Goal: Task Accomplishment & Management: Manage account settings

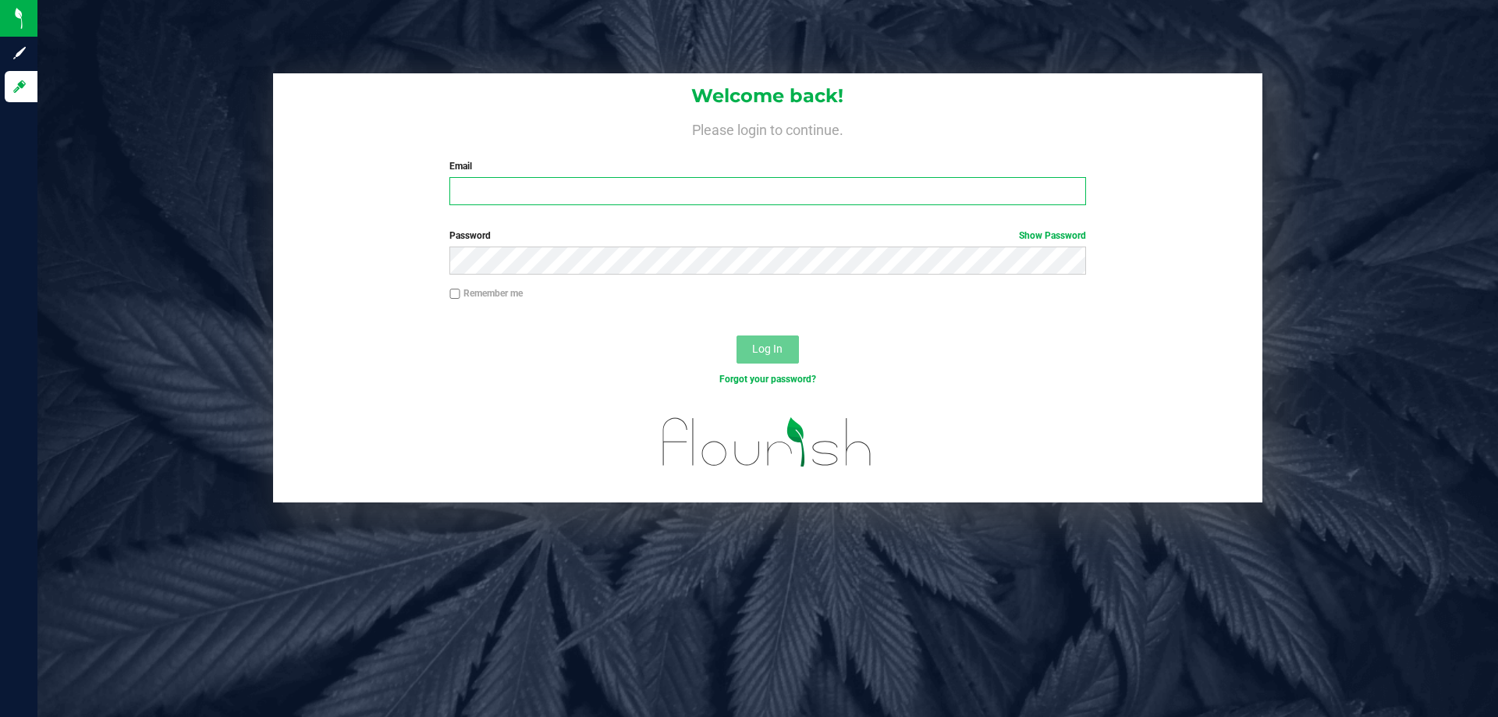
click at [640, 204] on input "Email" at bounding box center [767, 191] width 636 height 28
type input "[EMAIL_ADDRESS][DOMAIN_NAME]"
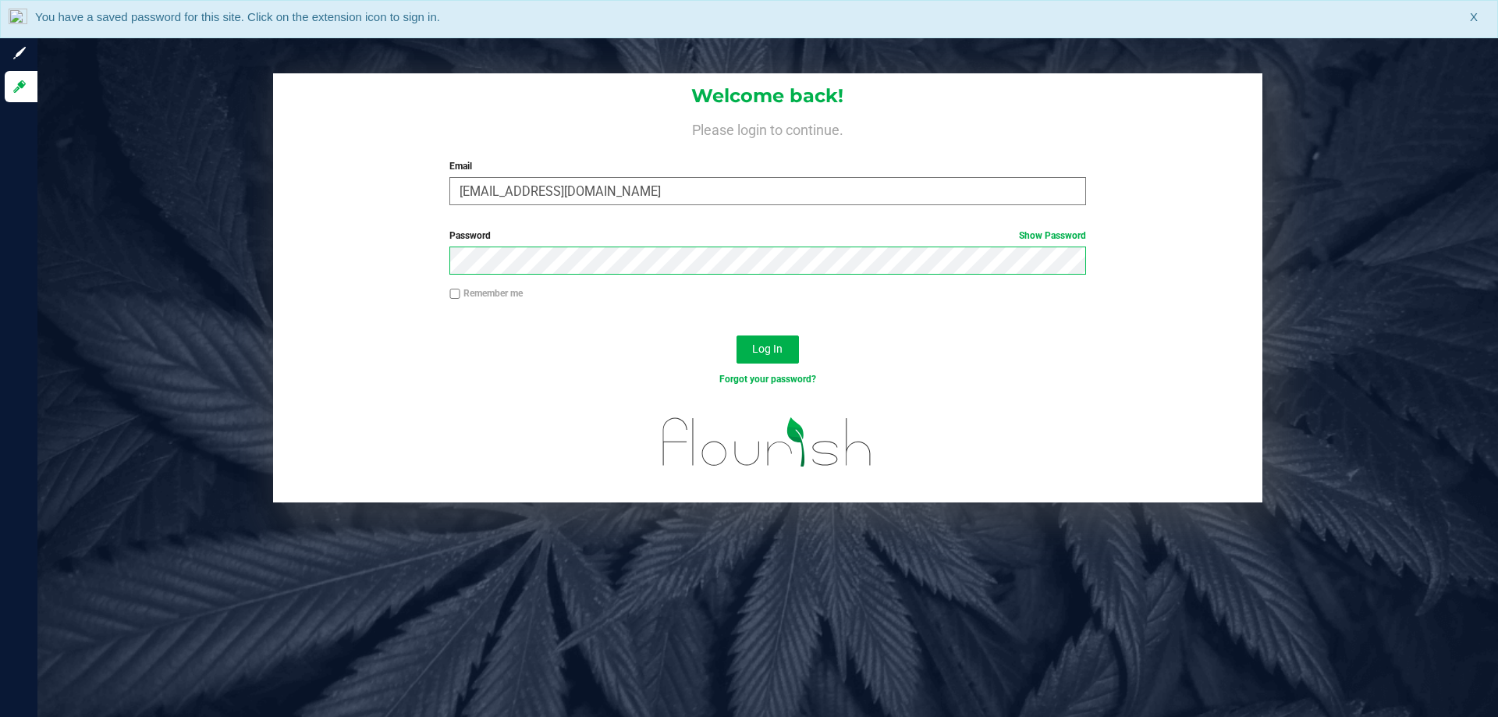
click at [736, 335] on button "Log In" at bounding box center [767, 349] width 62 height 28
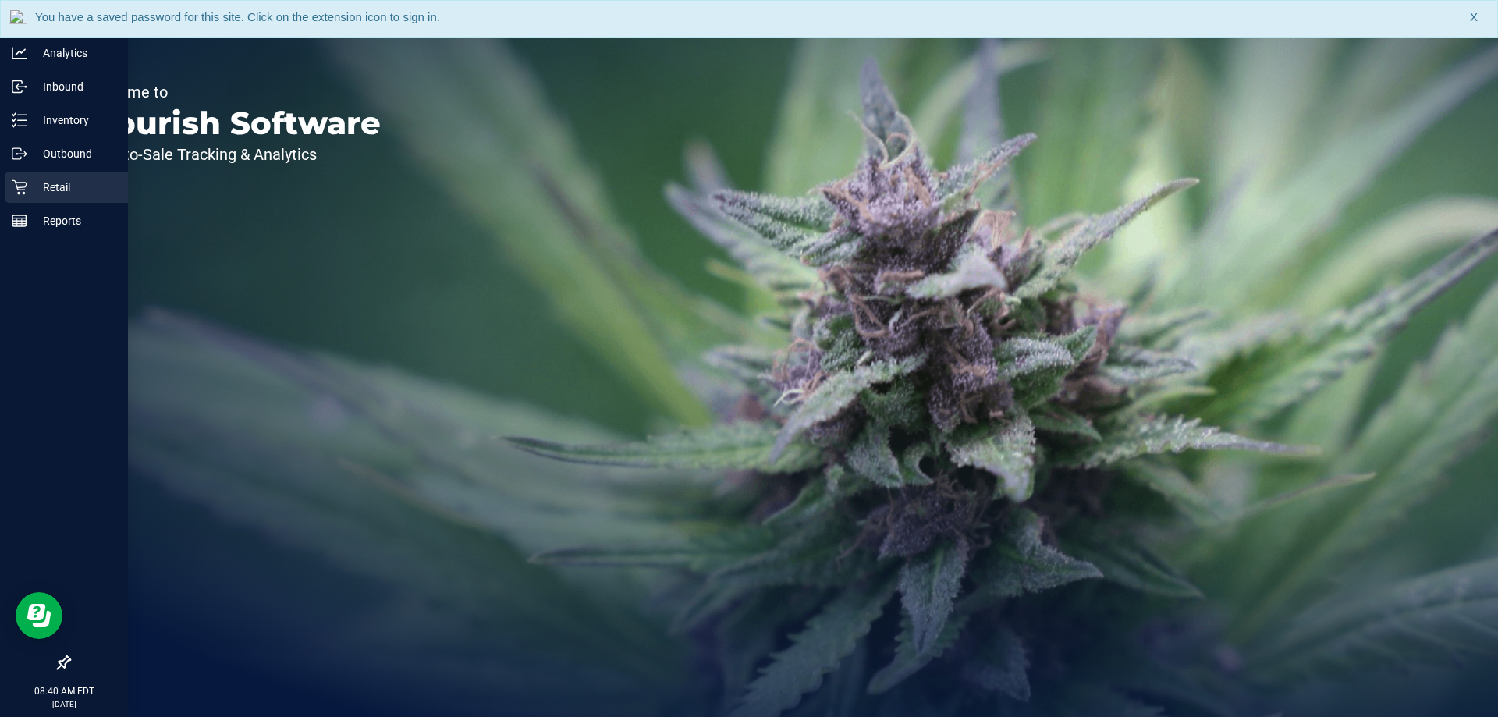
click at [28, 193] on p "Retail" at bounding box center [74, 187] width 94 height 19
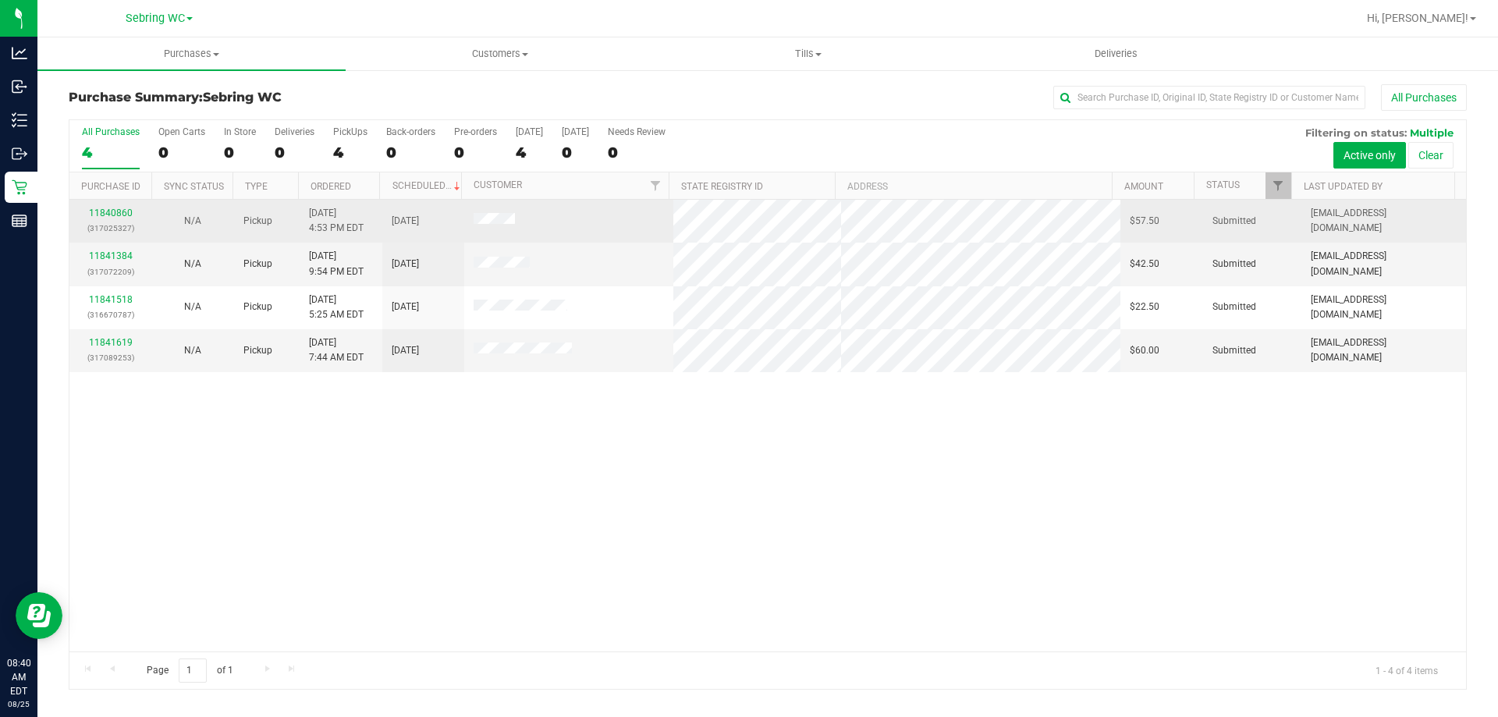
click at [569, 225] on td at bounding box center [569, 221] width 210 height 43
click at [117, 211] on link "11840860" at bounding box center [111, 212] width 44 height 11
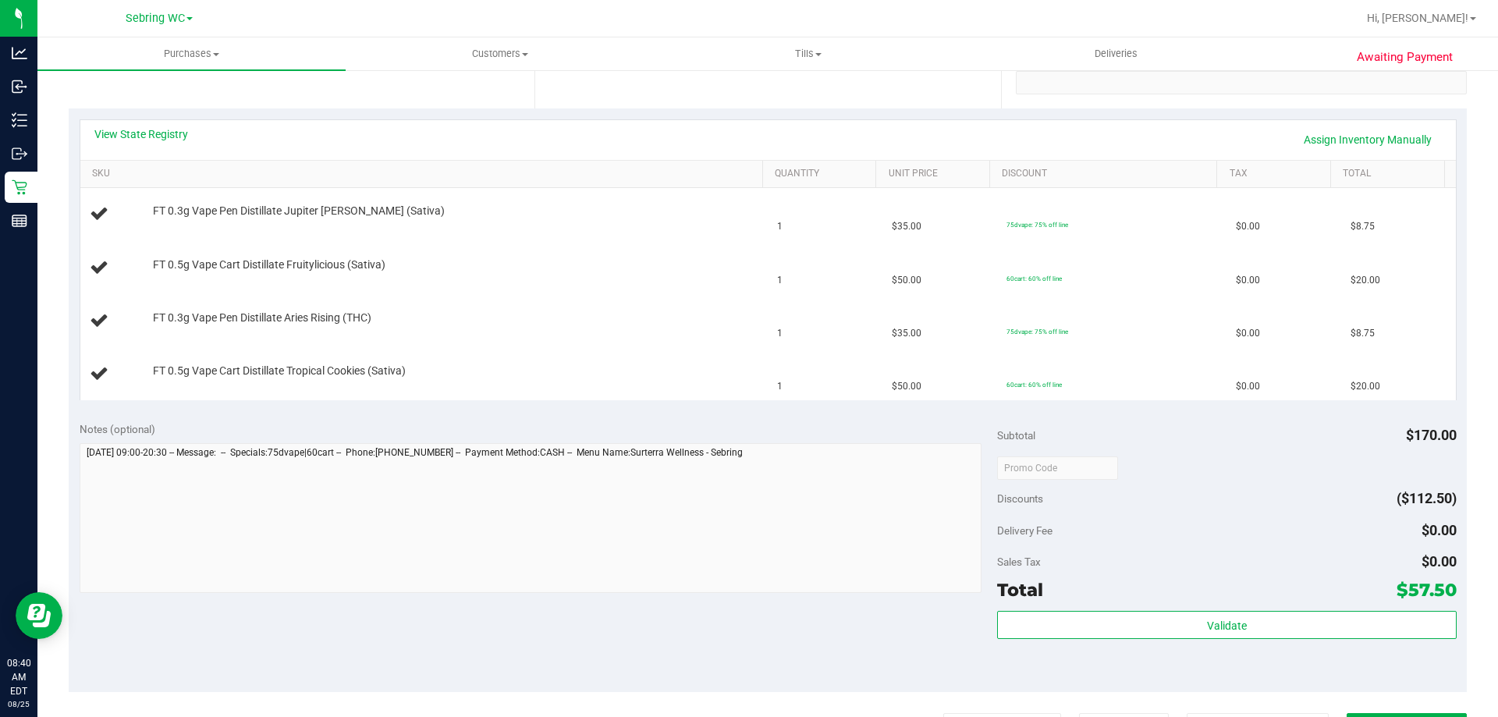
scroll to position [390, 0]
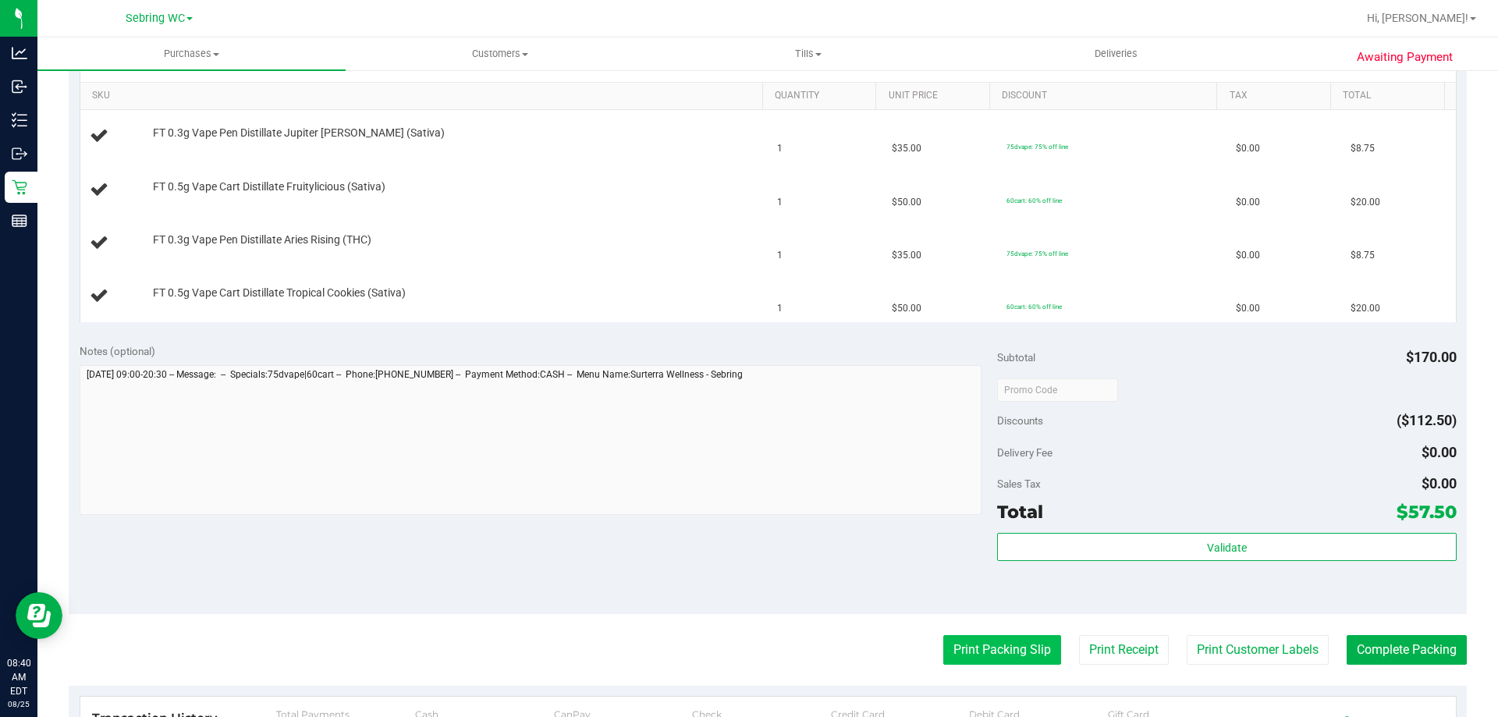
click at [1001, 654] on button "Print Packing Slip" at bounding box center [1002, 650] width 118 height 30
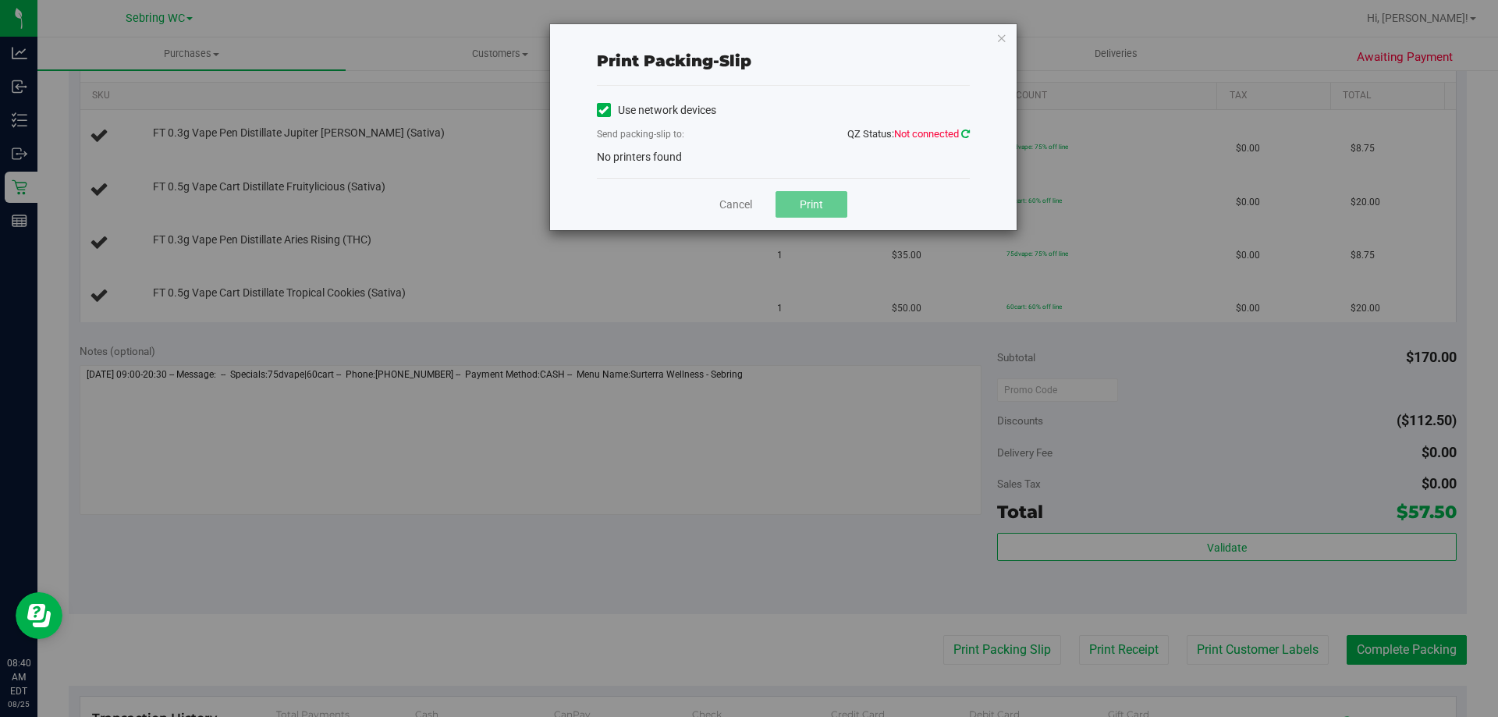
click at [962, 133] on icon at bounding box center [965, 134] width 9 height 10
click at [733, 206] on link "Cancel" at bounding box center [735, 205] width 33 height 16
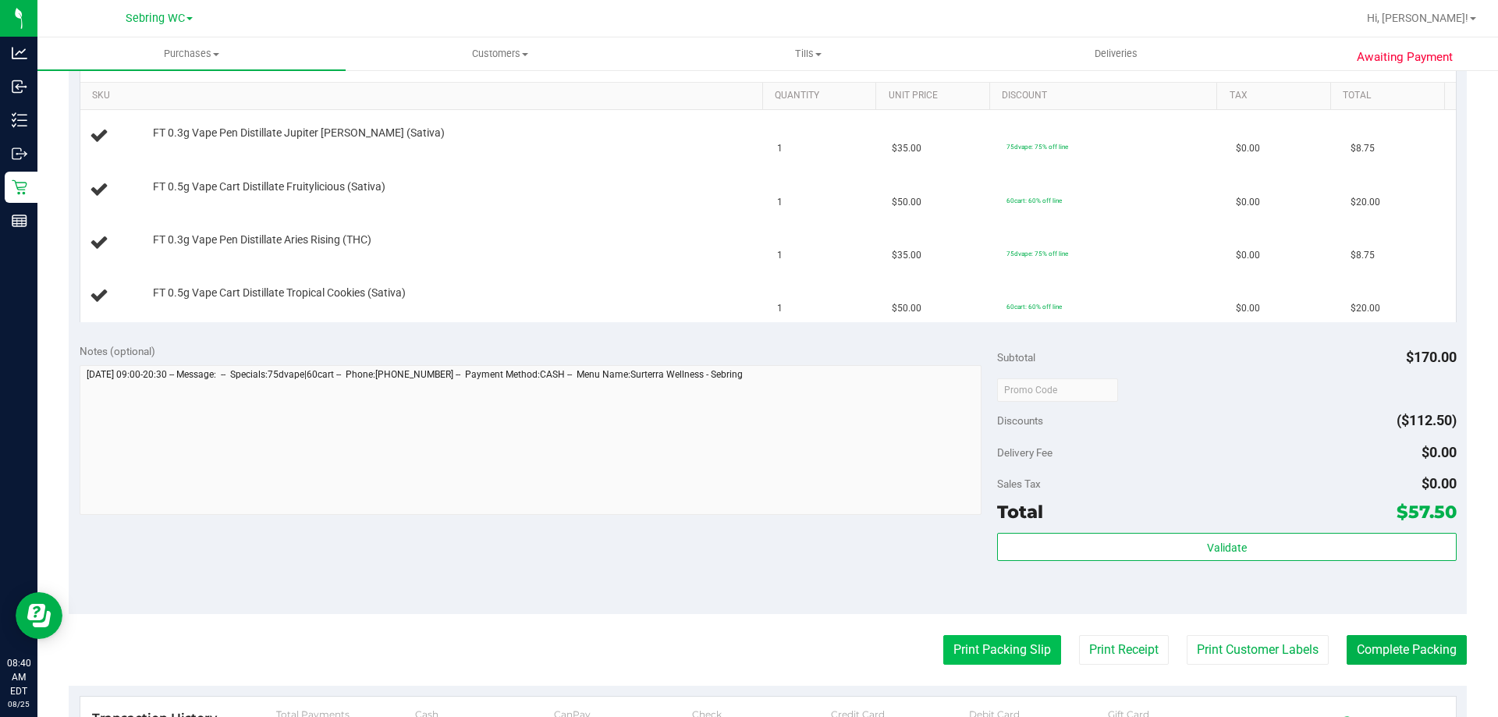
click at [974, 662] on button "Print Packing Slip" at bounding box center [1002, 650] width 118 height 30
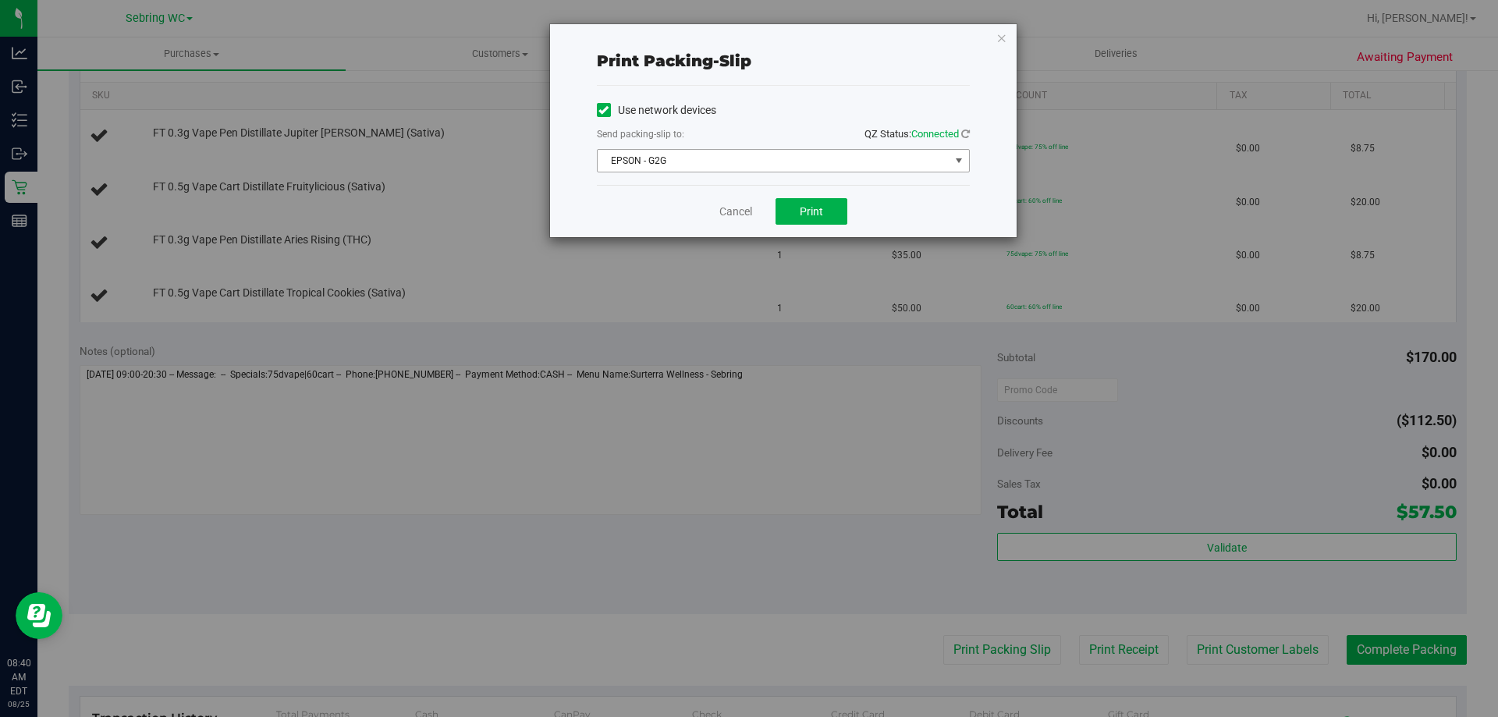
click at [769, 158] on span "EPSON - G2G" at bounding box center [774, 161] width 352 height 22
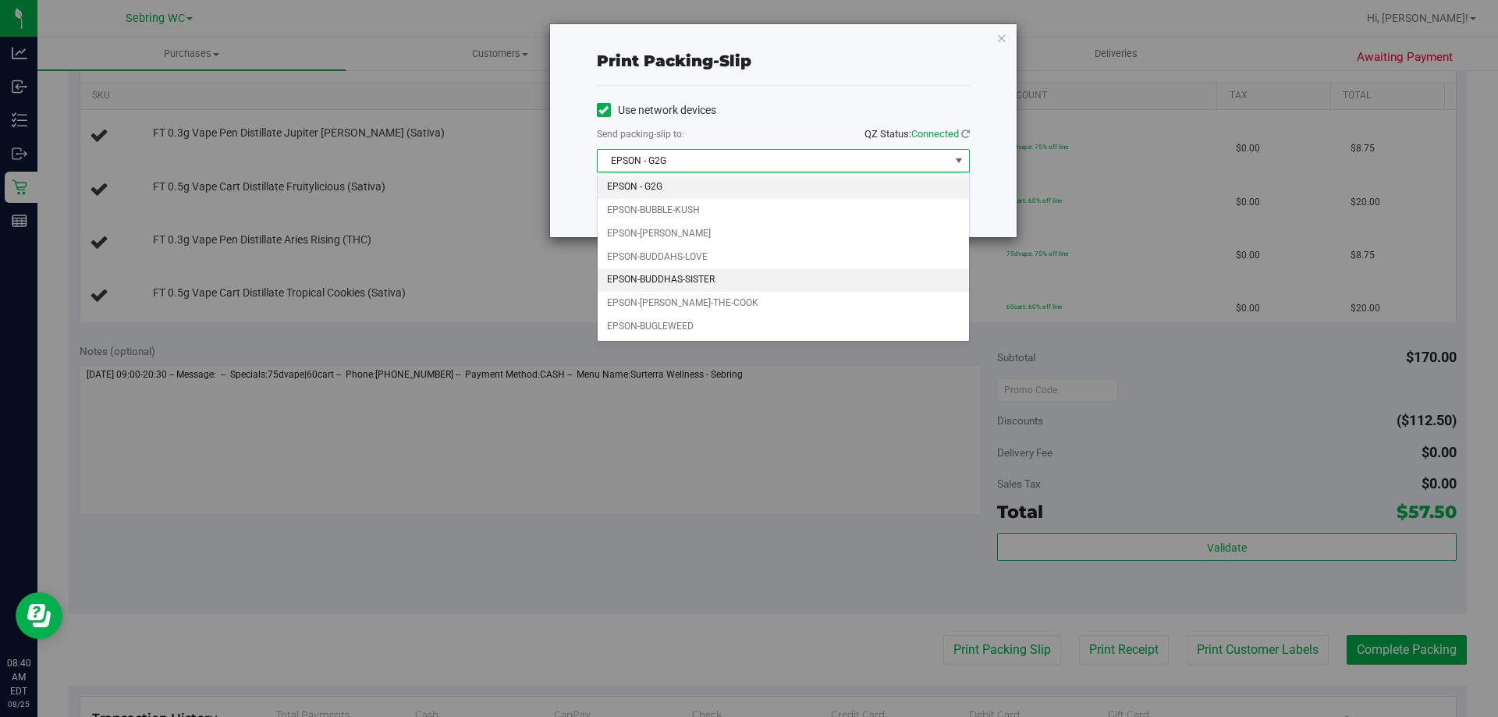
click at [688, 279] on li "EPSON-BUDDHAS-SISTER" at bounding box center [783, 279] width 371 height 23
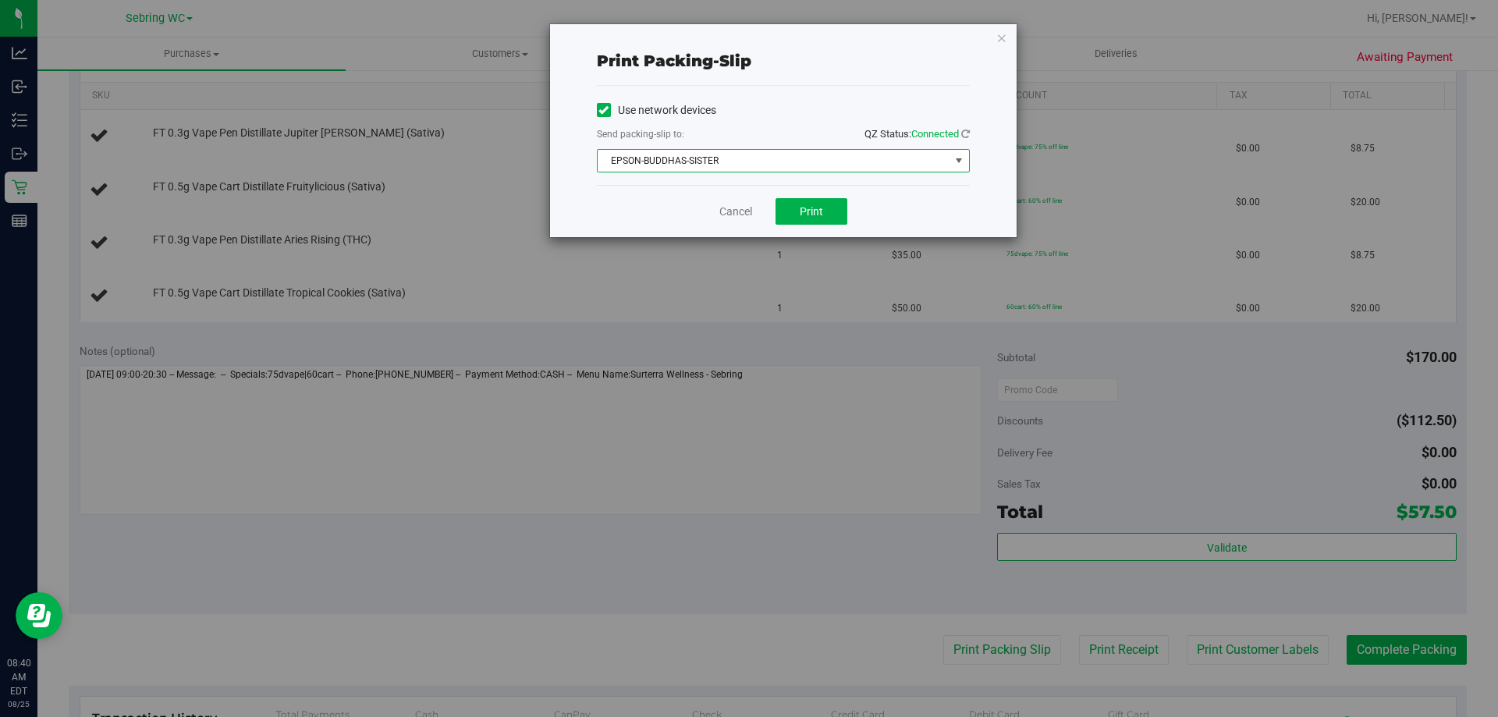
click at [663, 211] on div "Cancel Print" at bounding box center [783, 211] width 373 height 52
click at [813, 207] on span "Print" at bounding box center [811, 211] width 23 height 12
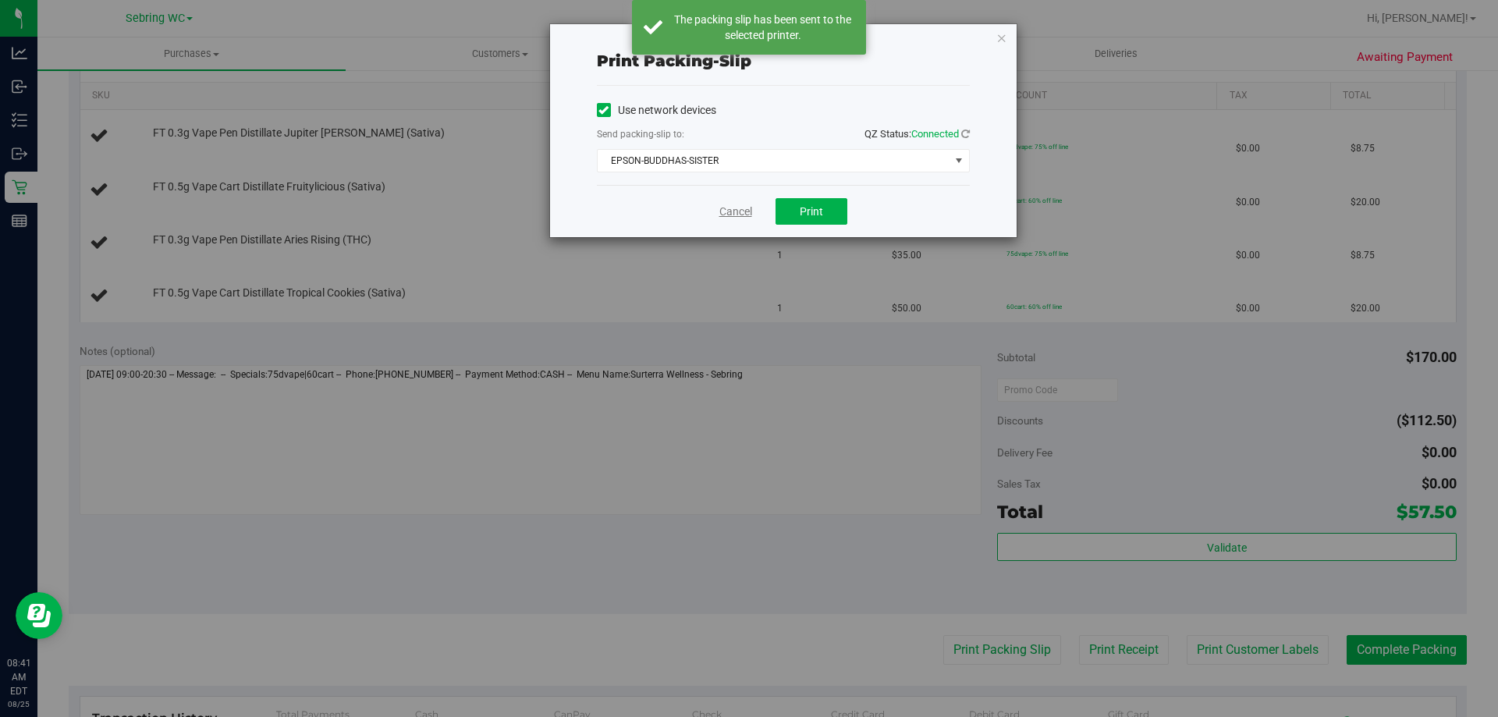
click at [734, 215] on link "Cancel" at bounding box center [735, 212] width 33 height 16
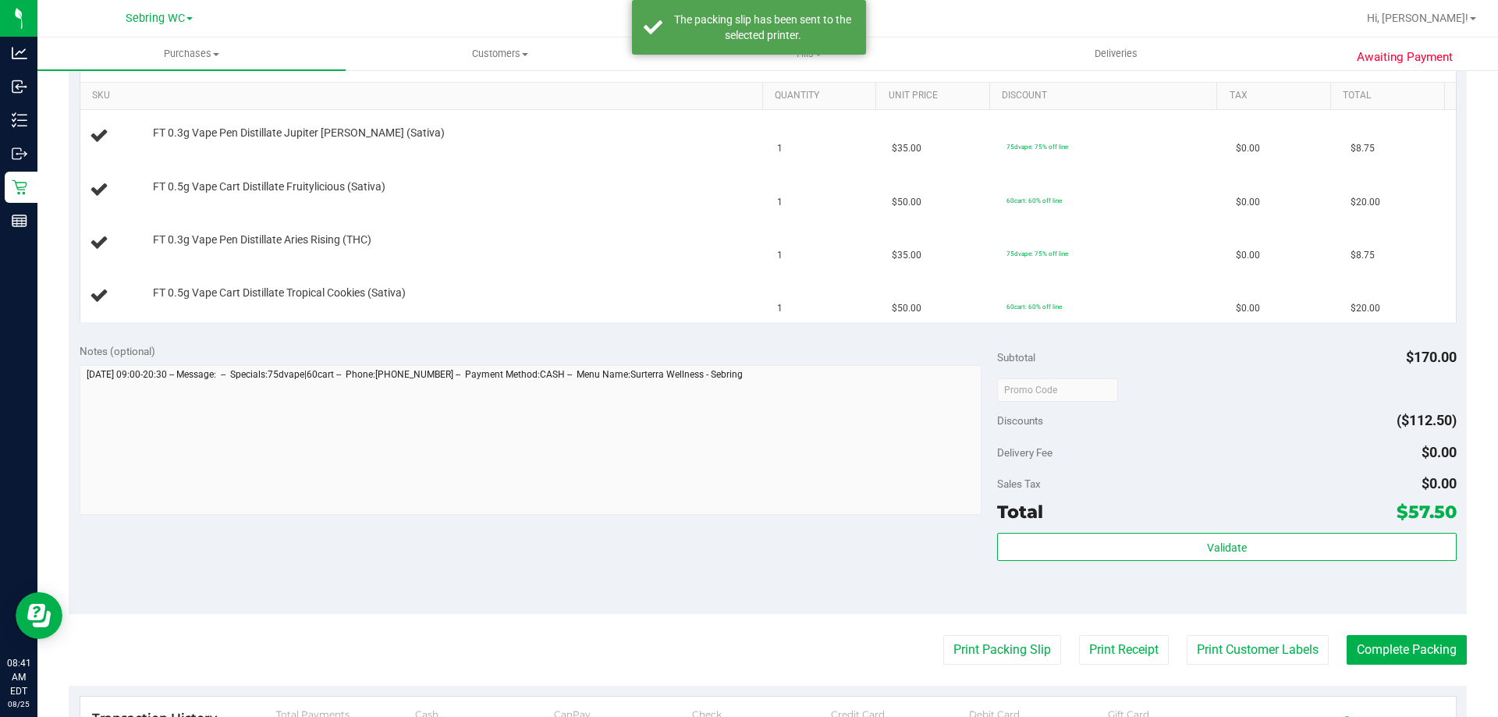
click at [700, 357] on div "Notes (optional)" at bounding box center [539, 351] width 918 height 16
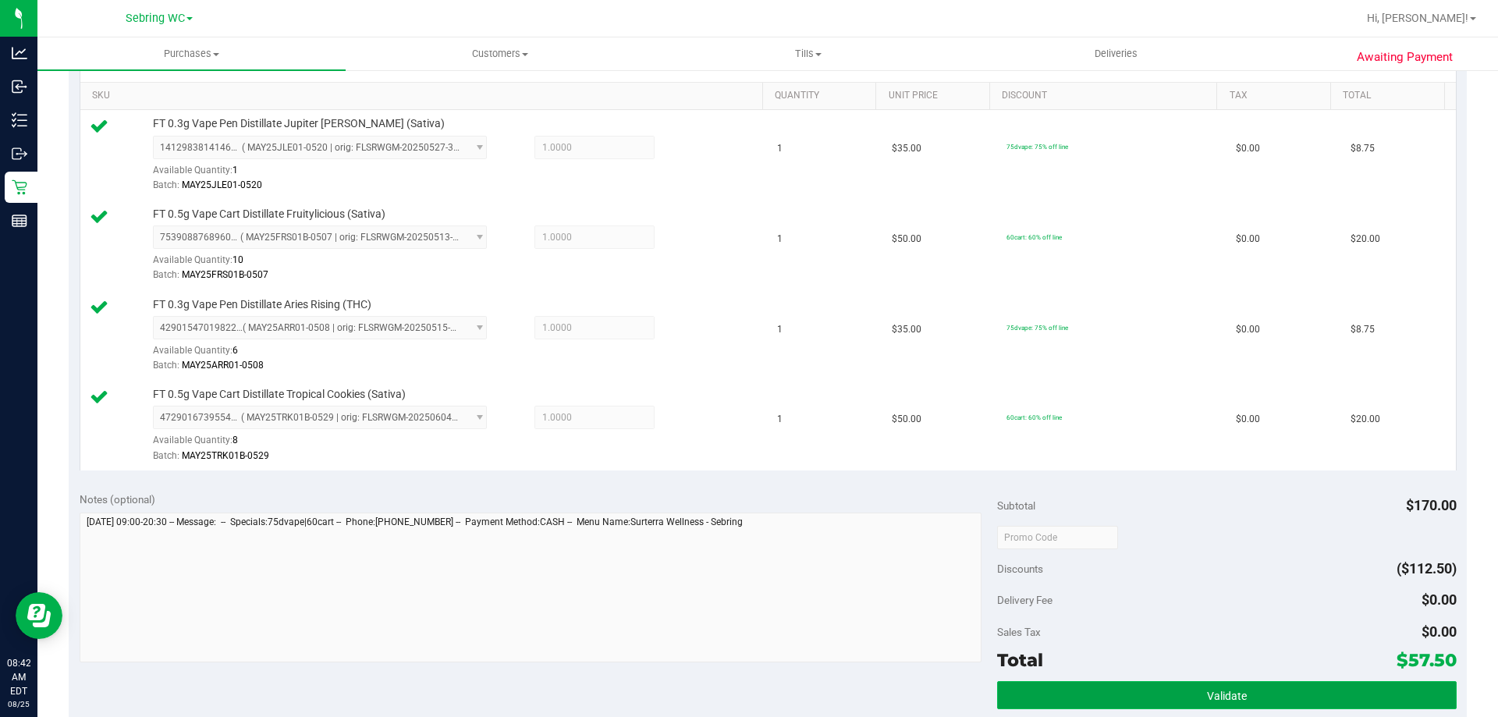
click at [1080, 683] on button "Validate" at bounding box center [1226, 695] width 459 height 28
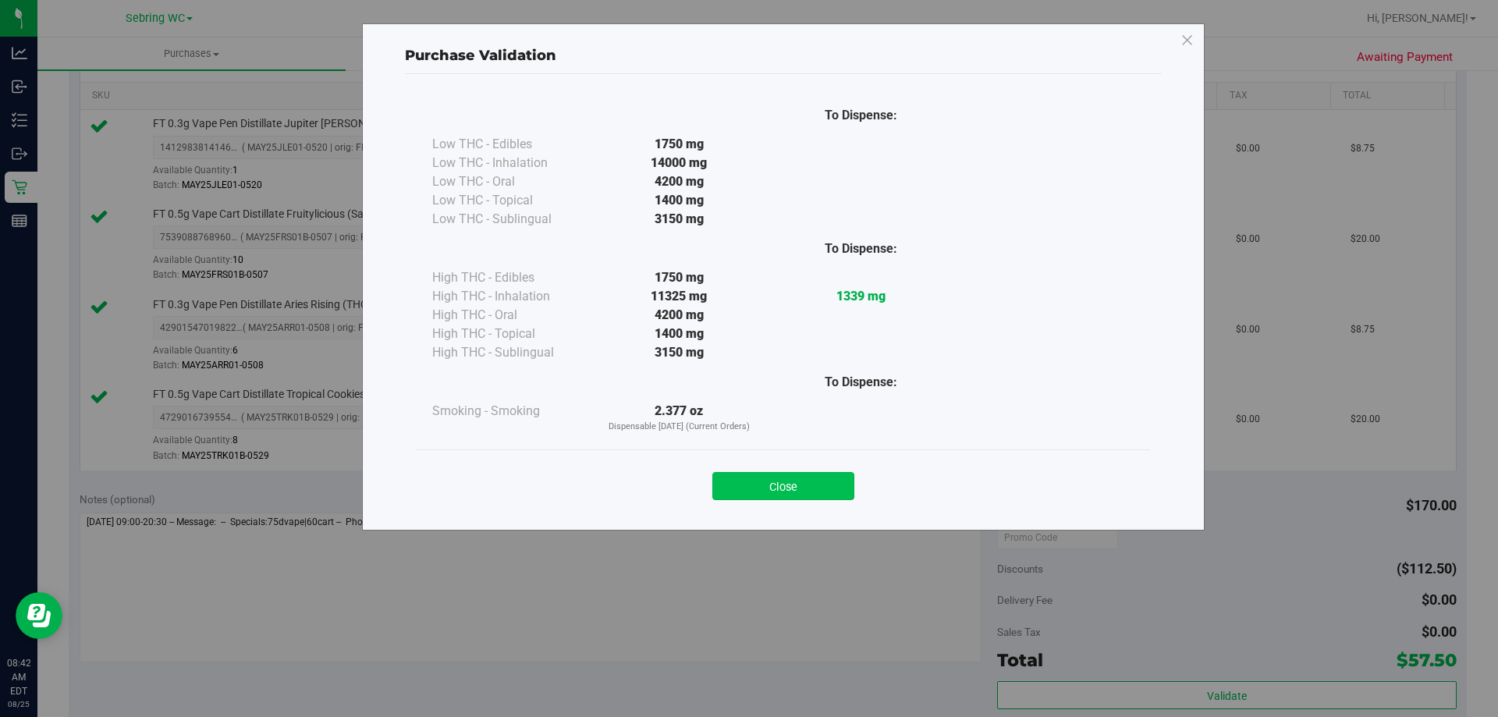
click at [808, 484] on button "Close" at bounding box center [783, 486] width 142 height 28
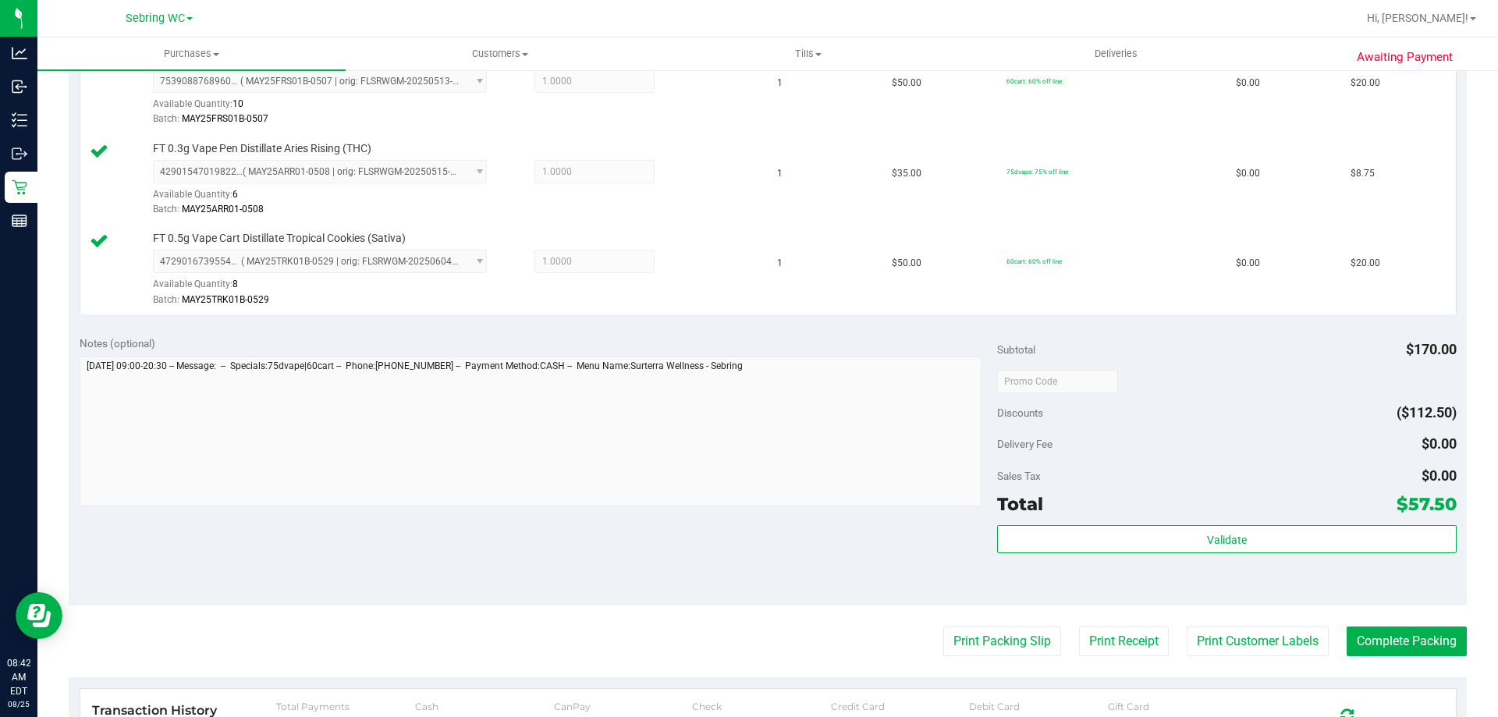
scroll to position [702, 0]
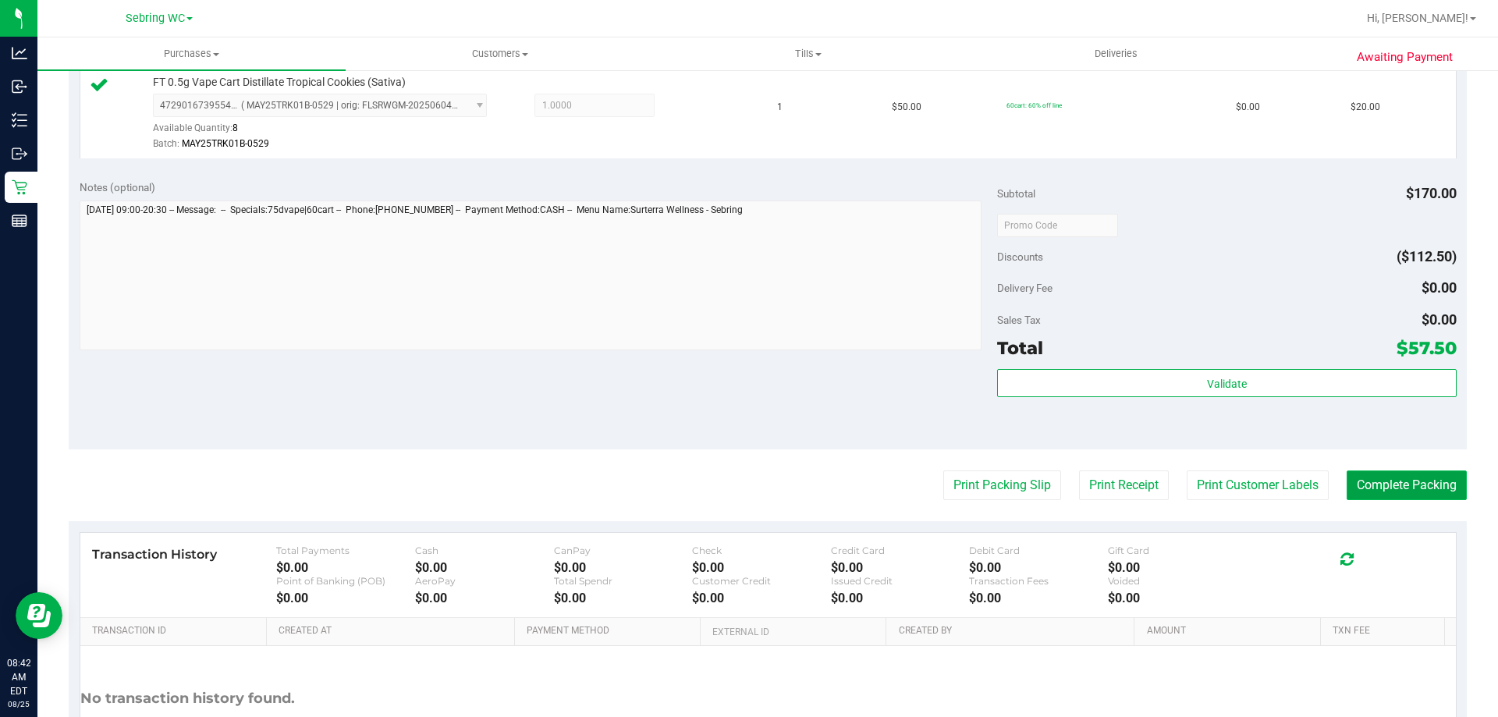
click at [1410, 488] on button "Complete Packing" at bounding box center [1406, 485] width 120 height 30
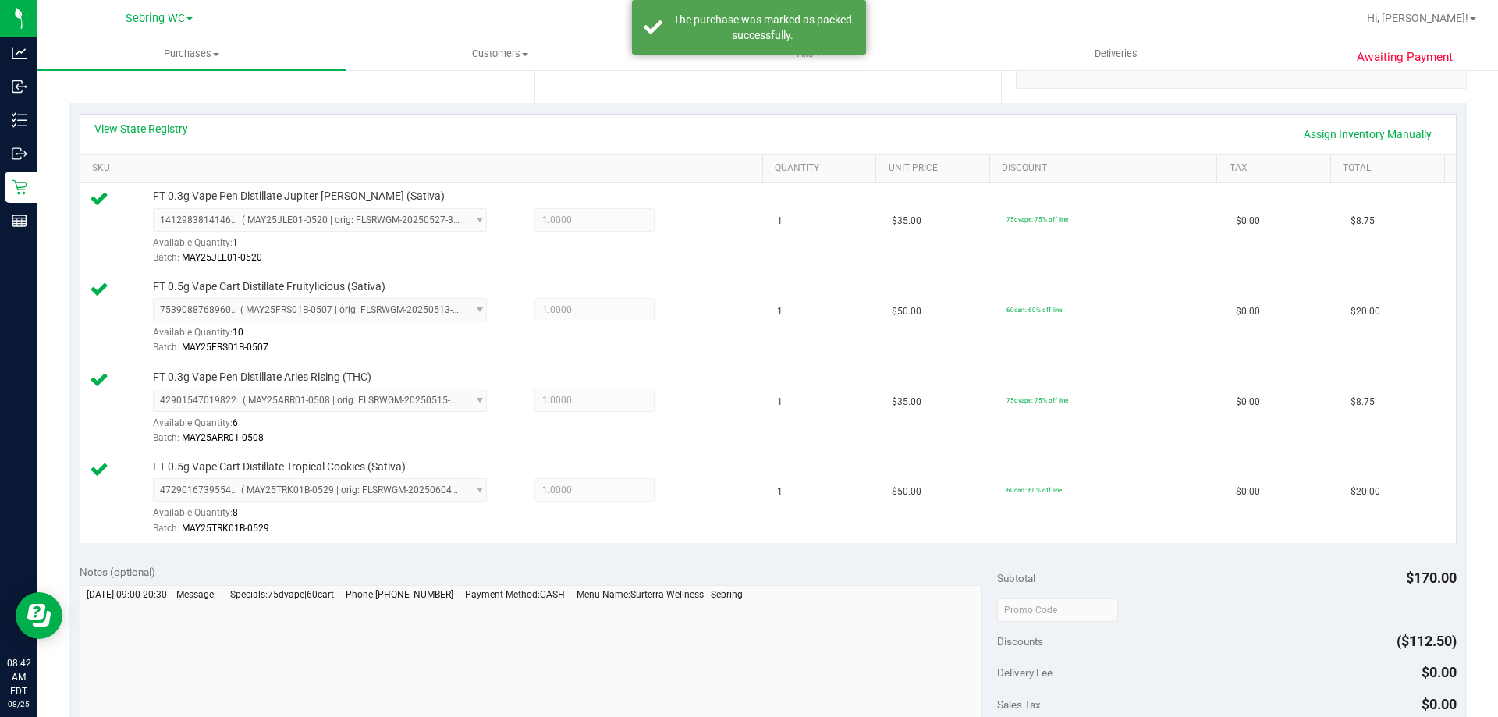
scroll to position [312, 0]
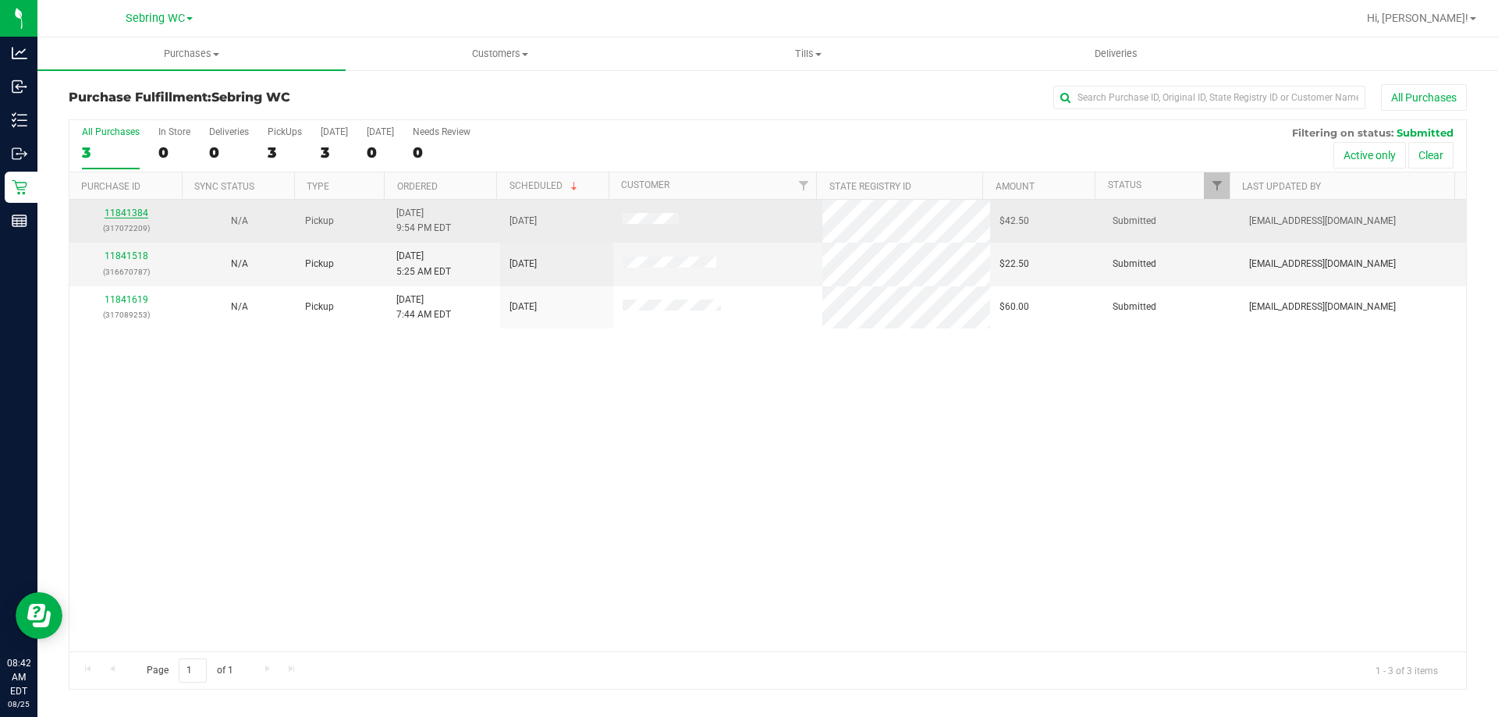
click at [119, 215] on link "11841384" at bounding box center [127, 212] width 44 height 11
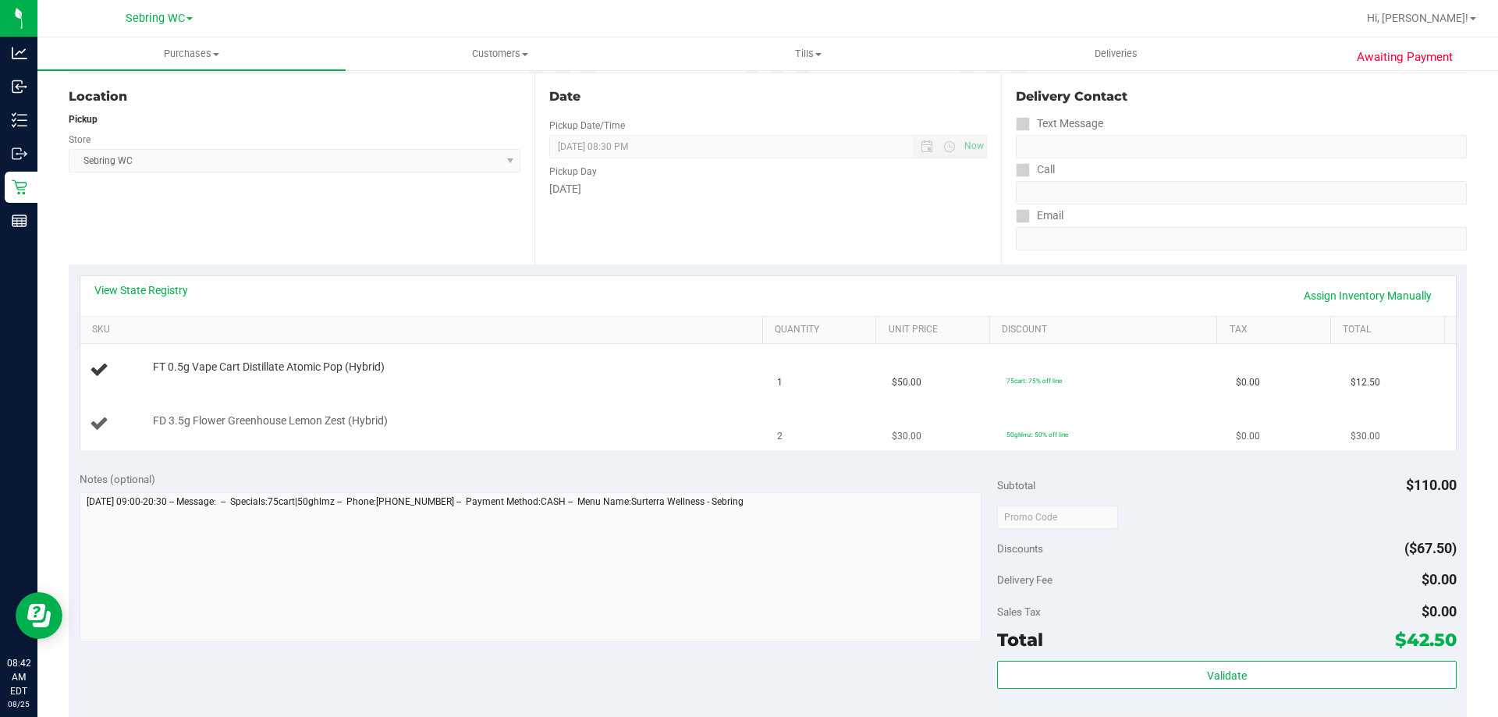
scroll to position [312, 0]
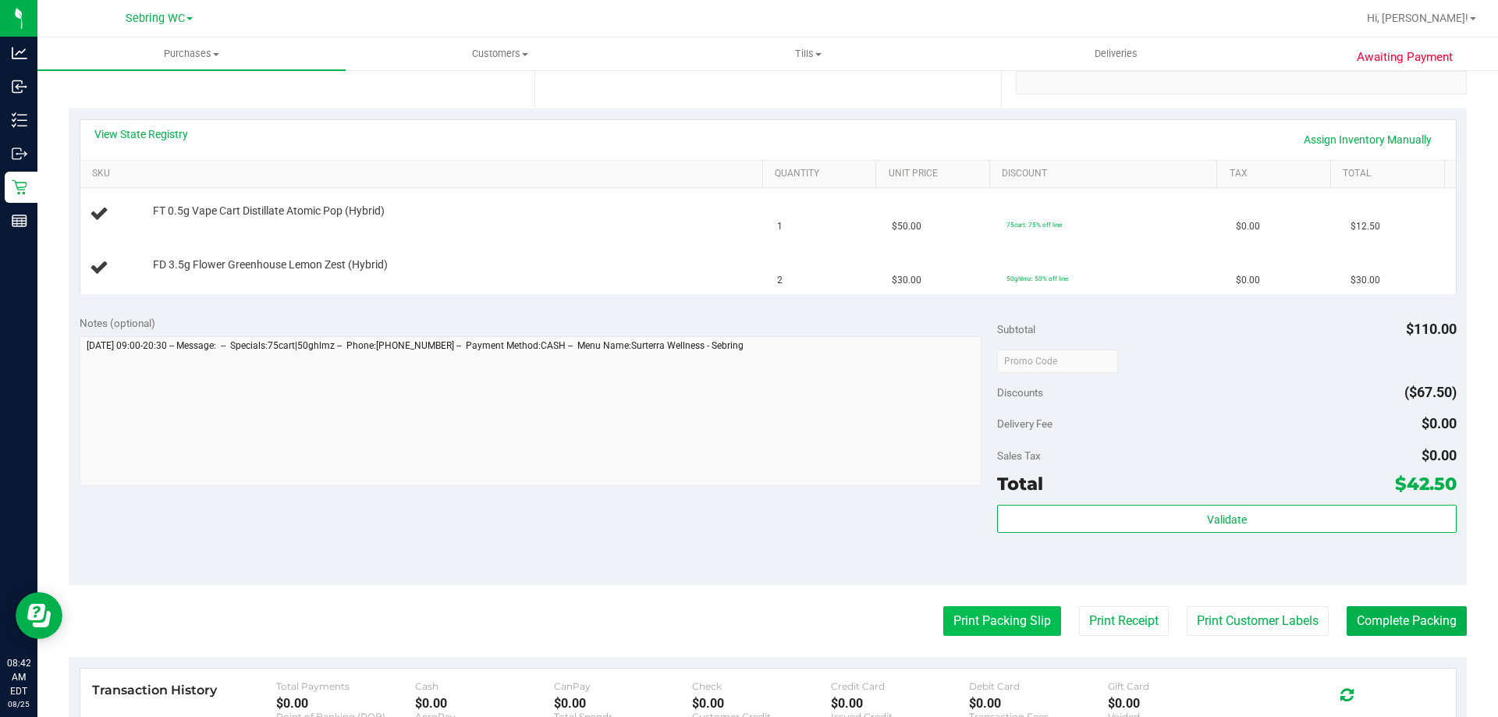
click at [995, 611] on button "Print Packing Slip" at bounding box center [1002, 621] width 118 height 30
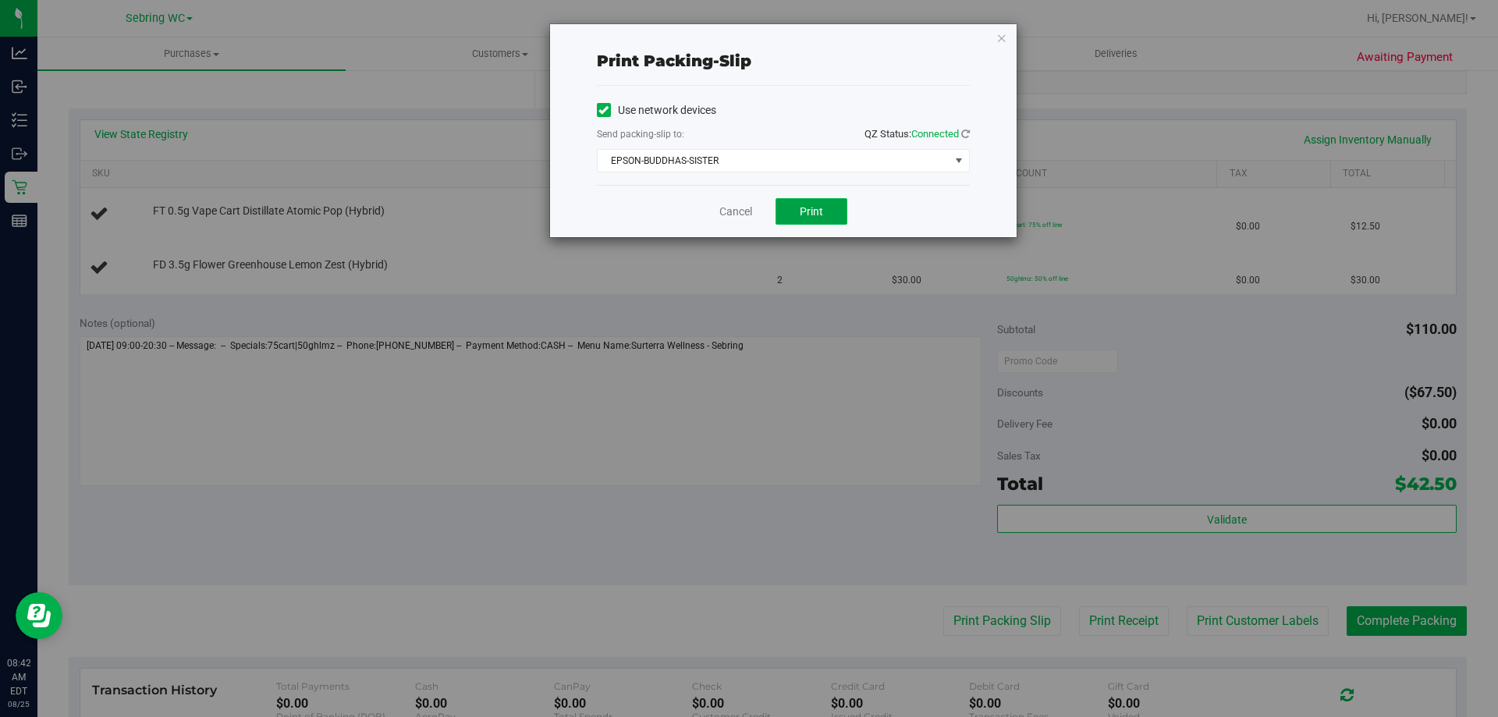
click at [824, 211] on button "Print" at bounding box center [811, 211] width 72 height 27
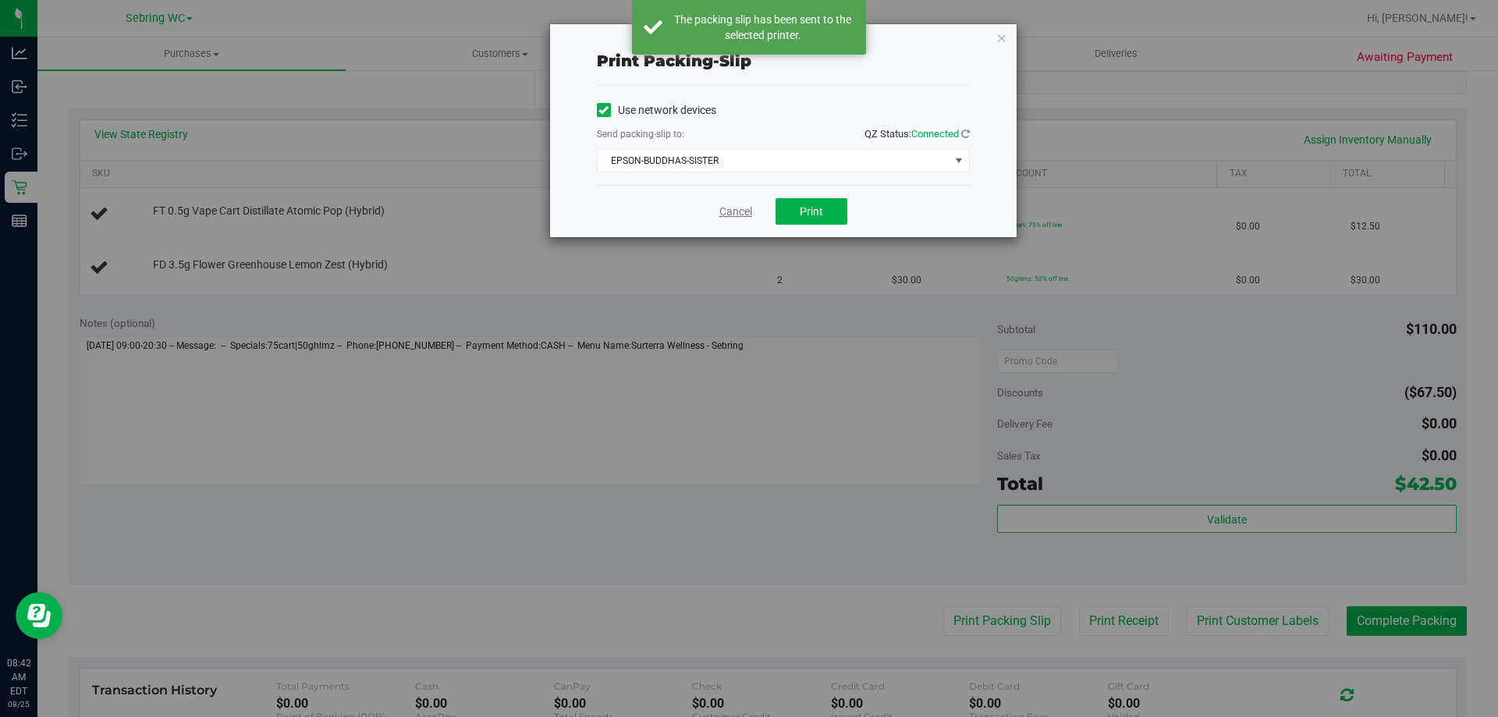
click at [732, 211] on link "Cancel" at bounding box center [735, 212] width 33 height 16
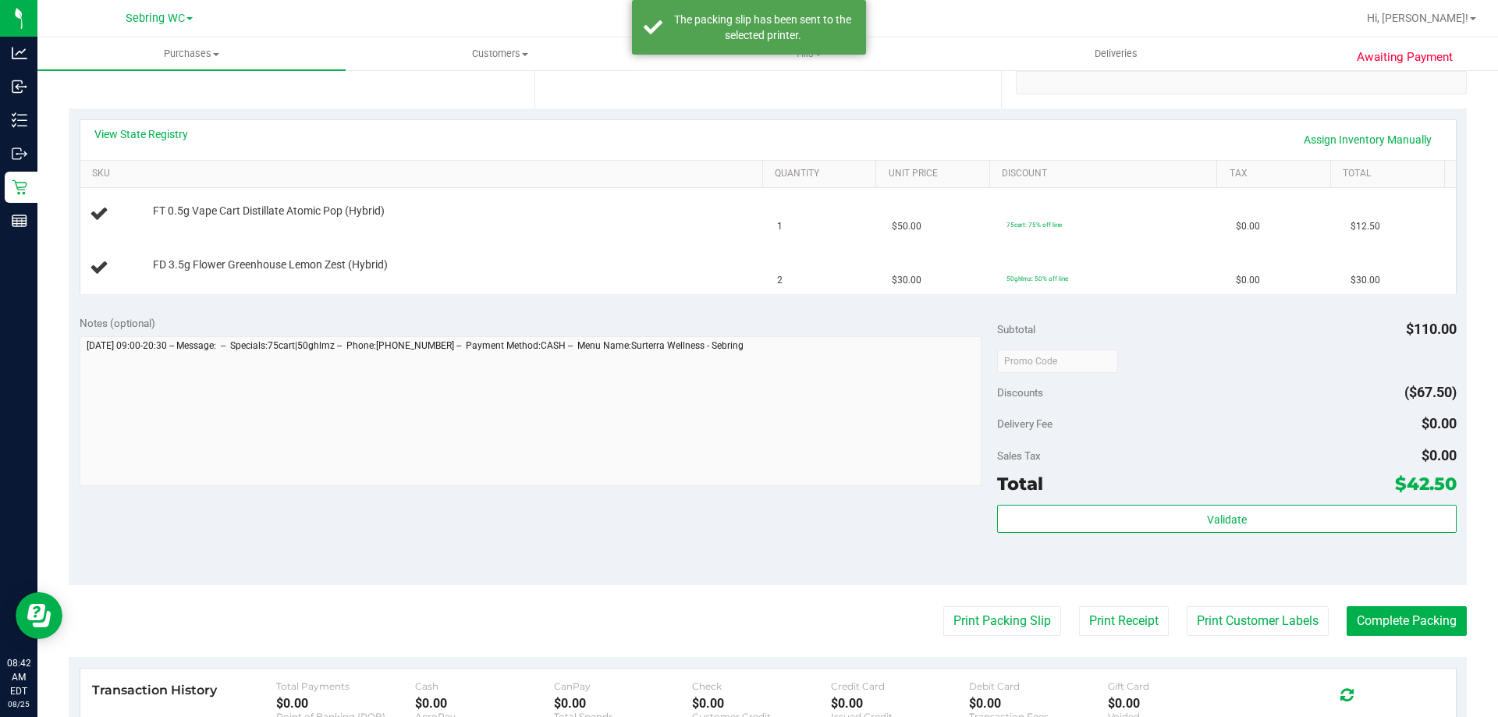
click at [729, 319] on div "Notes (optional)" at bounding box center [539, 323] width 918 height 16
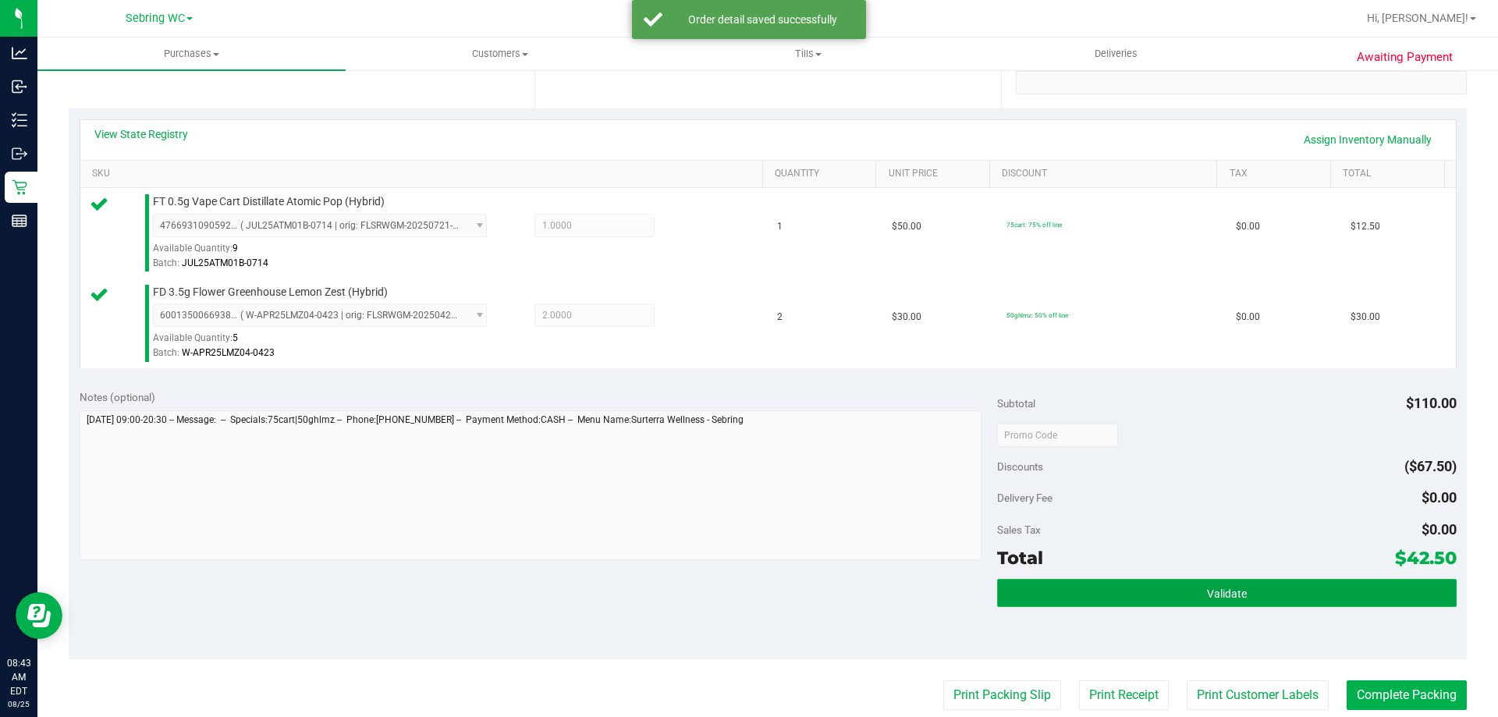
click at [1044, 590] on button "Validate" at bounding box center [1226, 593] width 459 height 28
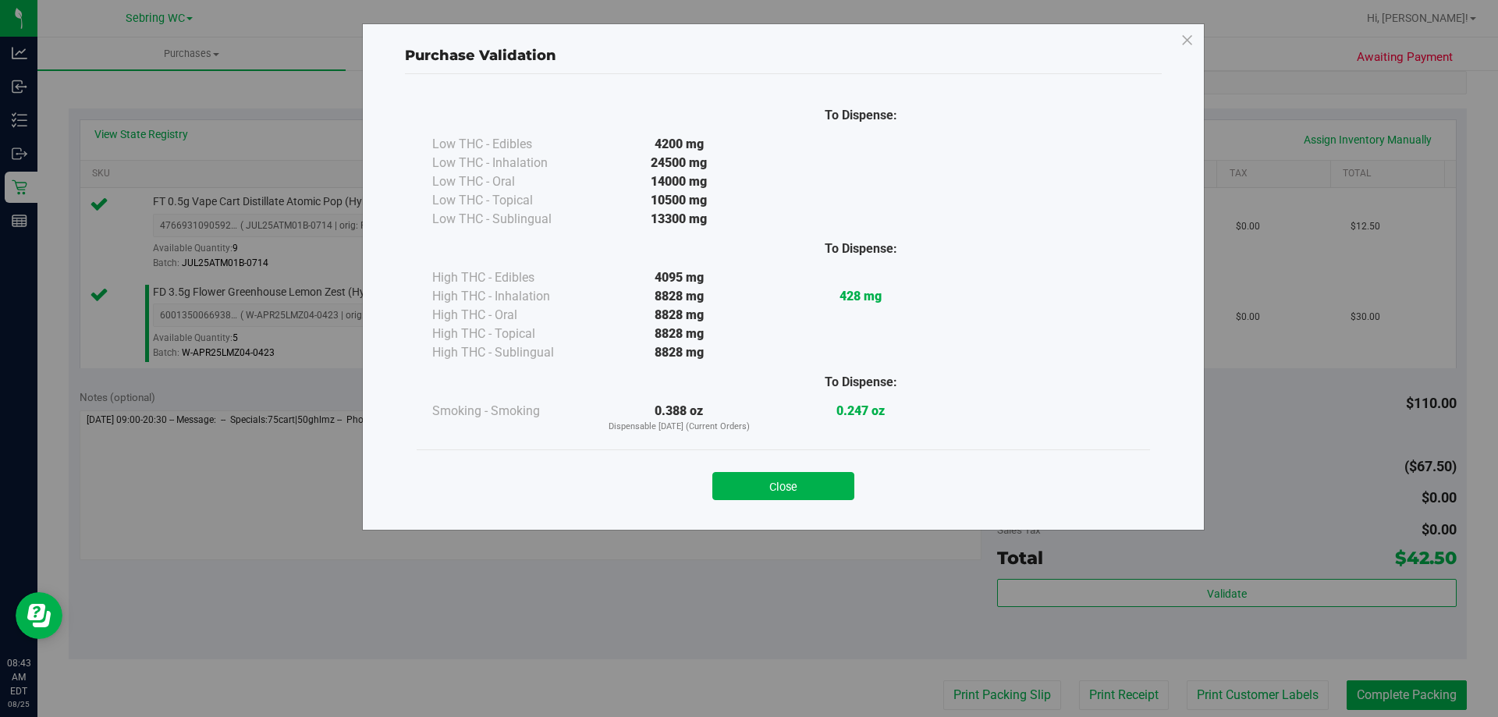
click at [803, 500] on div "Close" at bounding box center [783, 480] width 733 height 63
click at [800, 492] on button "Close" at bounding box center [783, 486] width 142 height 28
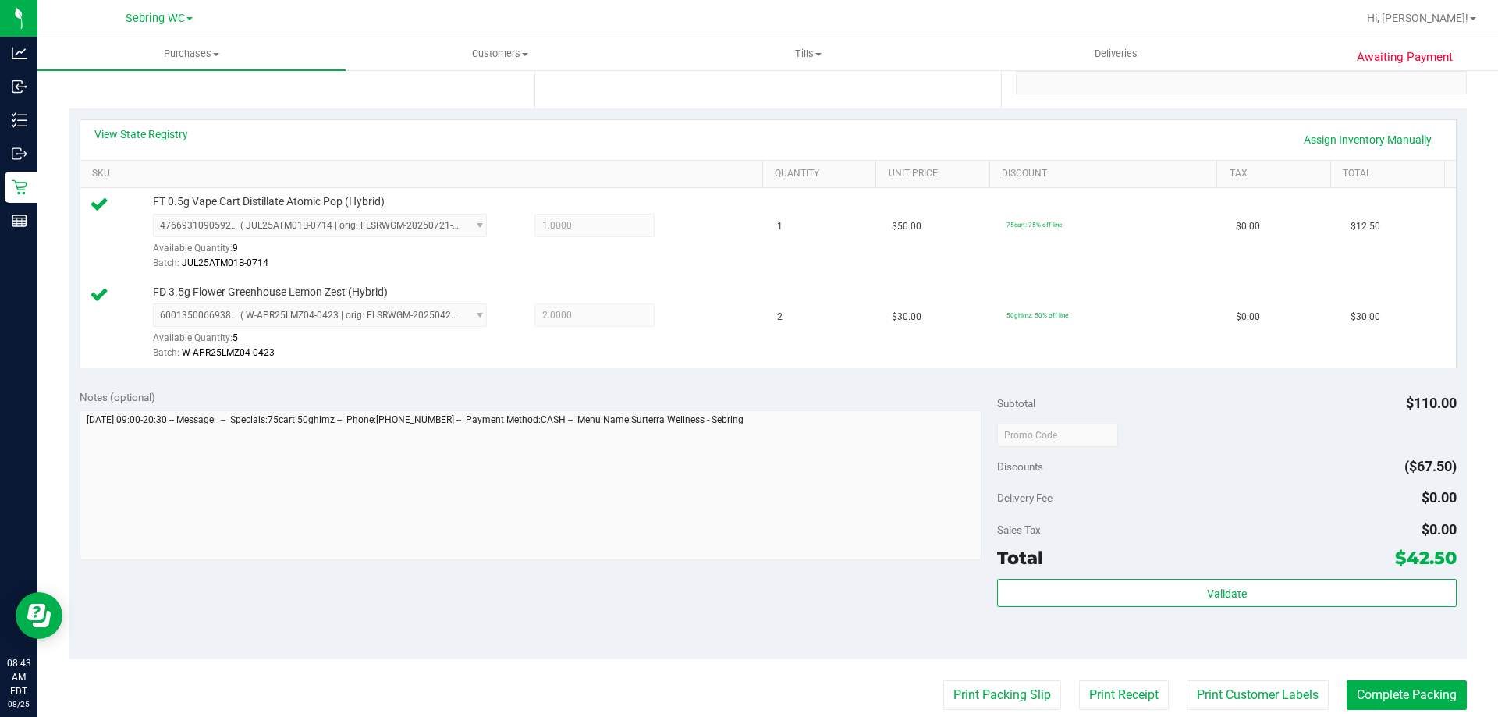
scroll to position [468, 0]
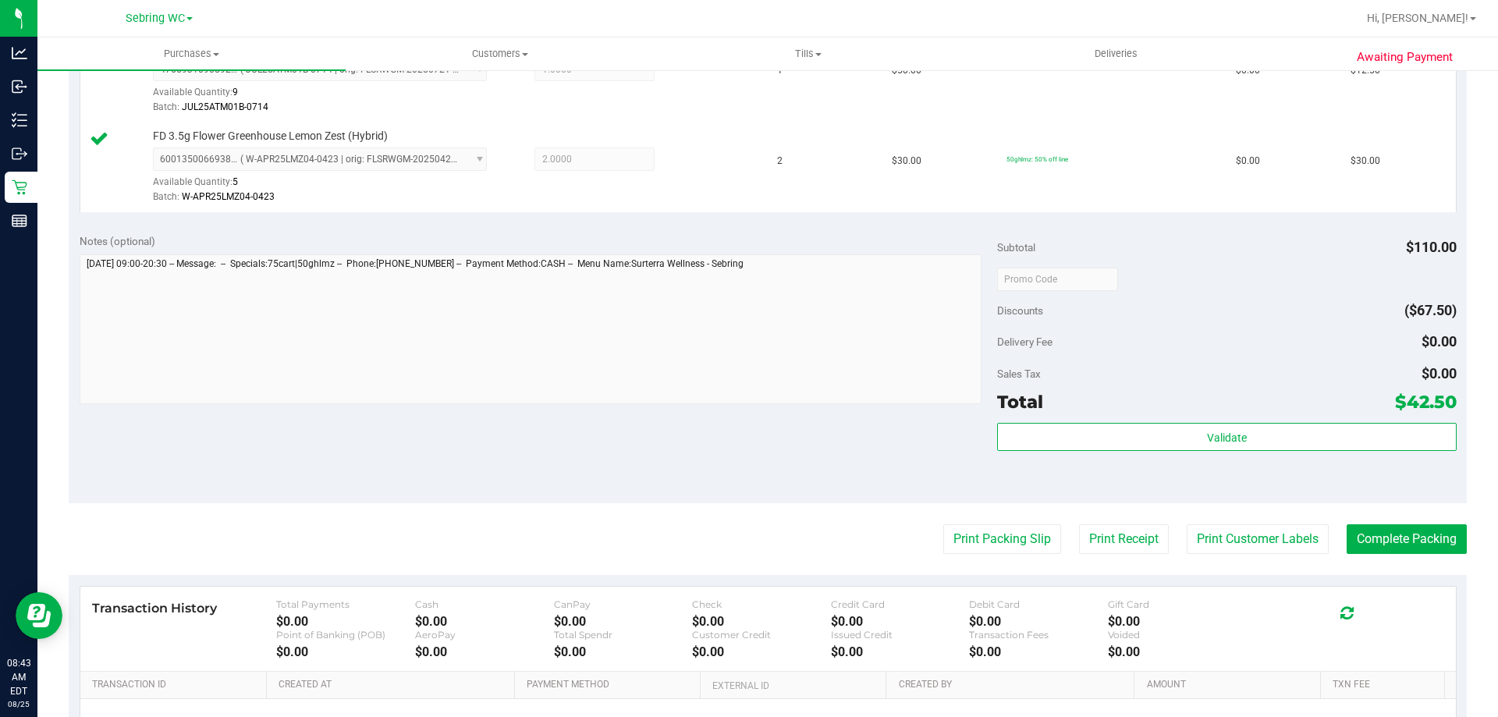
click at [839, 539] on div "Print Packing Slip Print Receipt Print Customer Labels Complete Packing" at bounding box center [768, 539] width 1398 height 30
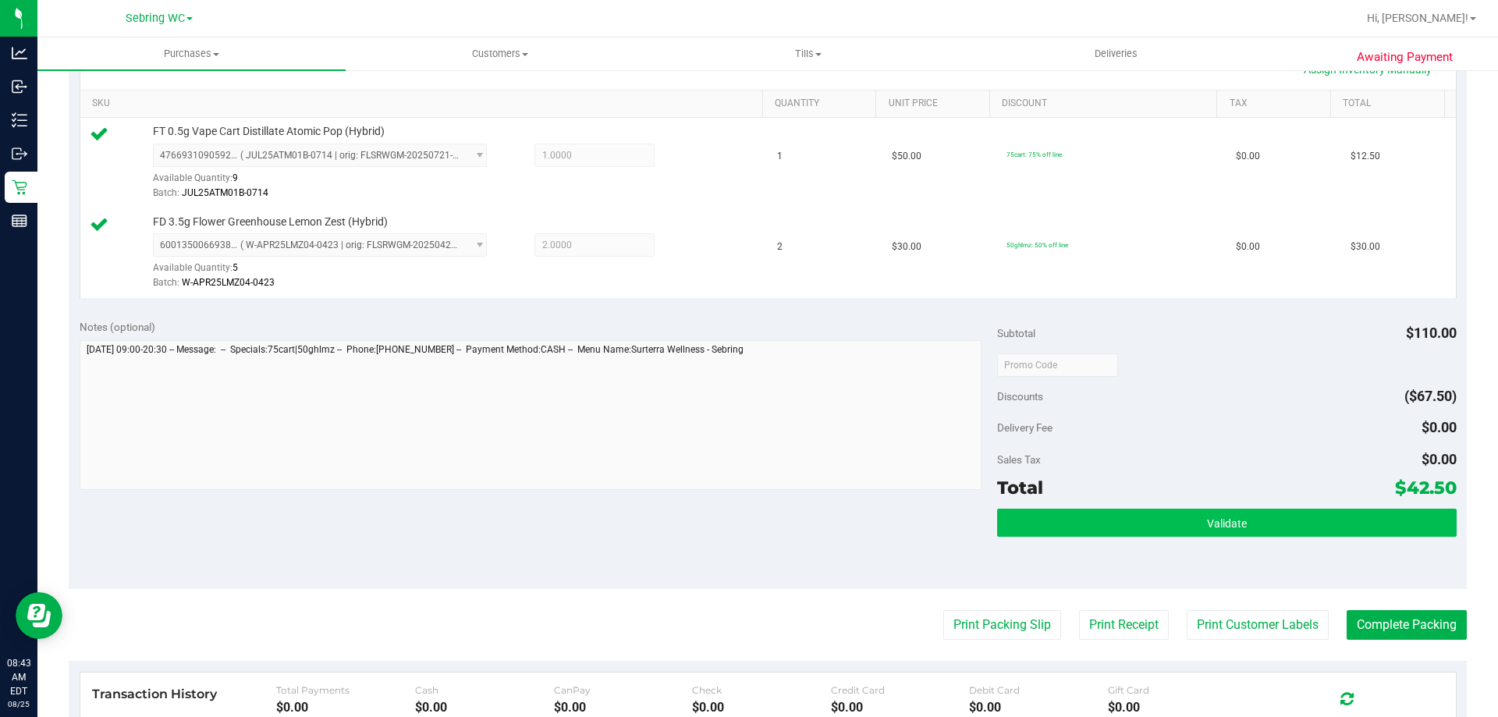
scroll to position [390, 0]
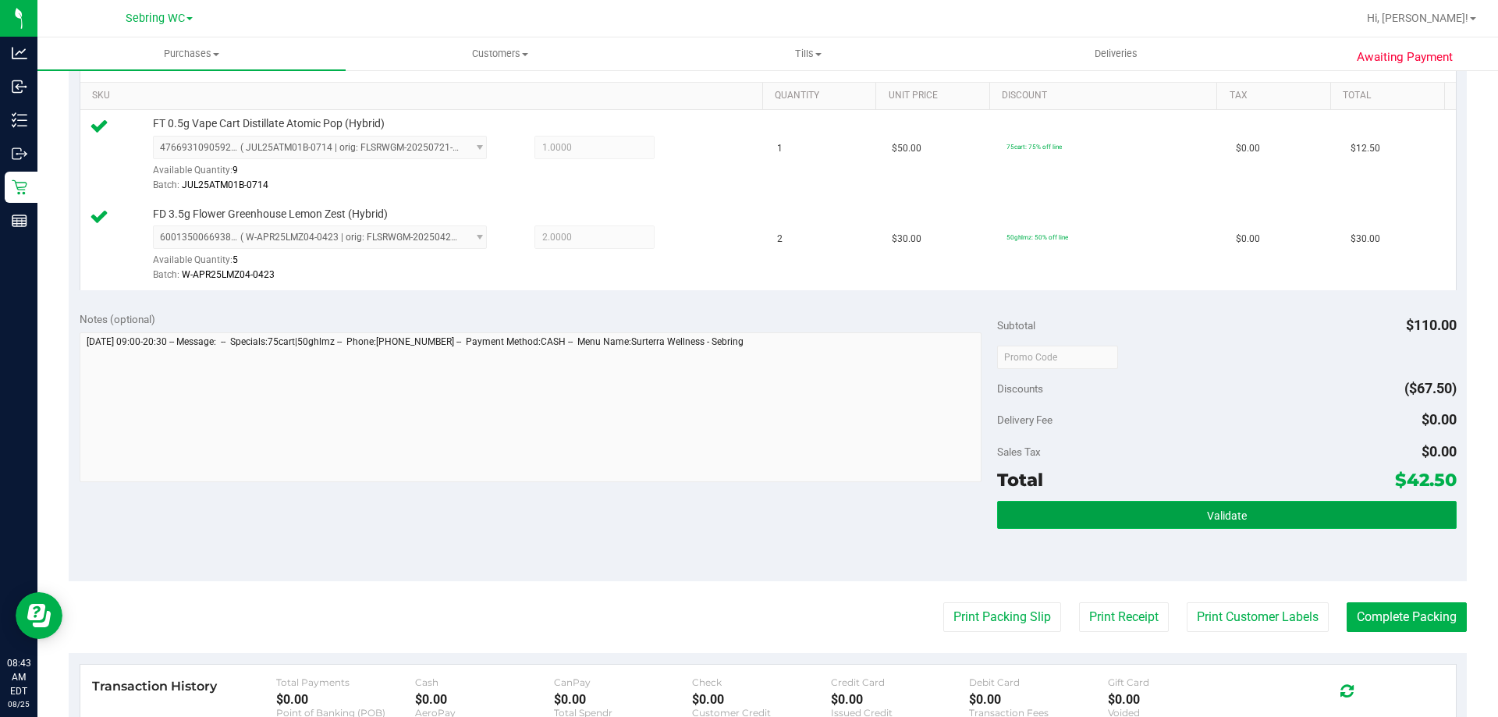
click at [1263, 517] on button "Validate" at bounding box center [1226, 515] width 459 height 28
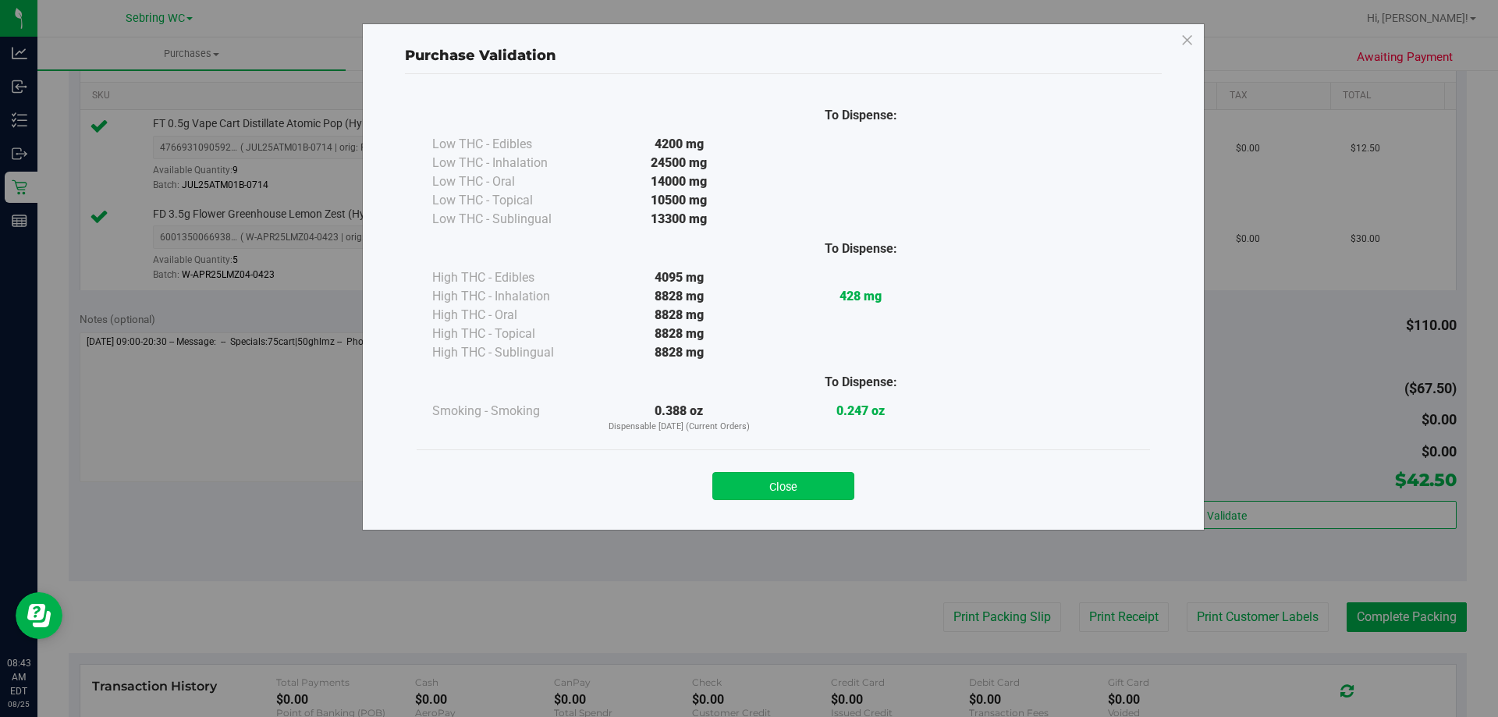
click at [782, 490] on button "Close" at bounding box center [783, 486] width 142 height 28
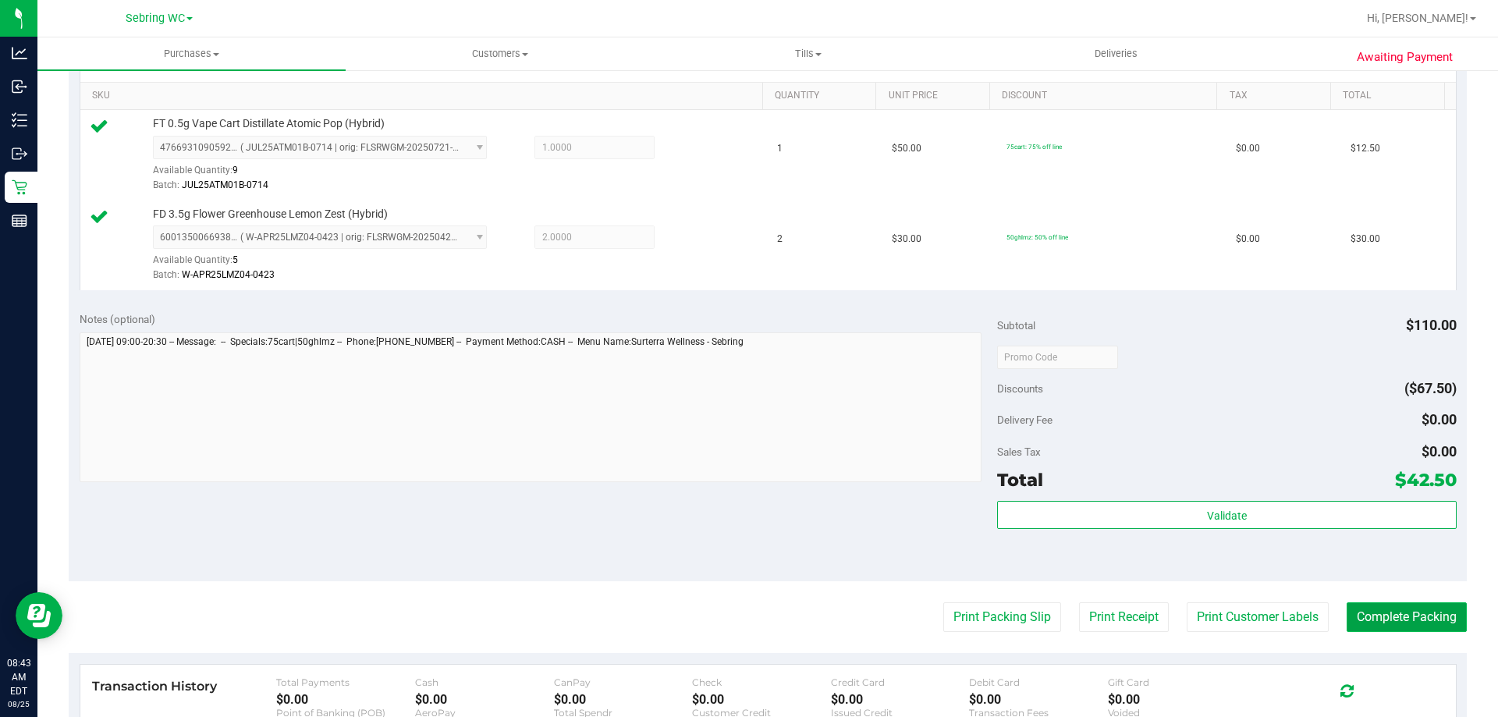
click at [1375, 625] on button "Complete Packing" at bounding box center [1406, 617] width 120 height 30
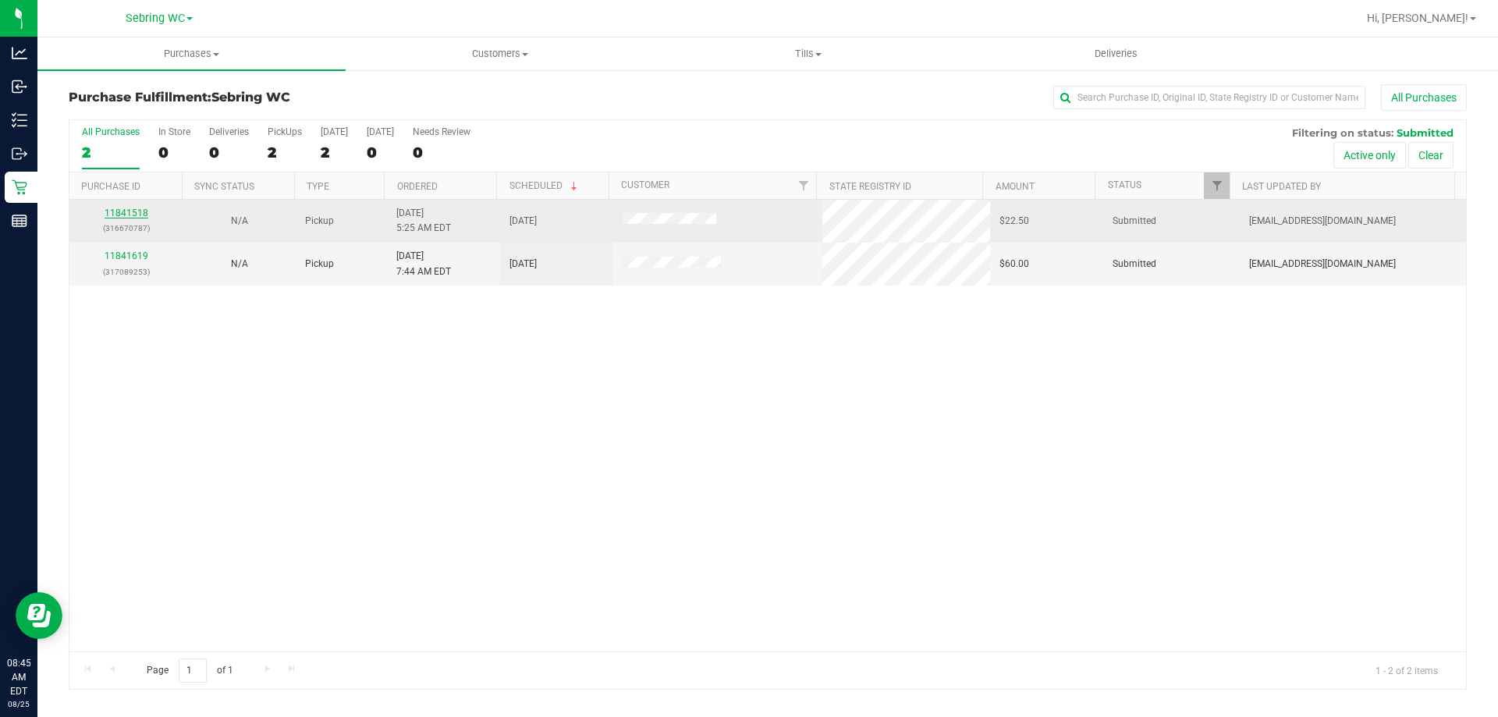
click at [140, 211] on link "11841518" at bounding box center [127, 212] width 44 height 11
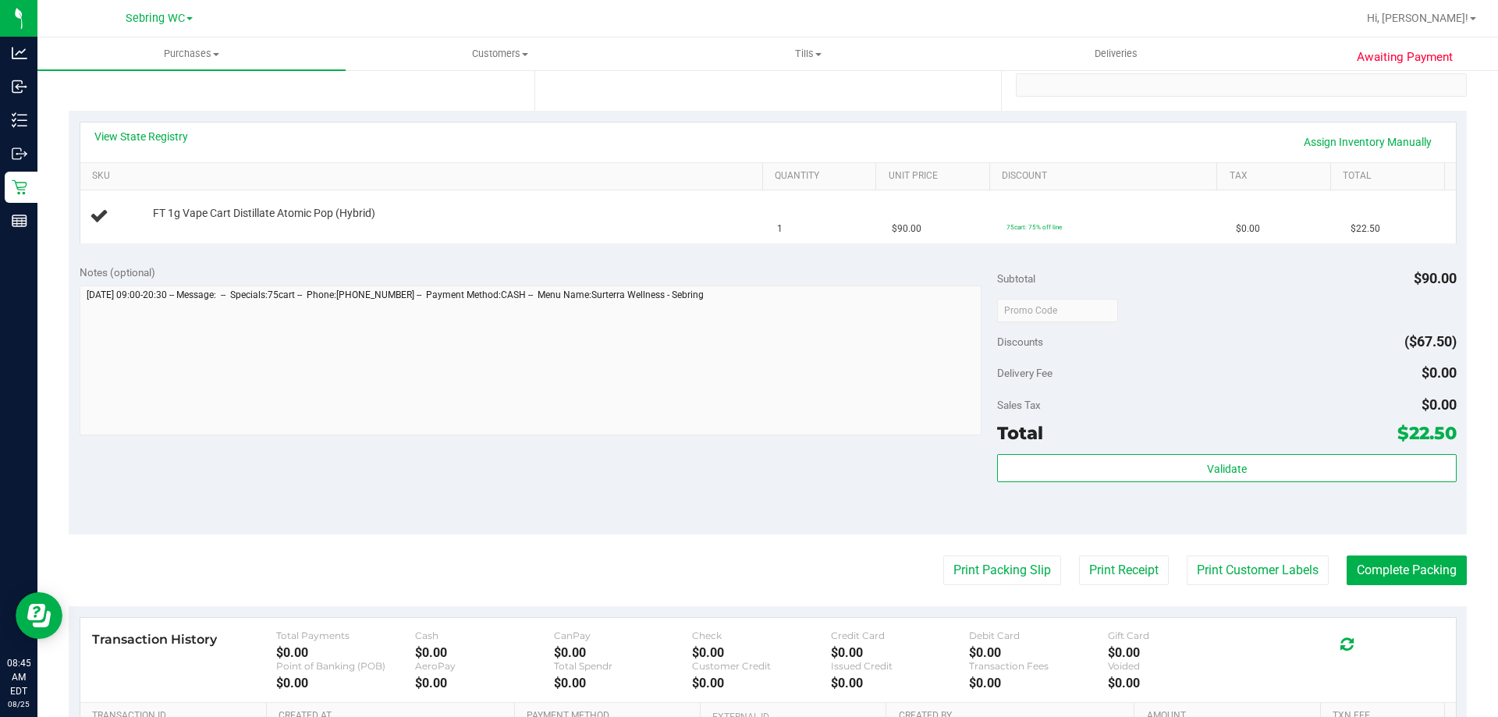
scroll to position [312, 0]
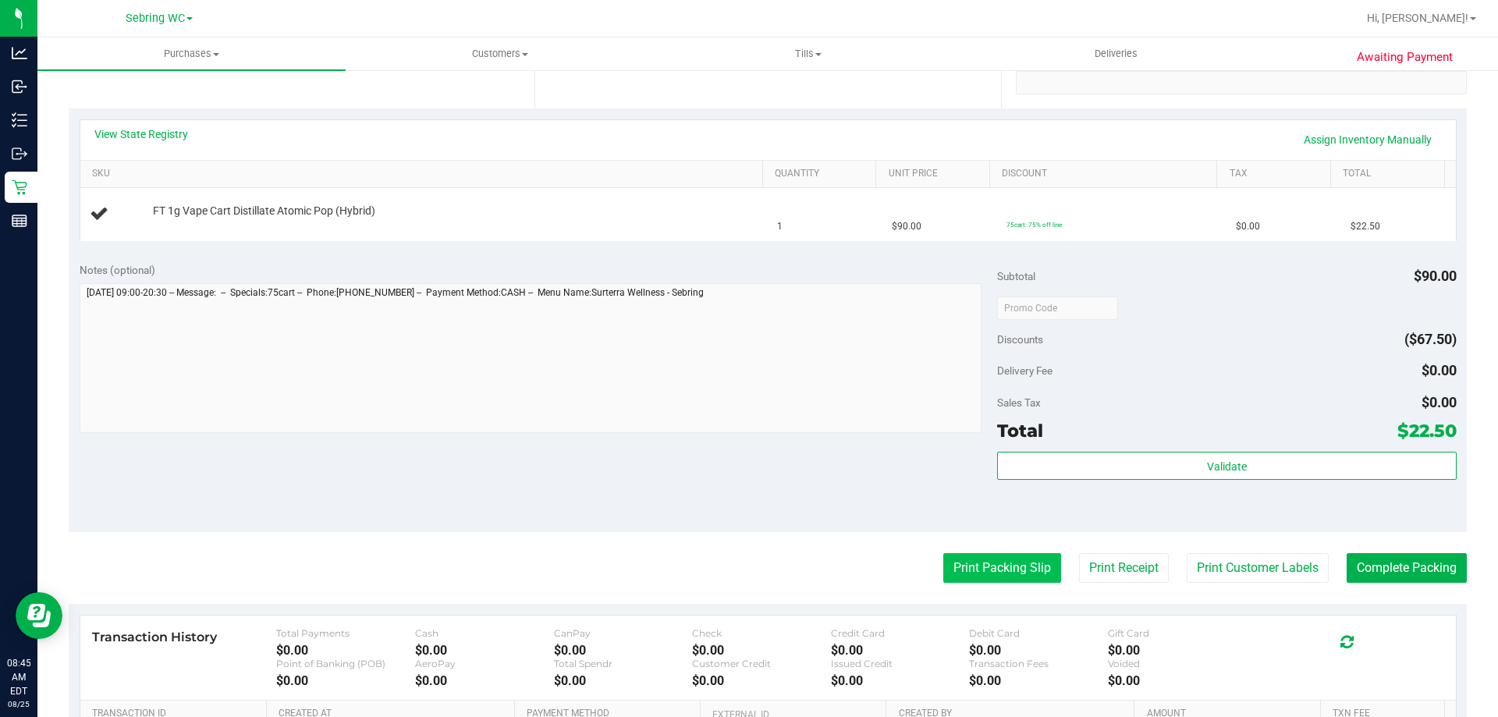
click at [963, 565] on button "Print Packing Slip" at bounding box center [1002, 568] width 118 height 30
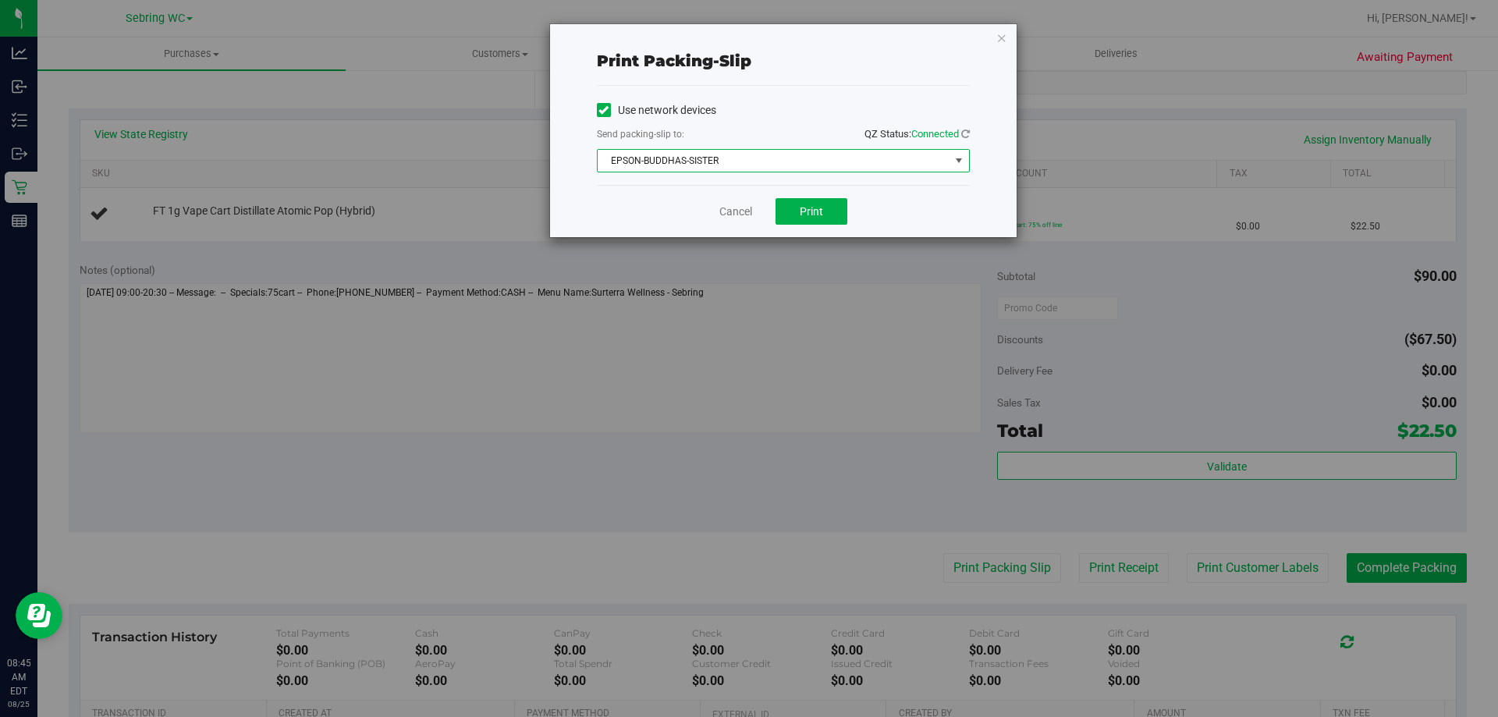
click at [797, 155] on span "EPSON-BUDDHAS-SISTER" at bounding box center [774, 161] width 352 height 22
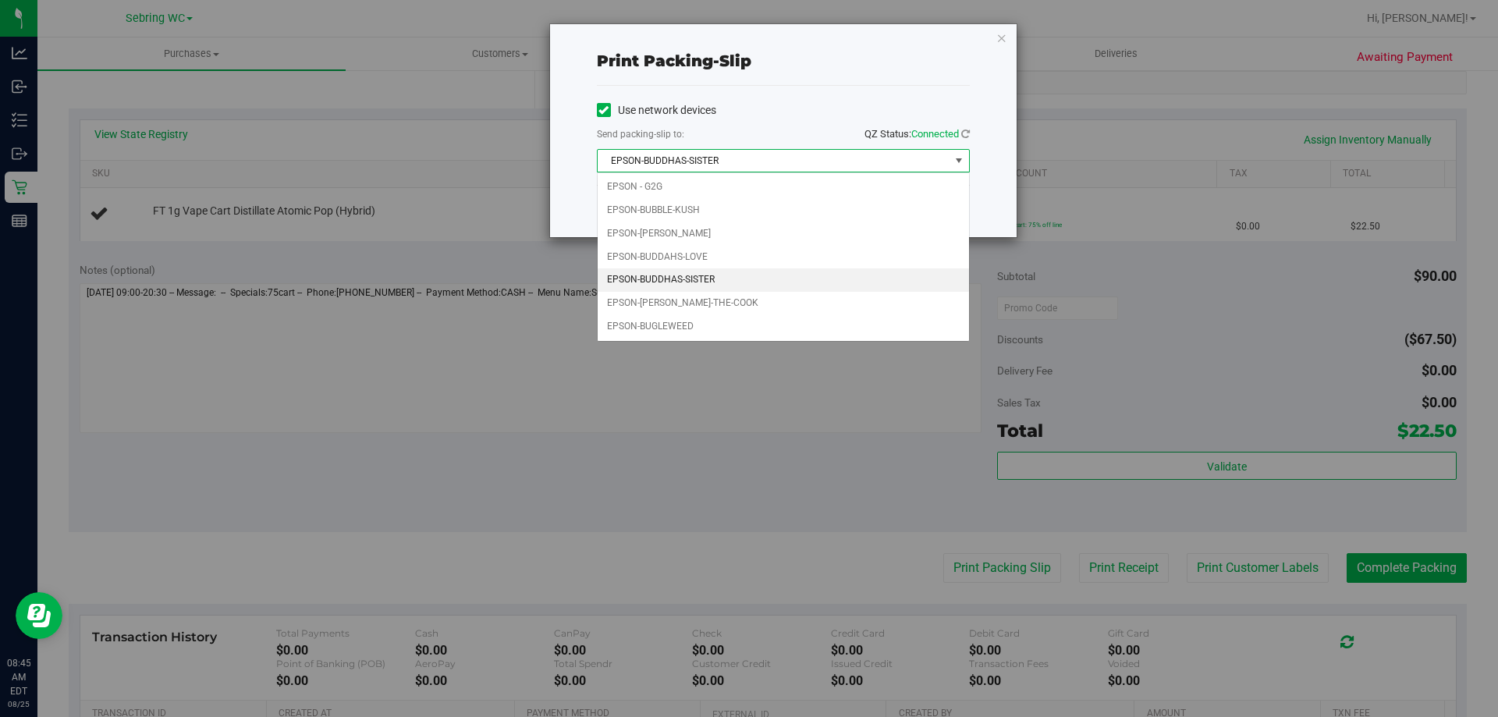
click at [797, 155] on span "EPSON-BUDDHAS-SISTER" at bounding box center [774, 161] width 352 height 22
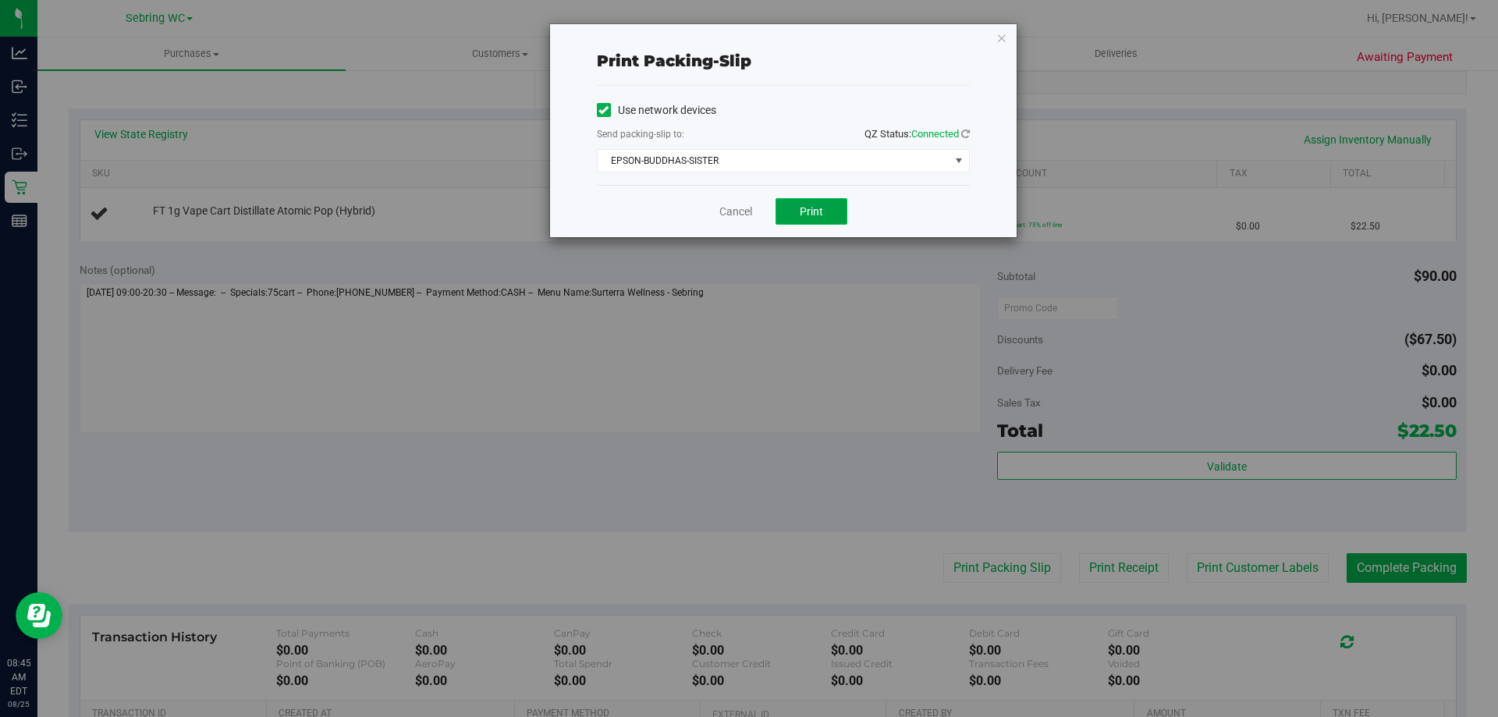
click at [797, 204] on button "Print" at bounding box center [811, 211] width 72 height 27
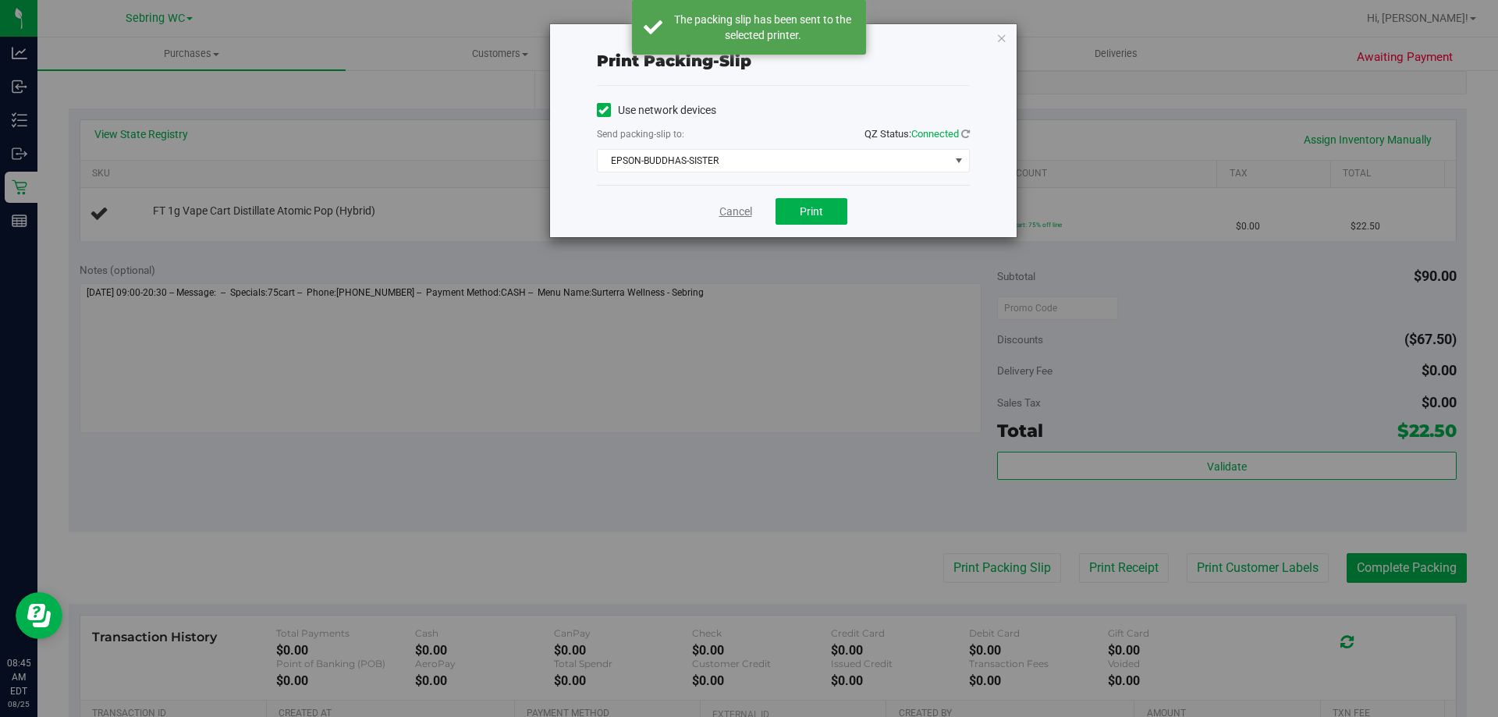
click at [727, 211] on link "Cancel" at bounding box center [735, 212] width 33 height 16
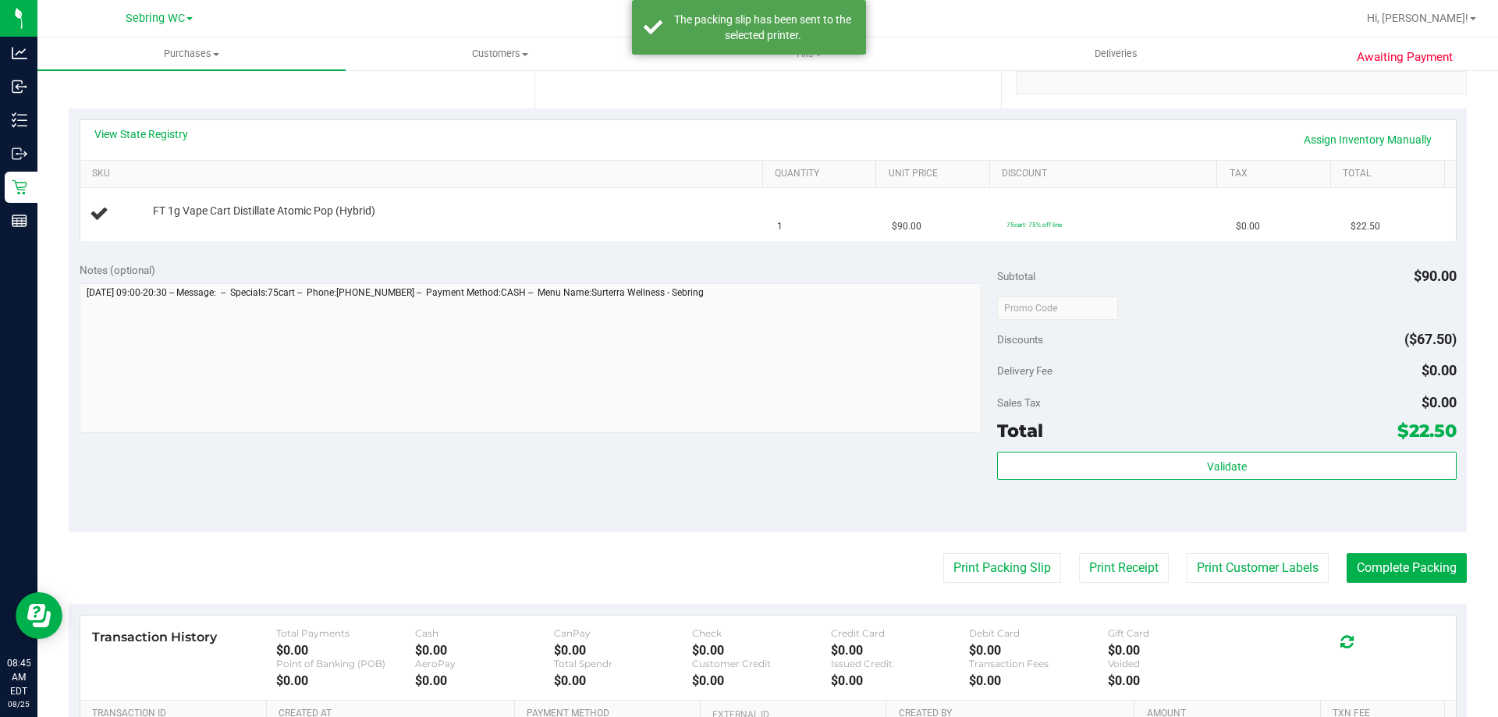
click at [728, 267] on div "Notes (optional)" at bounding box center [539, 270] width 918 height 16
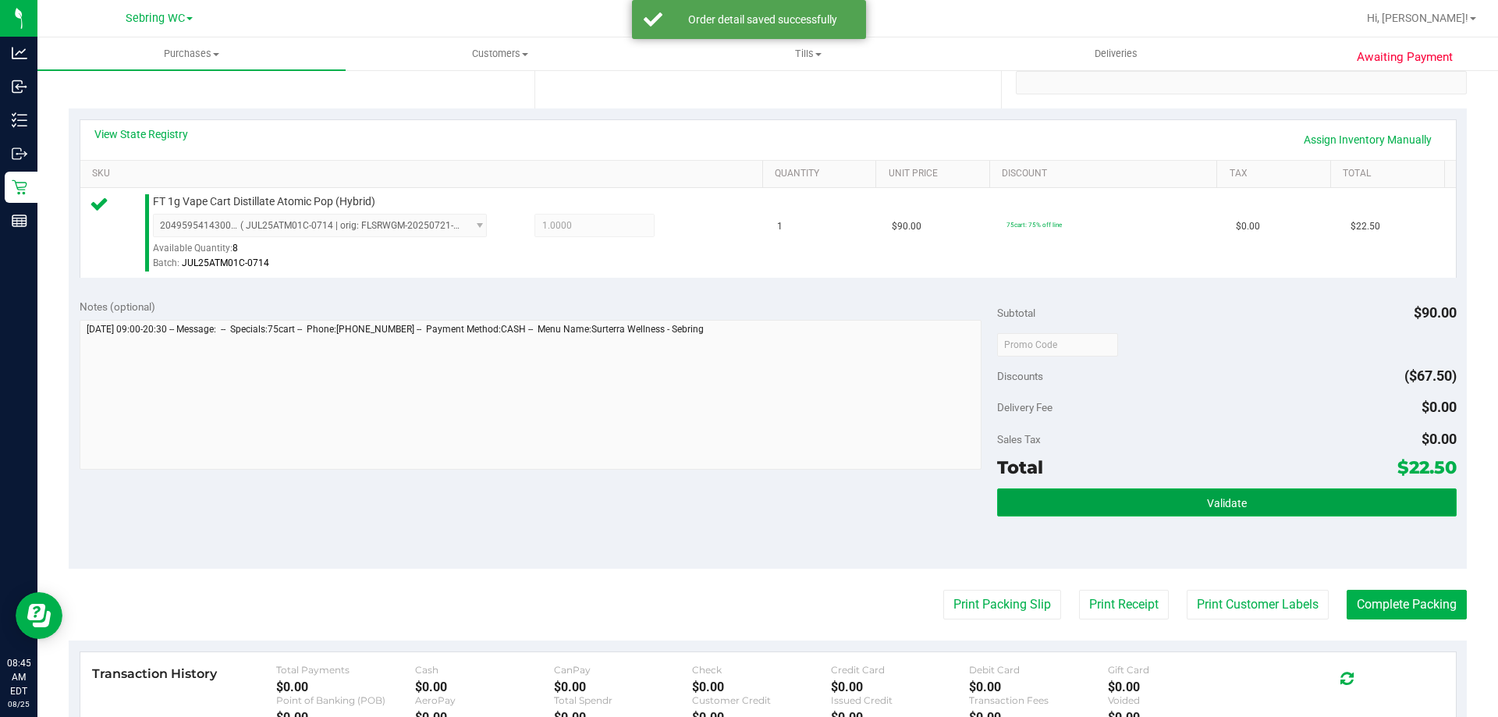
click at [1089, 490] on button "Validate" at bounding box center [1226, 502] width 459 height 28
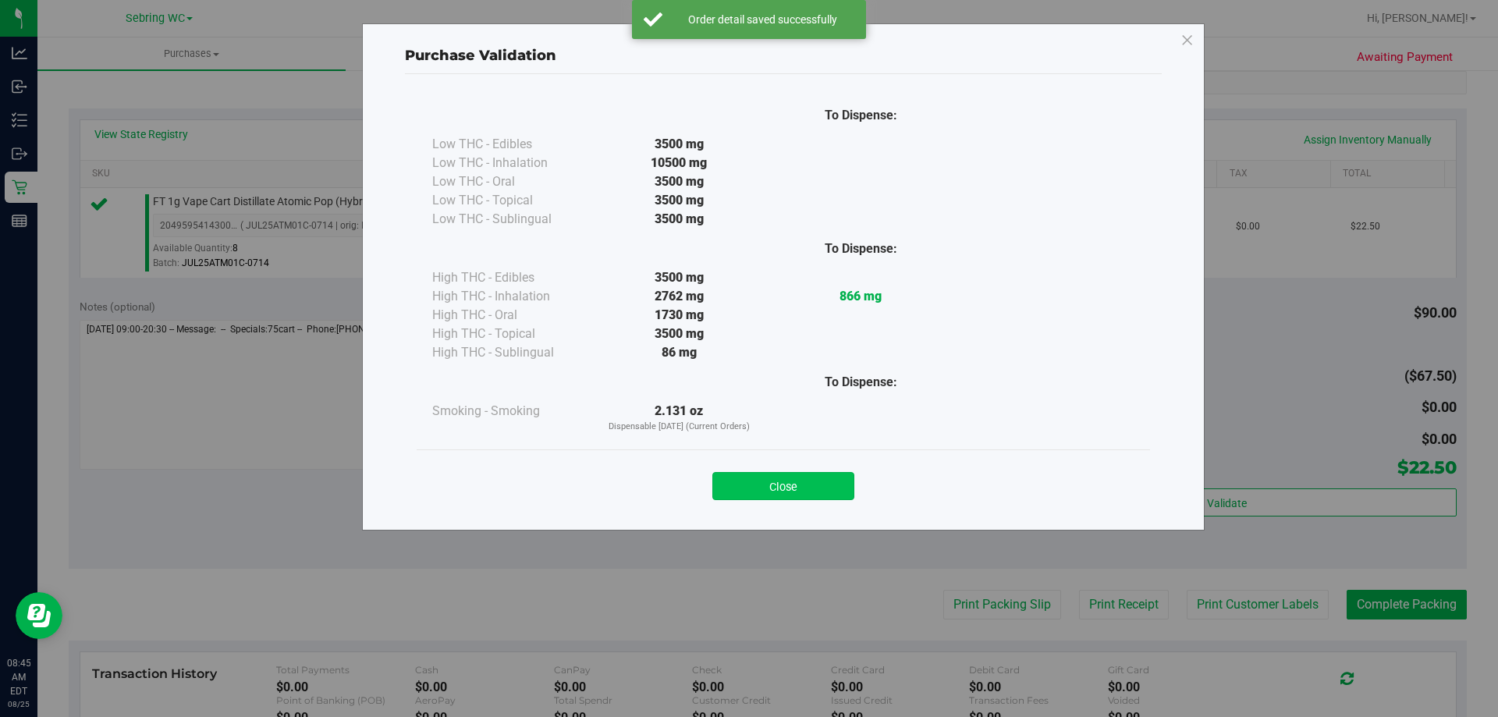
click at [786, 484] on button "Close" at bounding box center [783, 486] width 142 height 28
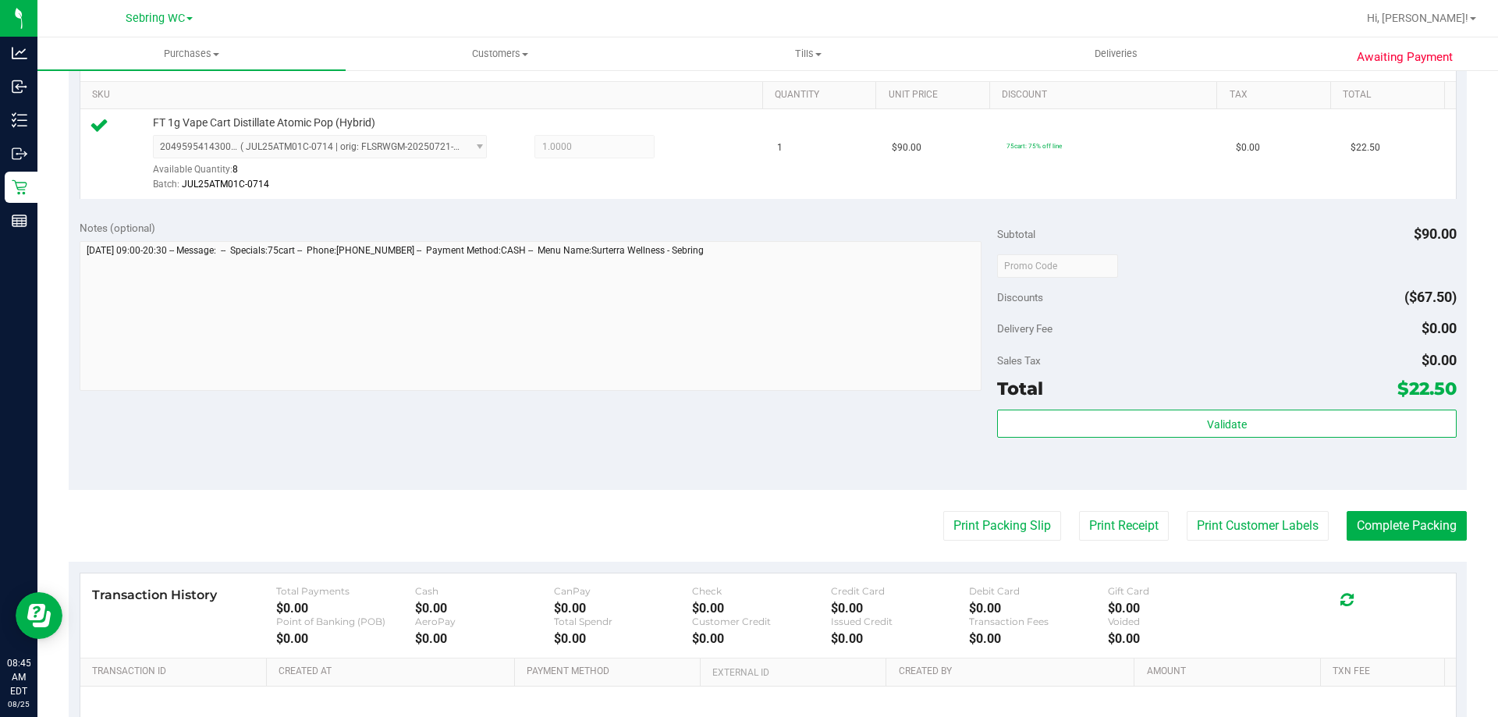
scroll to position [389, 0]
click at [1374, 531] on button "Complete Packing" at bounding box center [1406, 527] width 120 height 30
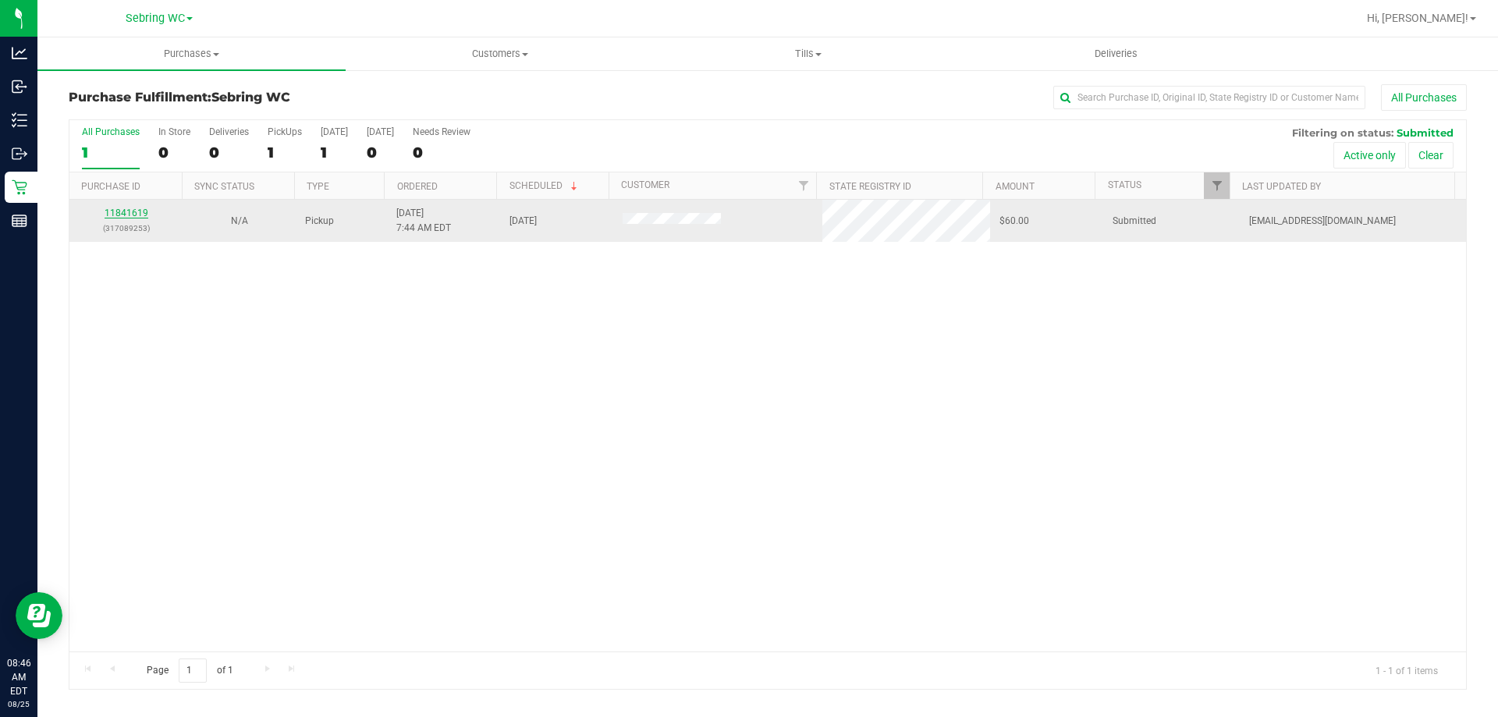
click at [127, 211] on link "11841619" at bounding box center [127, 212] width 44 height 11
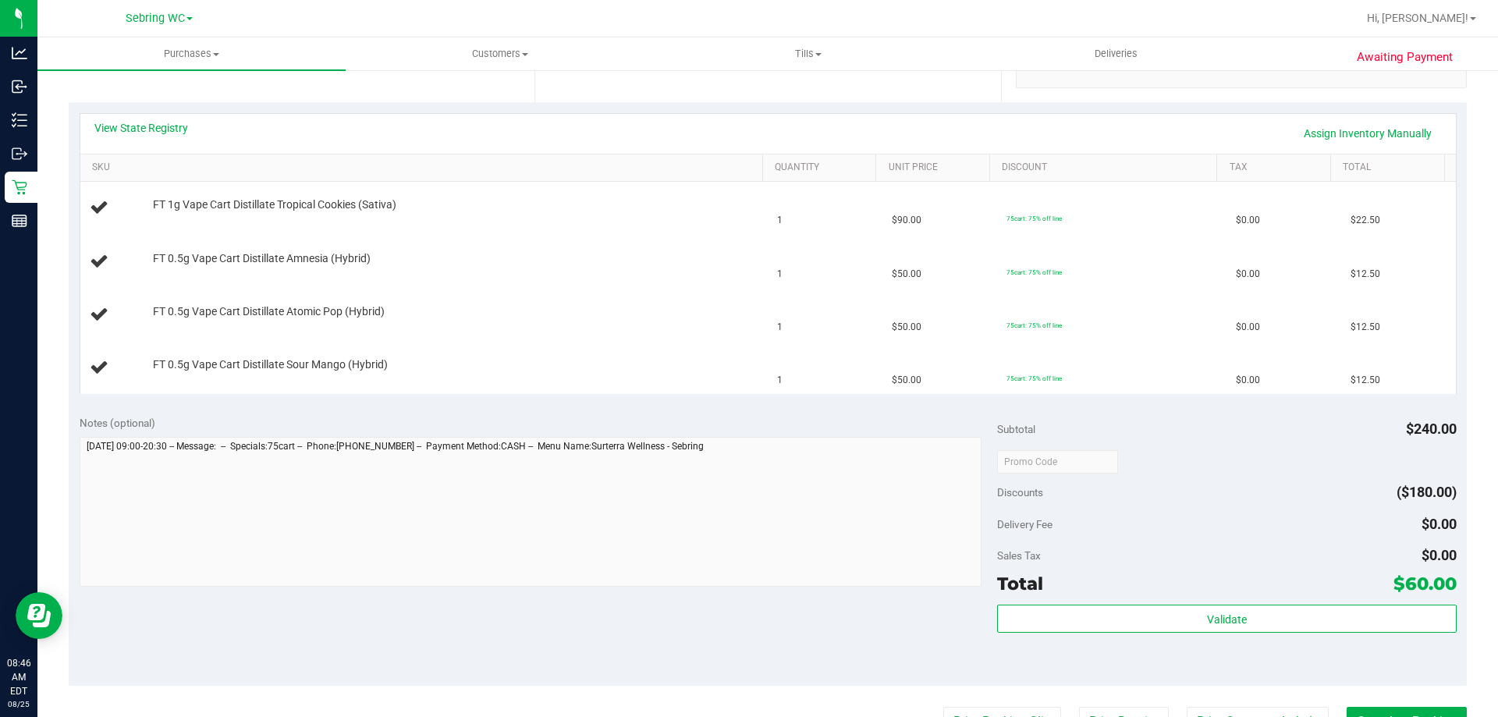
scroll to position [390, 0]
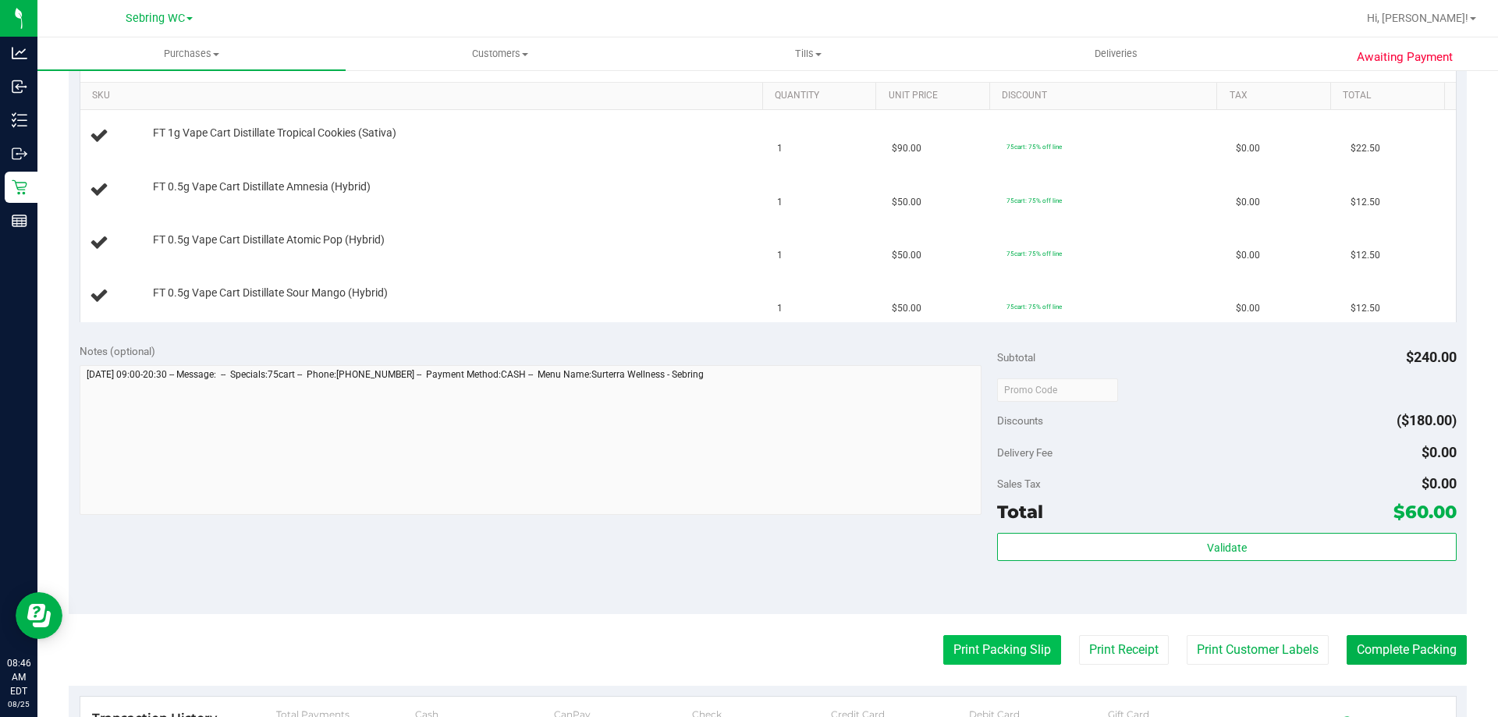
click at [950, 644] on button "Print Packing Slip" at bounding box center [1002, 650] width 118 height 30
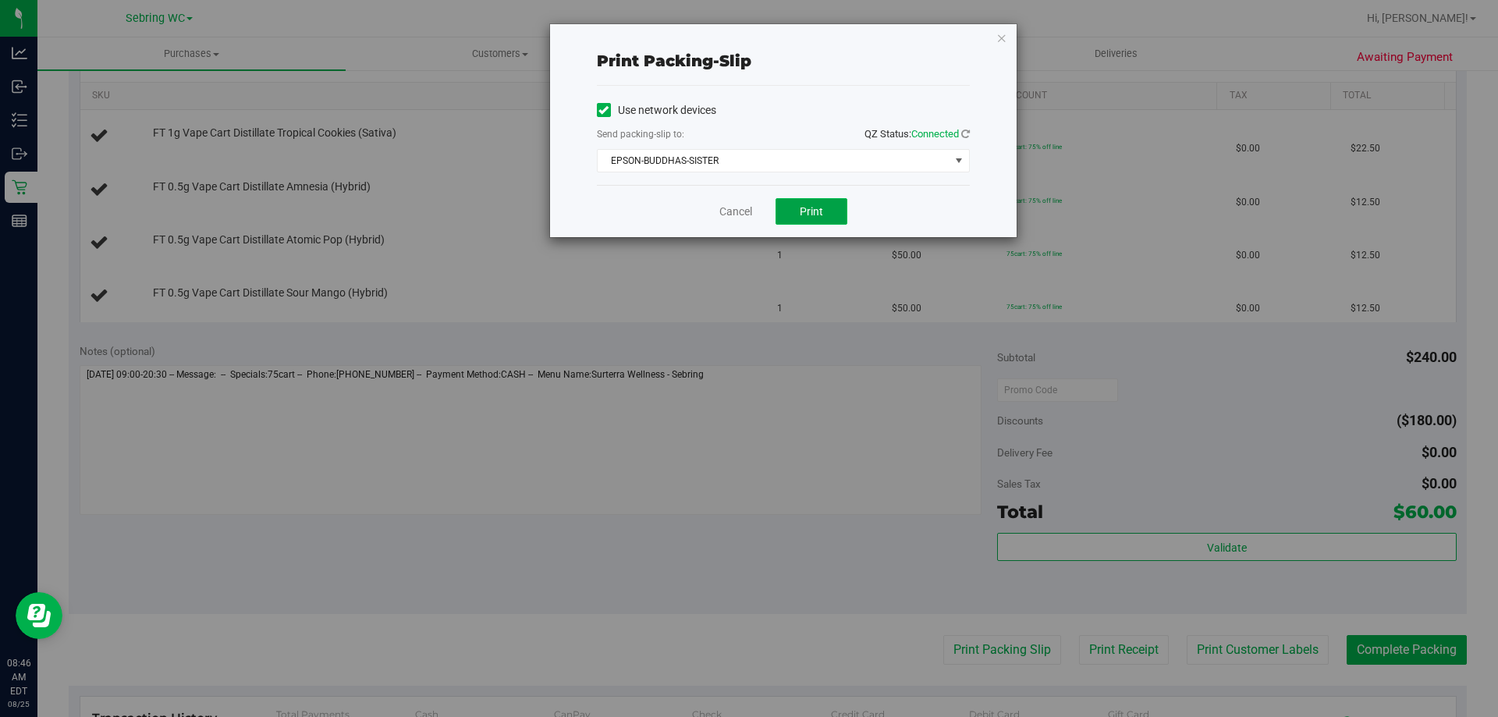
click at [798, 208] on button "Print" at bounding box center [811, 211] width 72 height 27
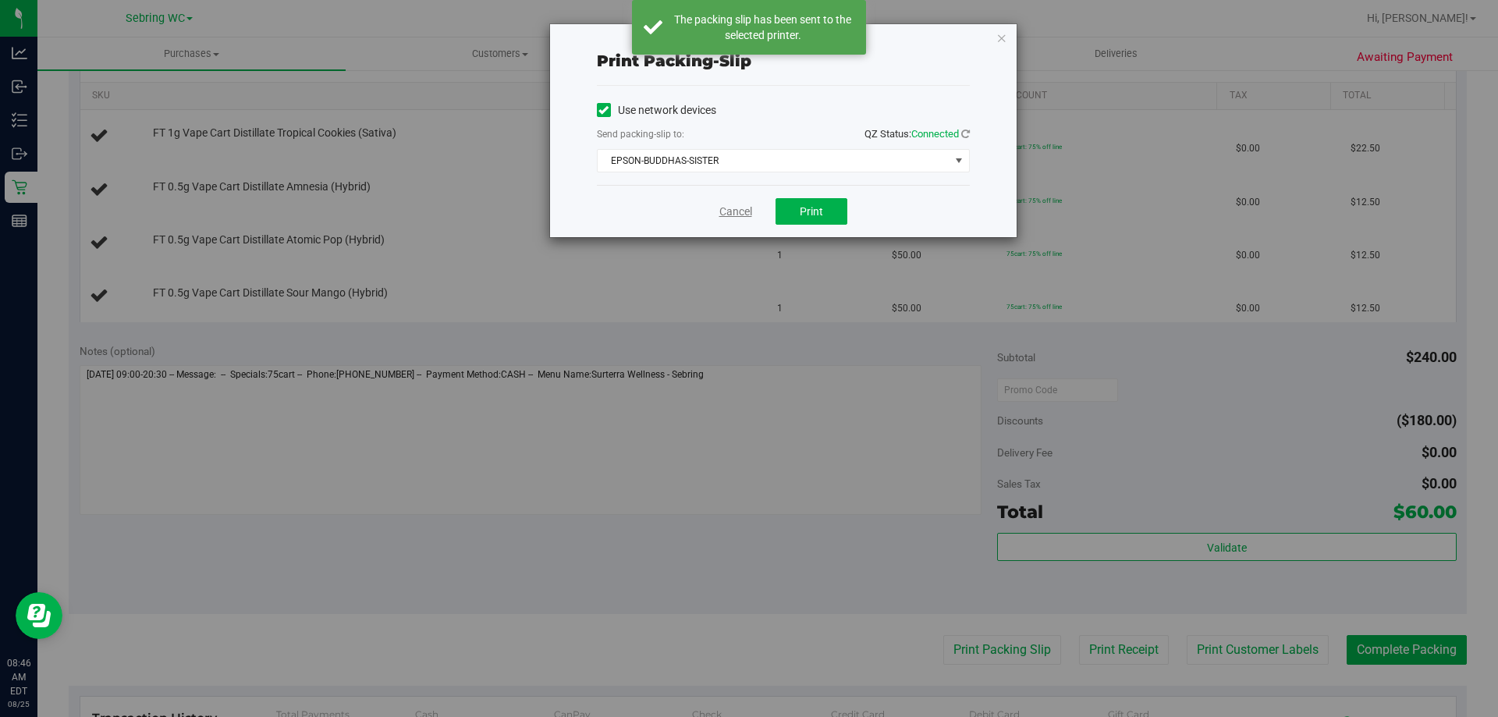
click at [732, 213] on link "Cancel" at bounding box center [735, 212] width 33 height 16
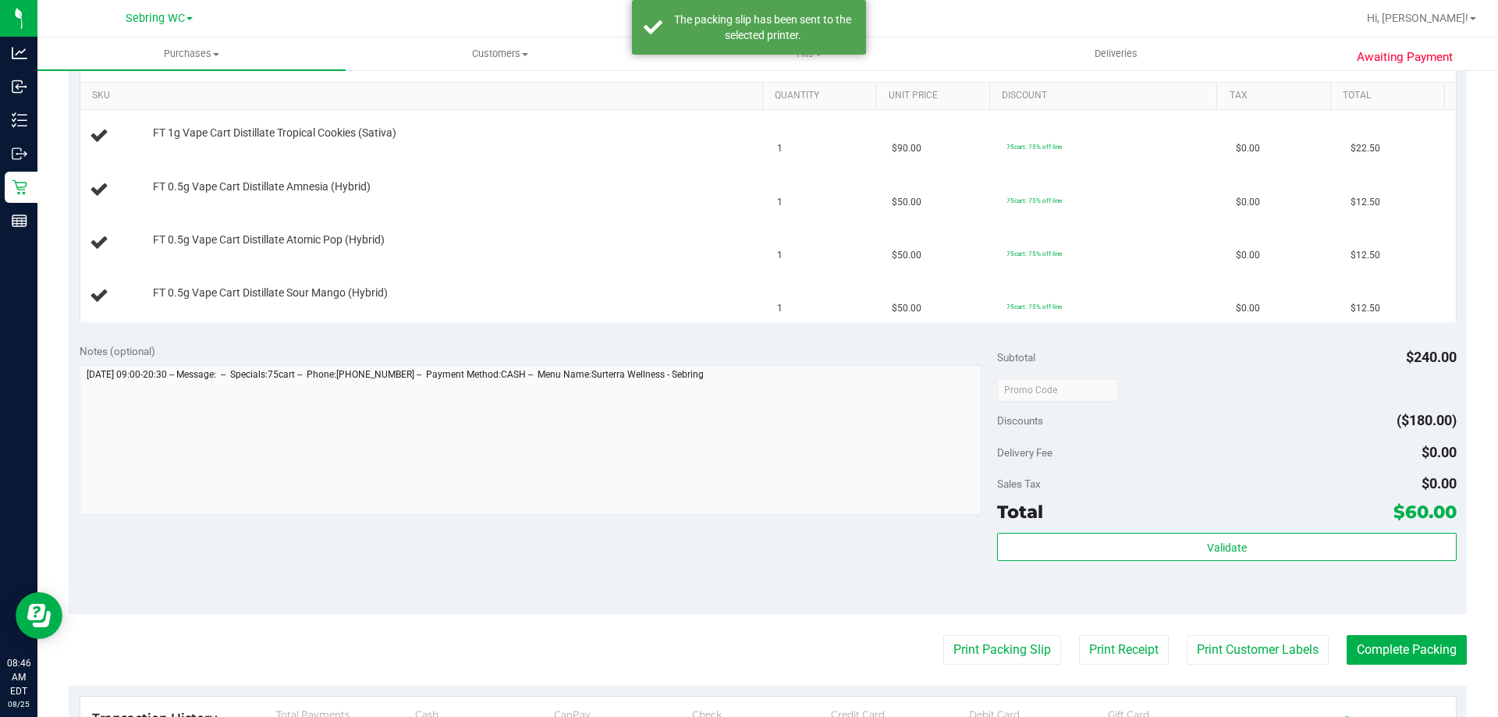
click at [715, 344] on div "Notes (optional)" at bounding box center [539, 351] width 918 height 16
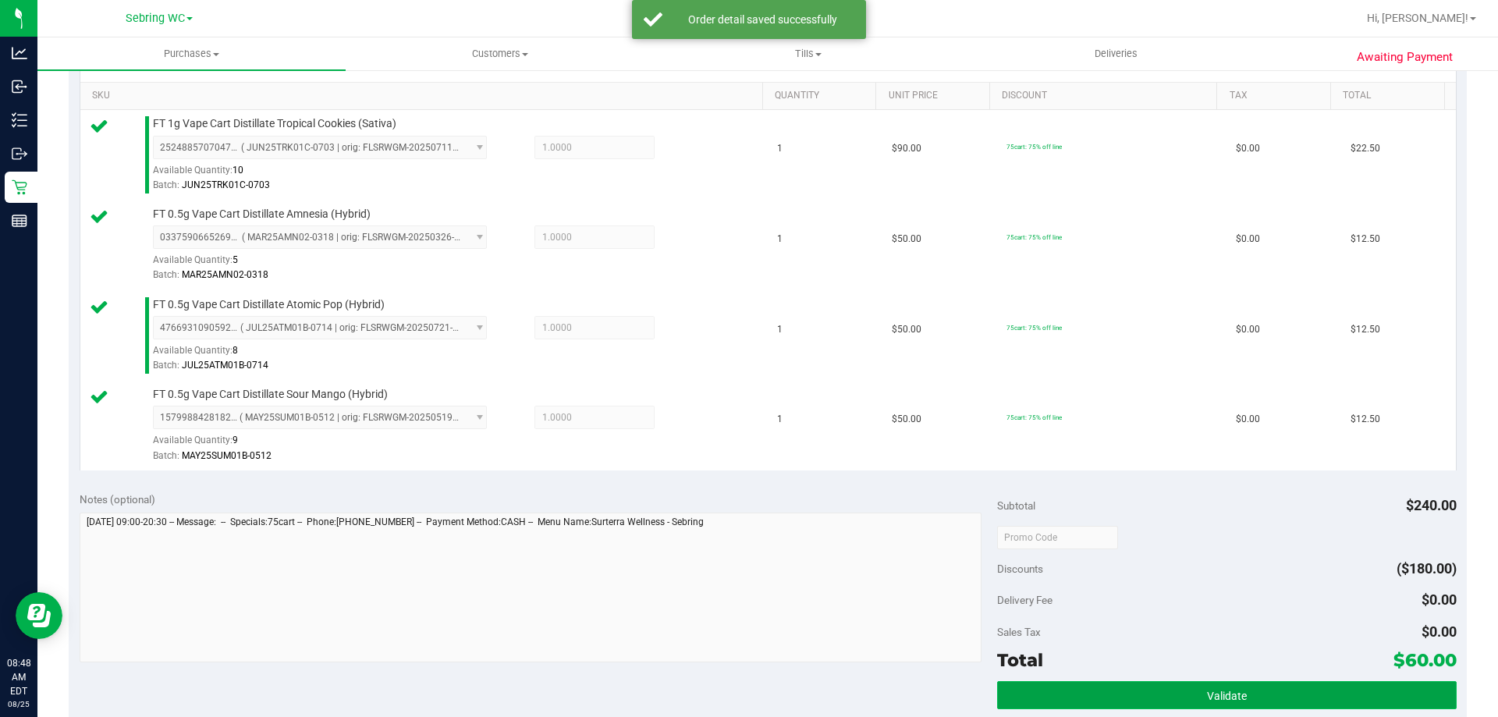
click at [1081, 702] on button "Validate" at bounding box center [1226, 695] width 459 height 28
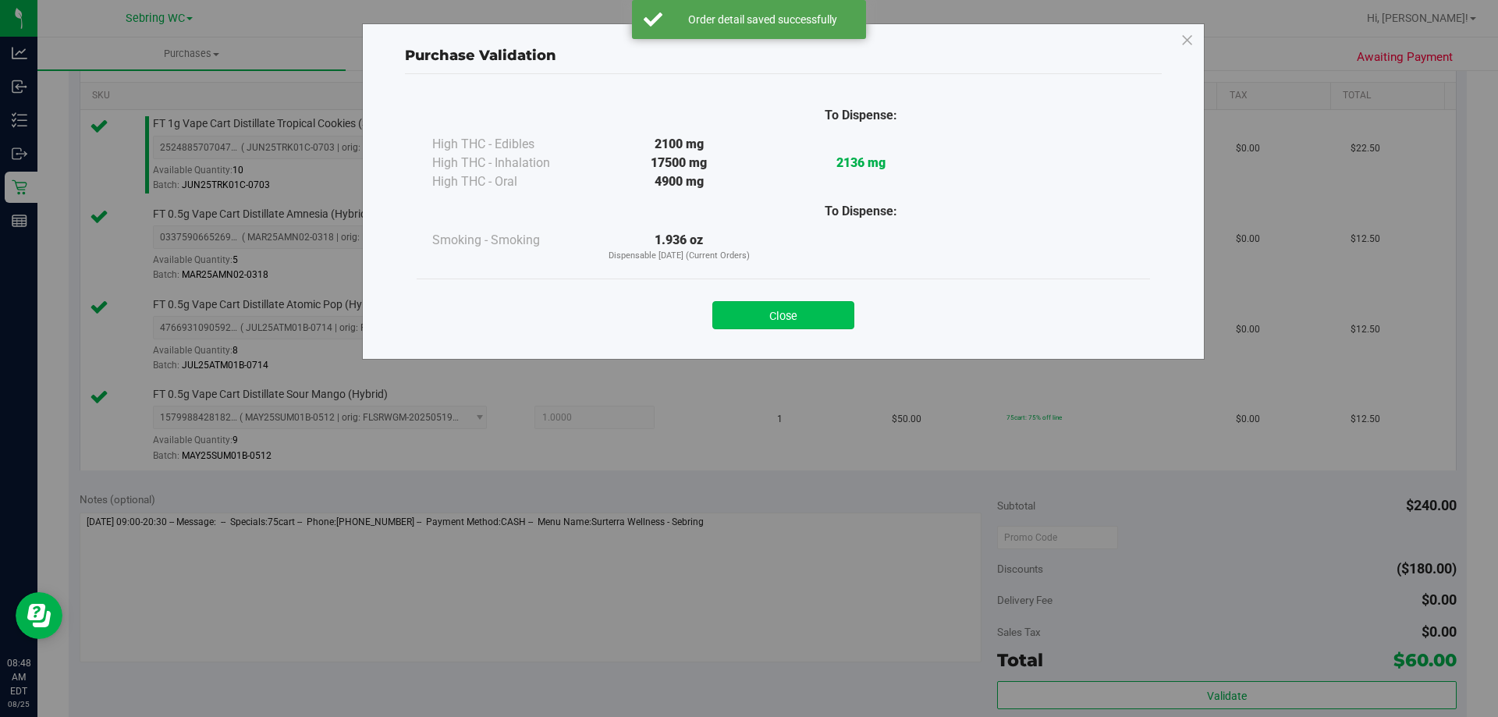
click at [736, 326] on button "Close" at bounding box center [783, 315] width 142 height 28
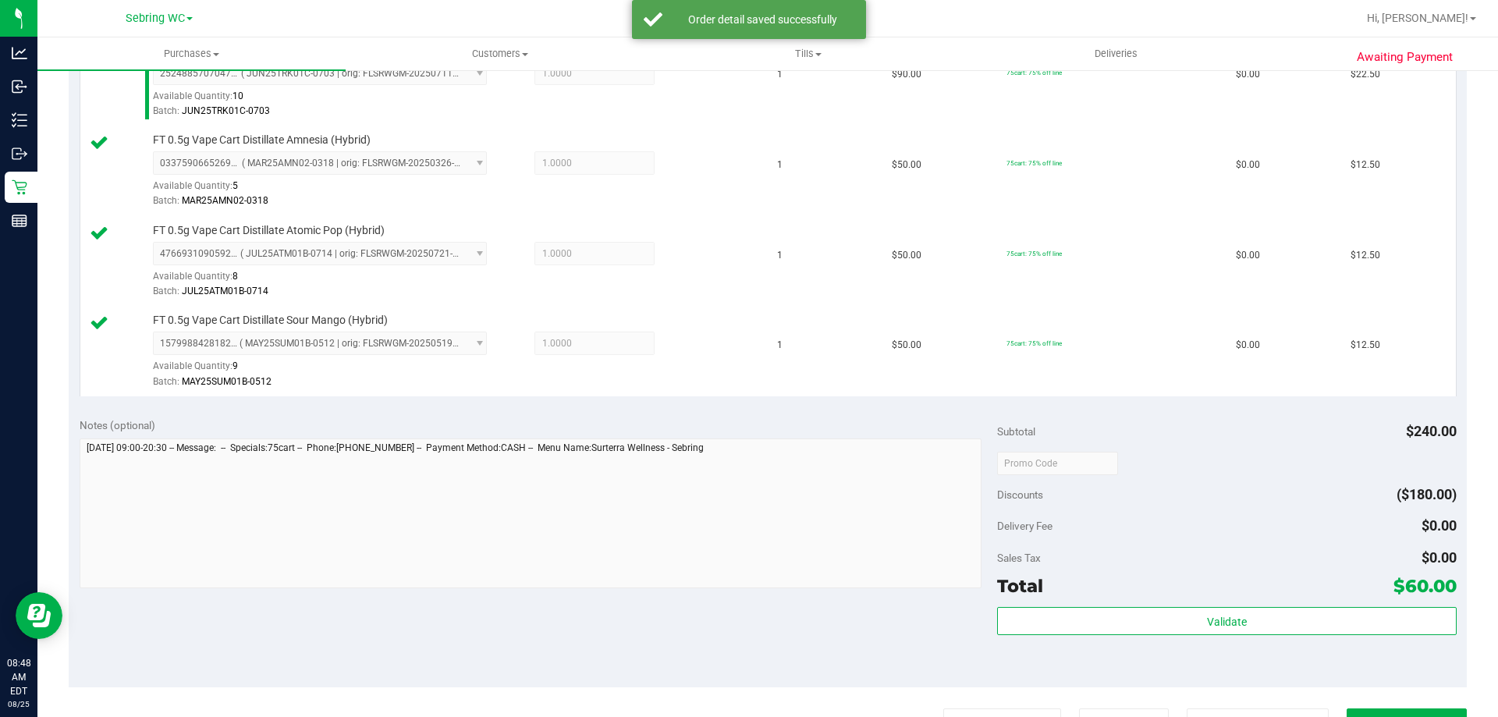
scroll to position [546, 0]
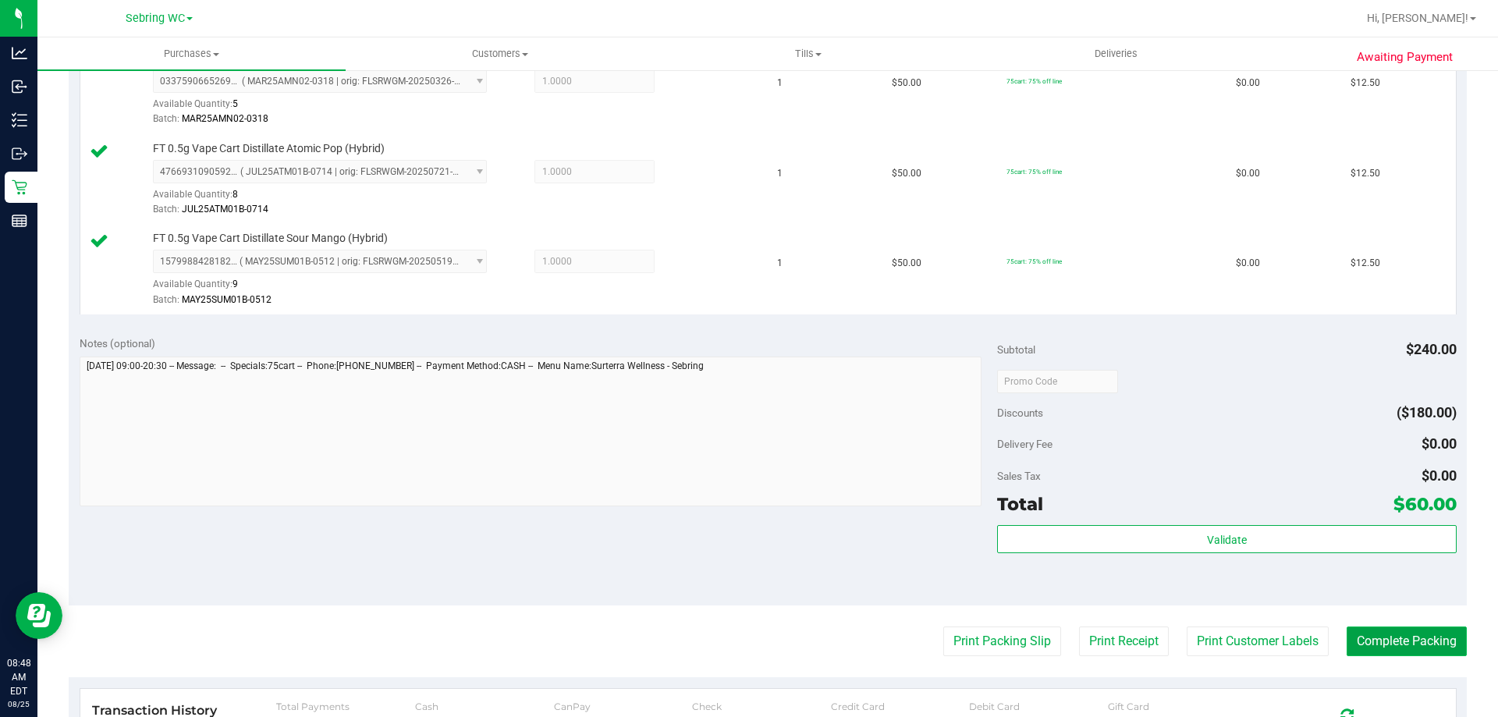
click at [1407, 647] on button "Complete Packing" at bounding box center [1406, 641] width 120 height 30
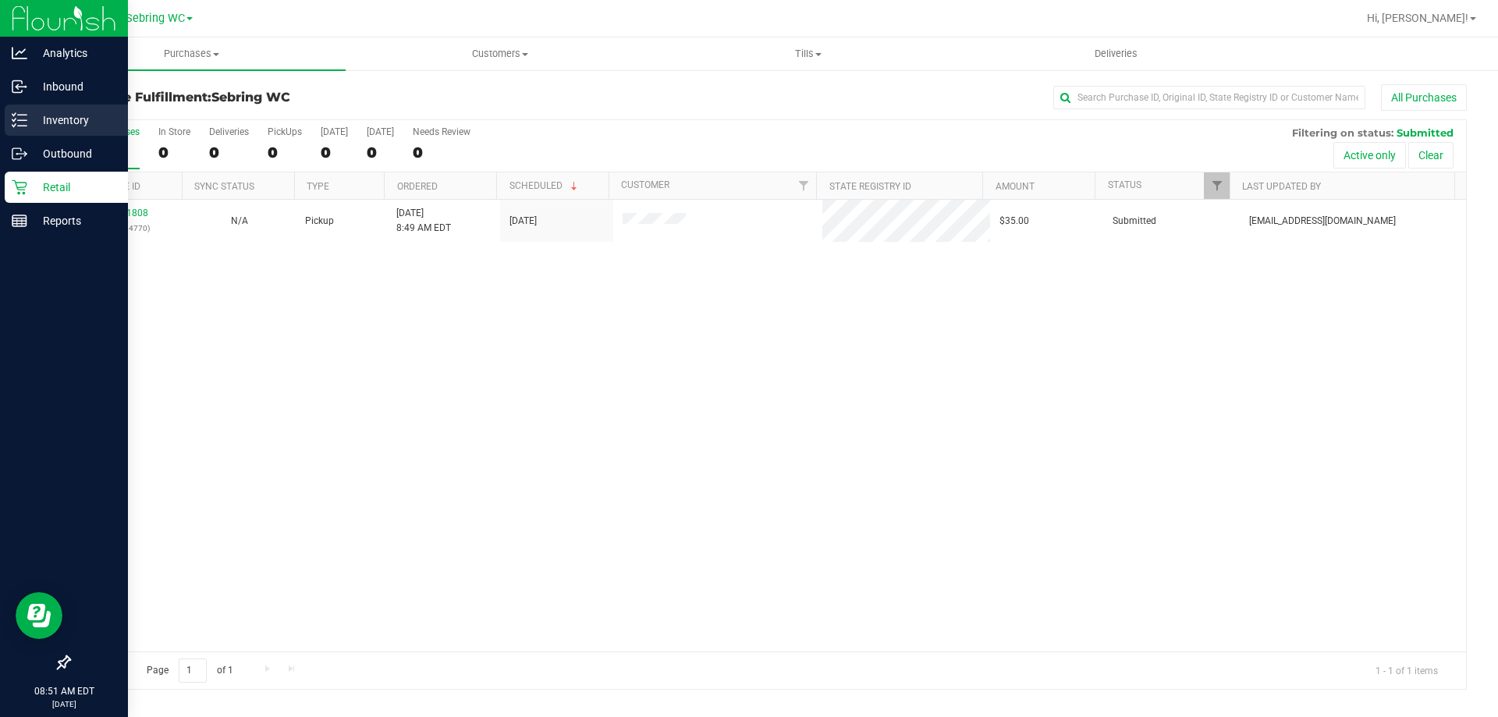
click at [40, 116] on p "Inventory" at bounding box center [74, 120] width 94 height 19
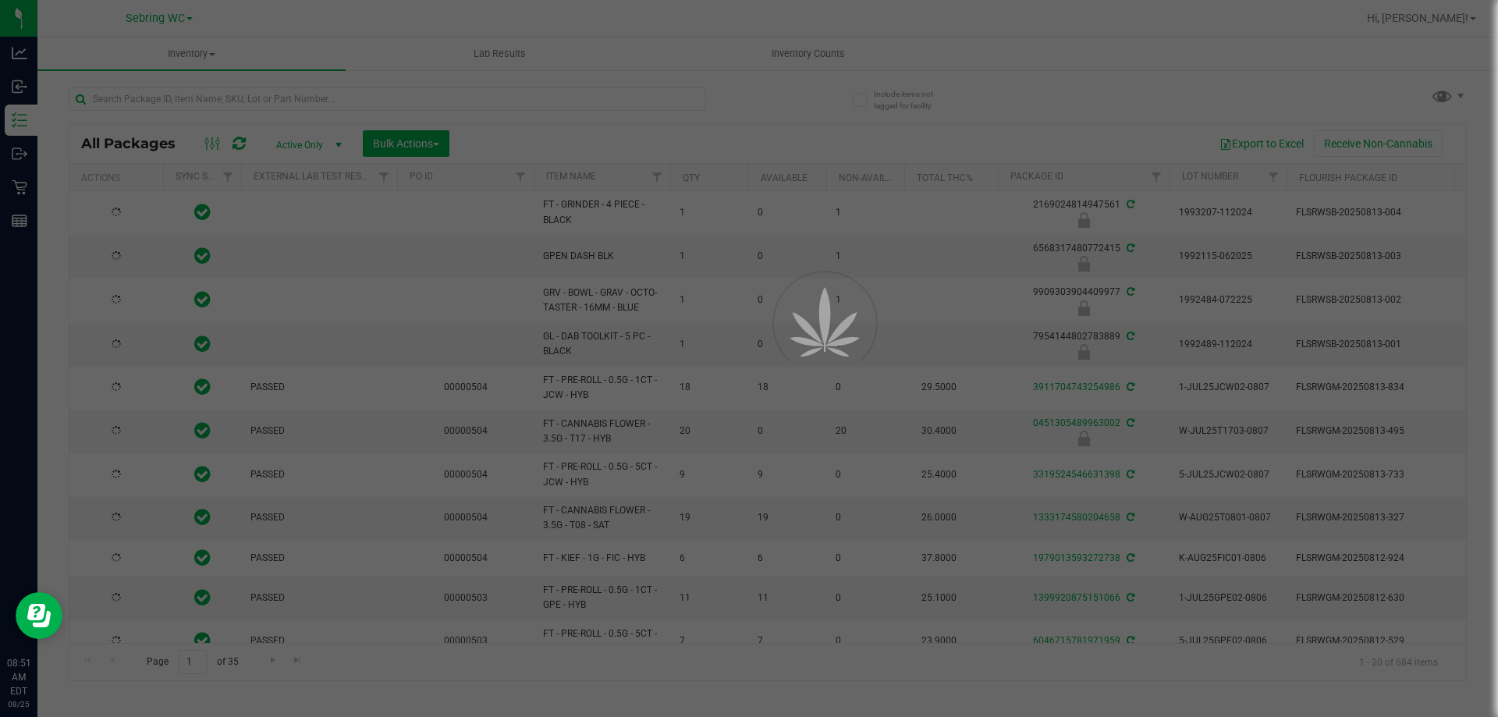
click at [160, 105] on div at bounding box center [749, 358] width 1498 height 717
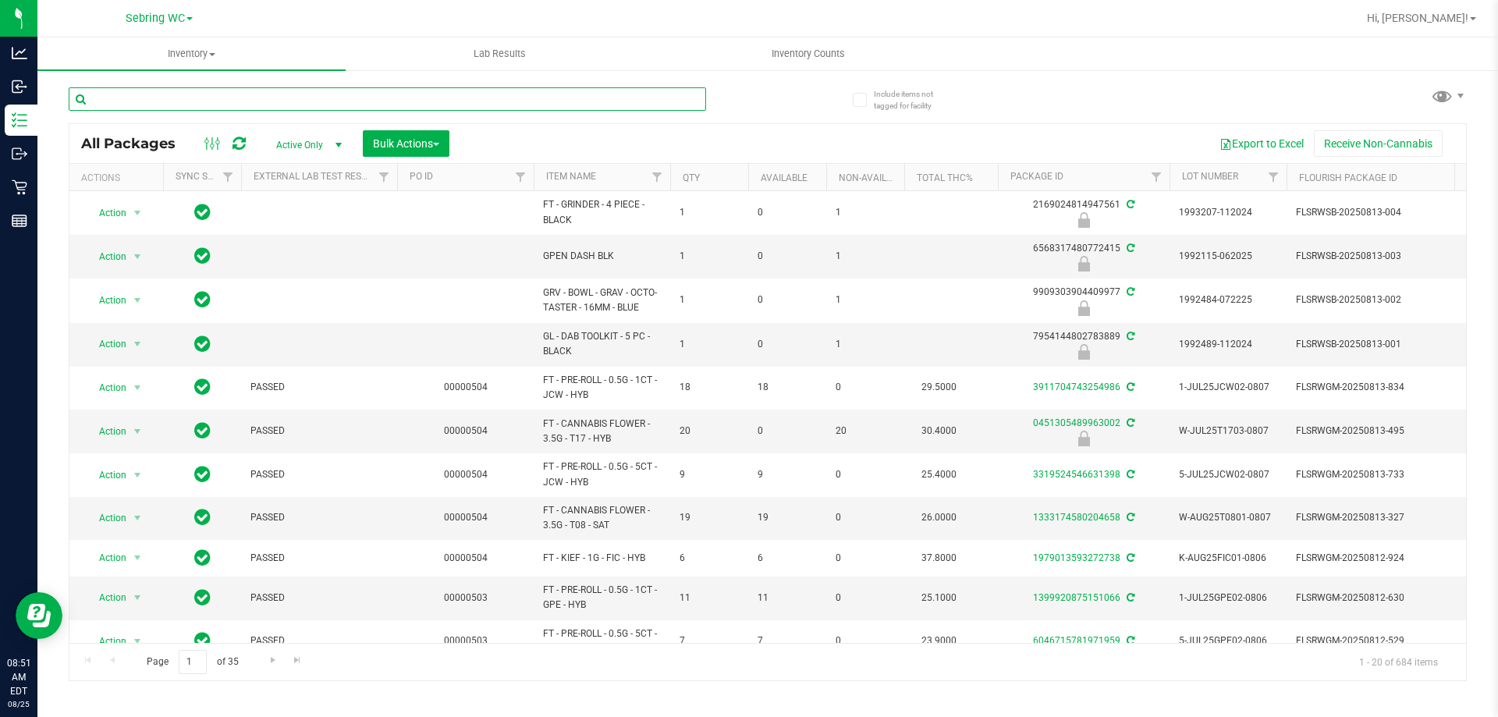
click at [158, 103] on input "text" at bounding box center [387, 98] width 637 height 23
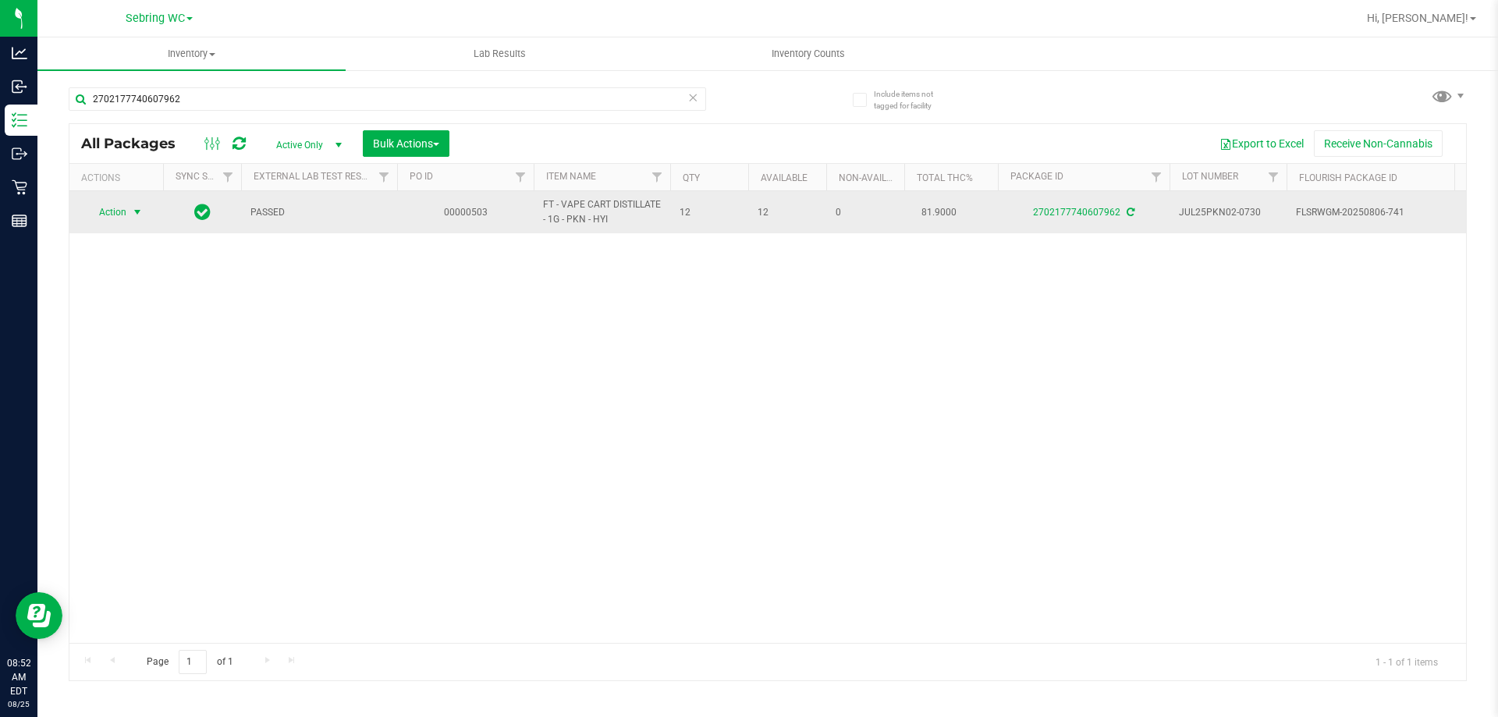
click at [137, 218] on span "select" at bounding box center [137, 212] width 12 height 12
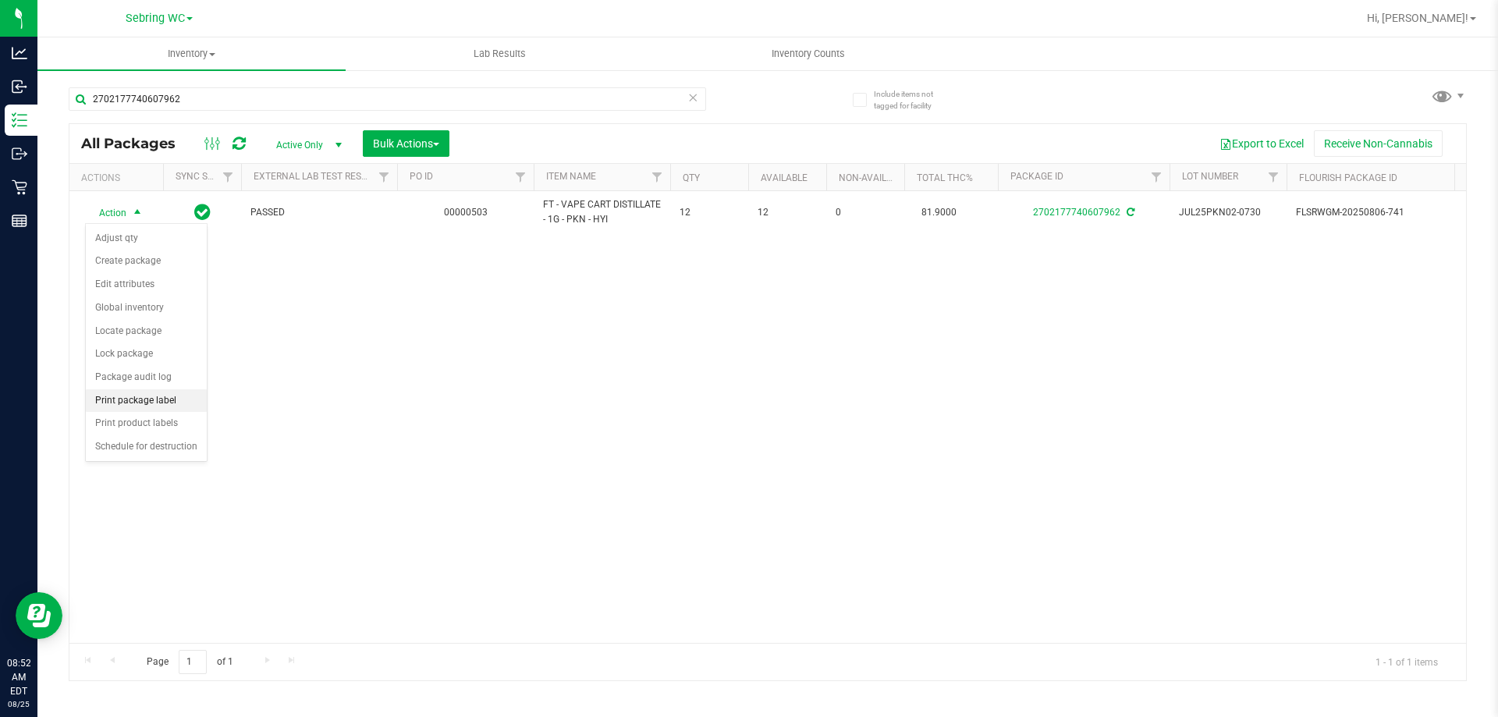
click at [117, 402] on li "Print package label" at bounding box center [146, 400] width 121 height 23
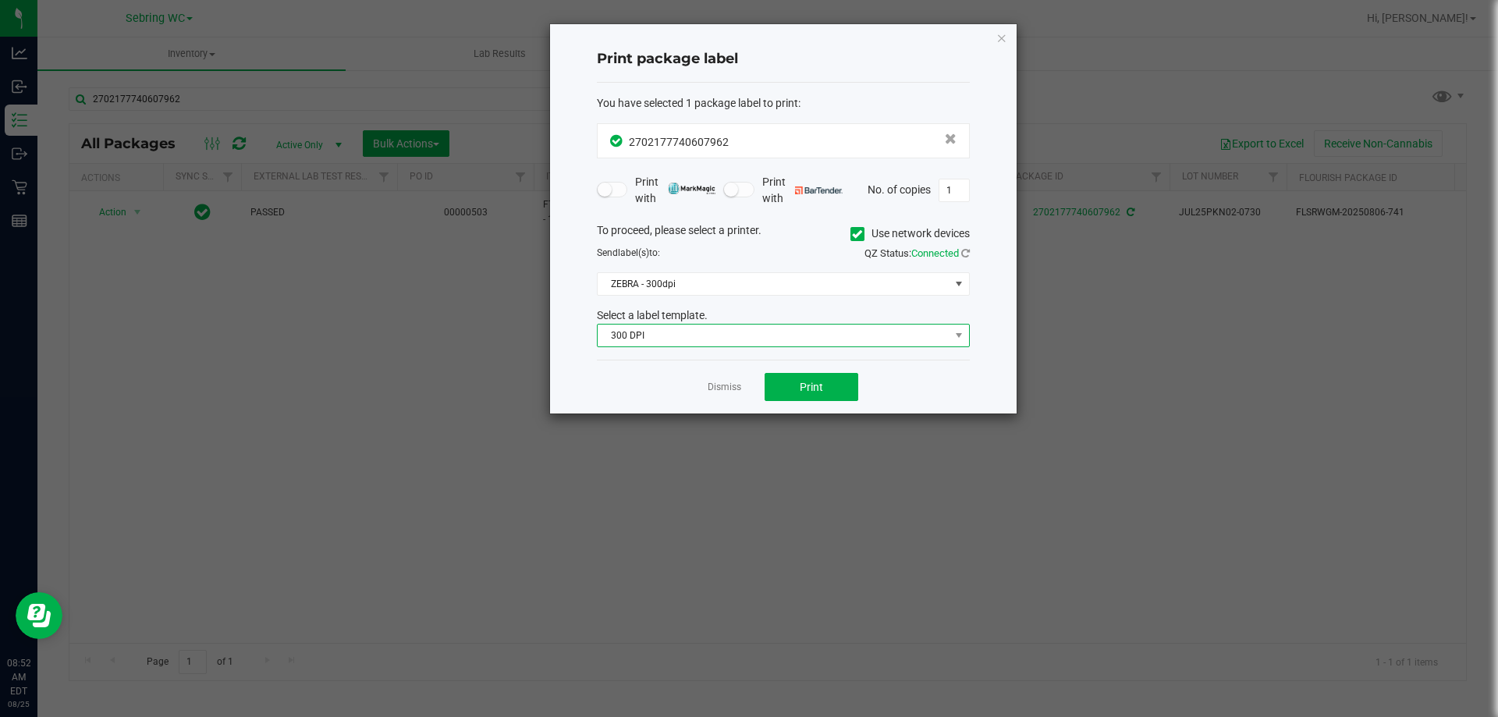
click at [766, 334] on span "300 DPI" at bounding box center [774, 335] width 352 height 22
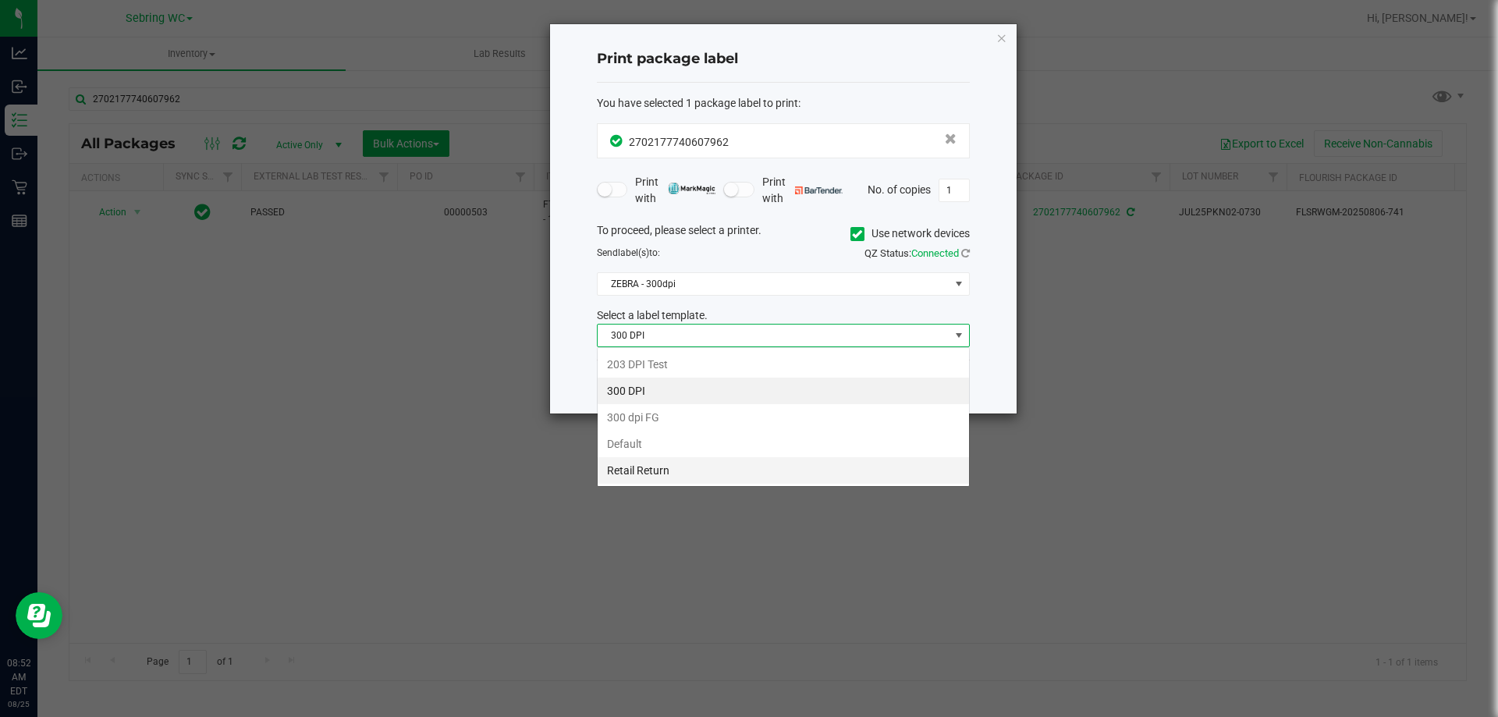
scroll to position [23, 373]
click at [618, 473] on li "Retail Return" at bounding box center [783, 470] width 371 height 27
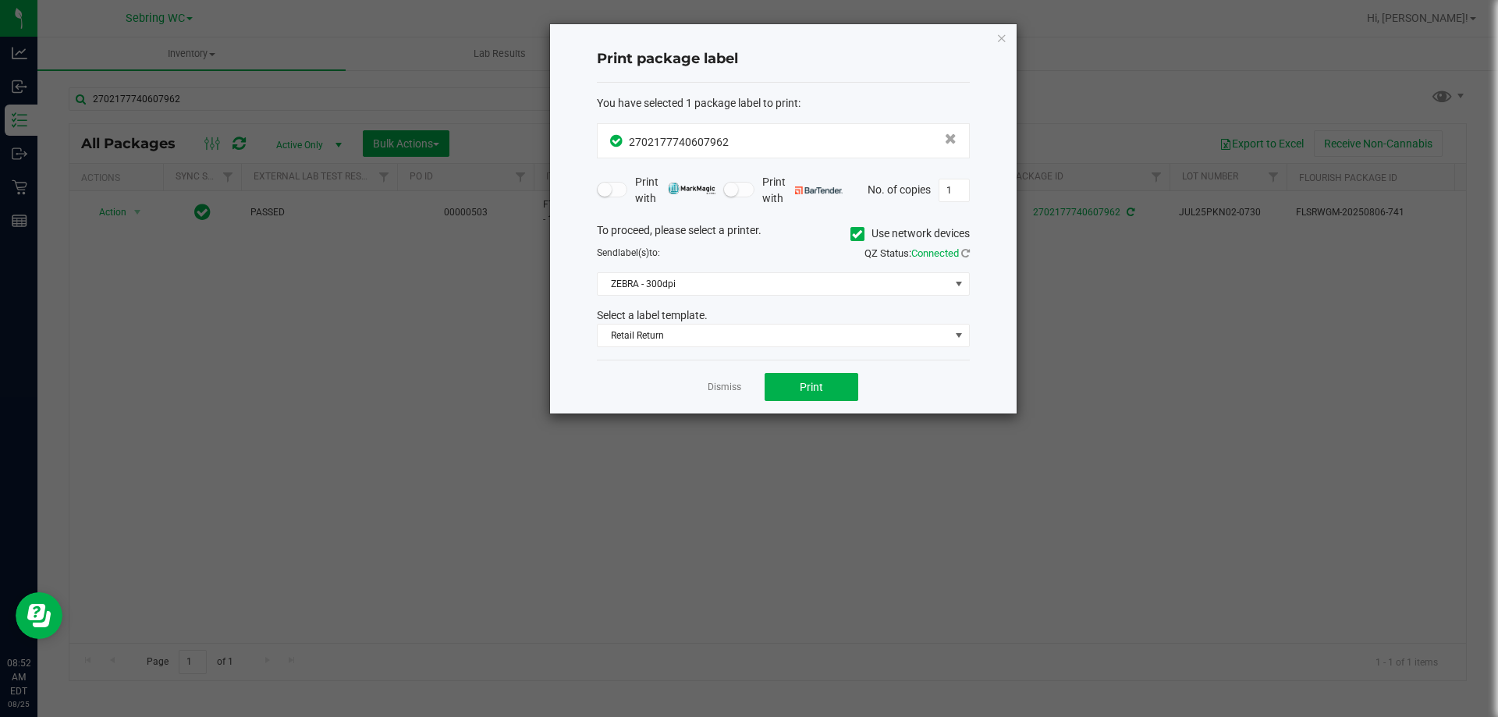
click at [676, 268] on div "To proceed, please select a printer. Use network devices Send label(s) to: QZ S…" at bounding box center [783, 285] width 373 height 126
click at [677, 290] on span "ZEBRA - 300dpi" at bounding box center [774, 284] width 352 height 22
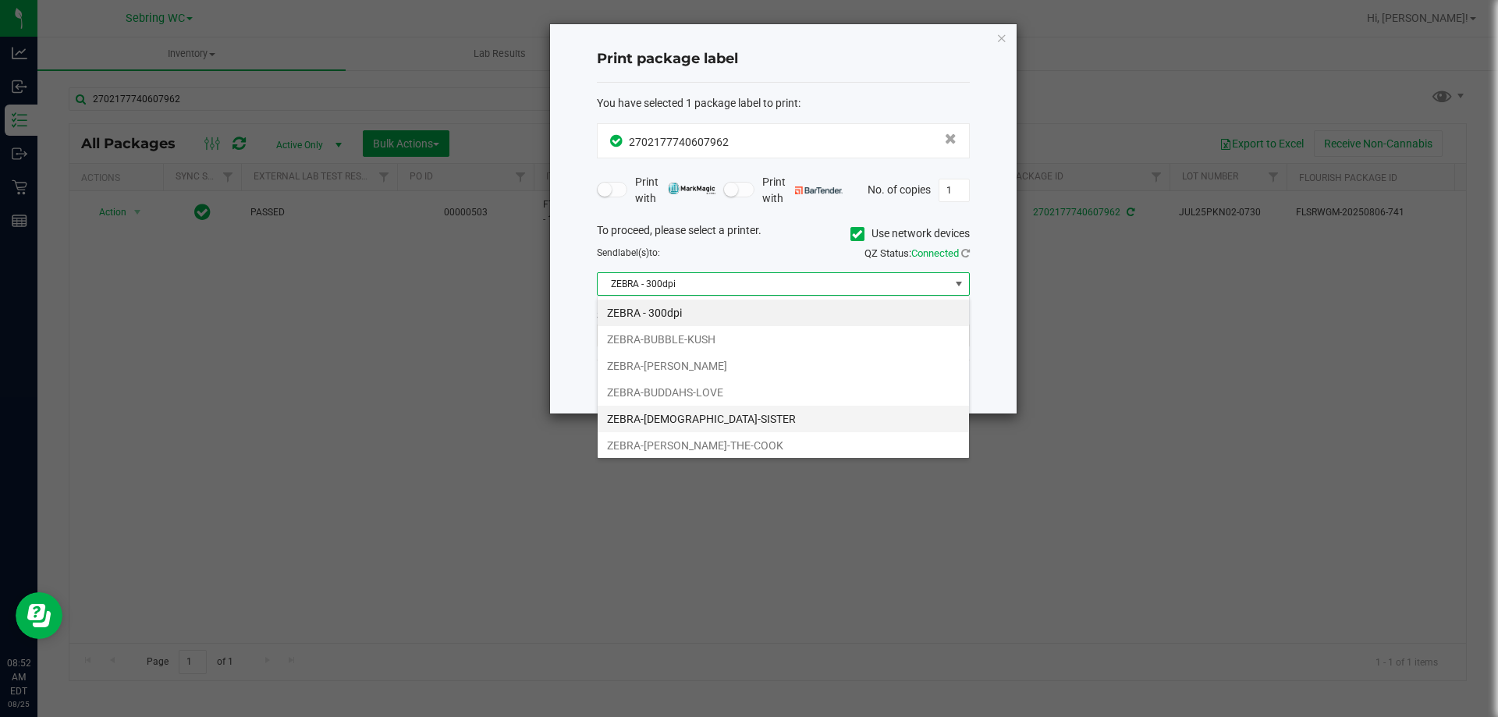
click at [658, 416] on li "ZEBRA-[DEMOGRAPHIC_DATA]-SISTER" at bounding box center [783, 419] width 371 height 27
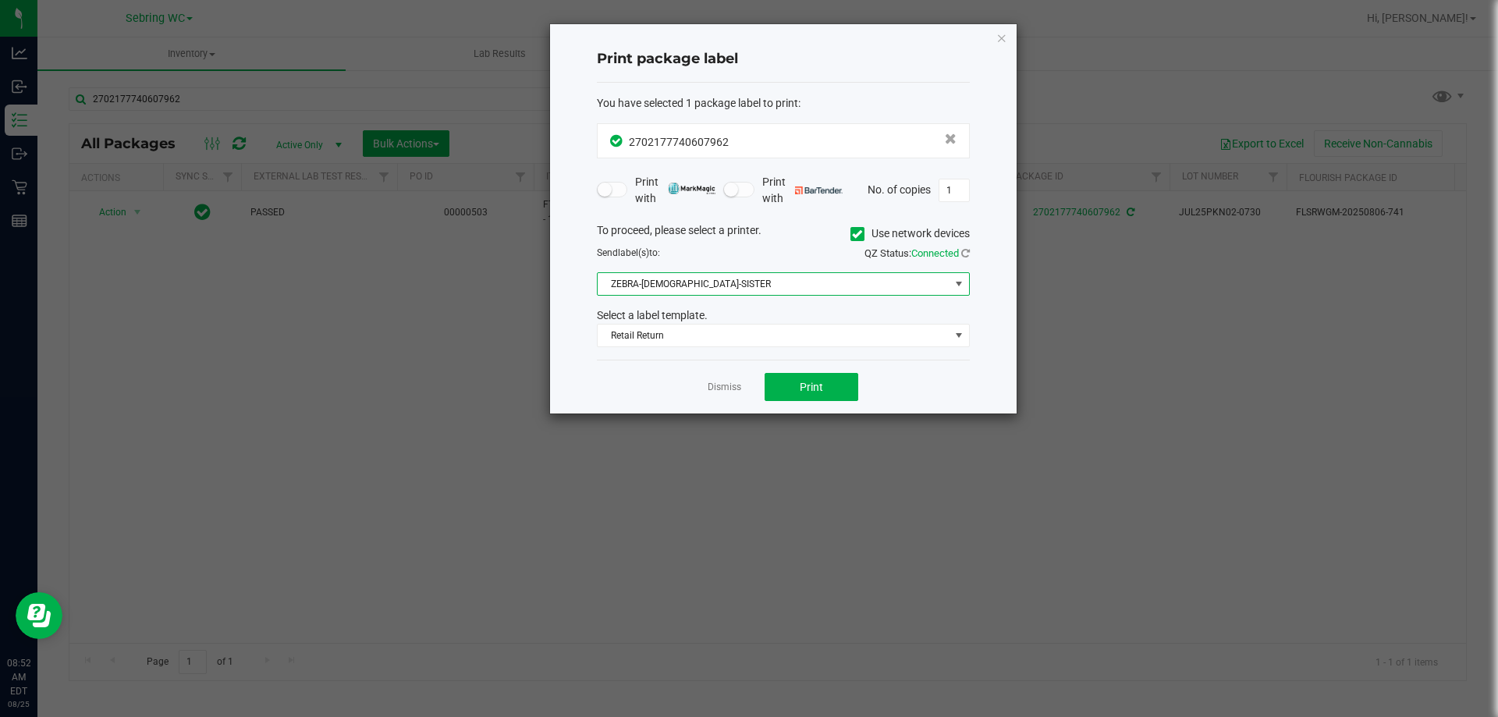
click at [604, 348] on div "You have selected 1 package label to print : 2702177740607962 Print with Print …" at bounding box center [783, 222] width 373 height 278
click at [782, 392] on button "Print" at bounding box center [811, 387] width 94 height 28
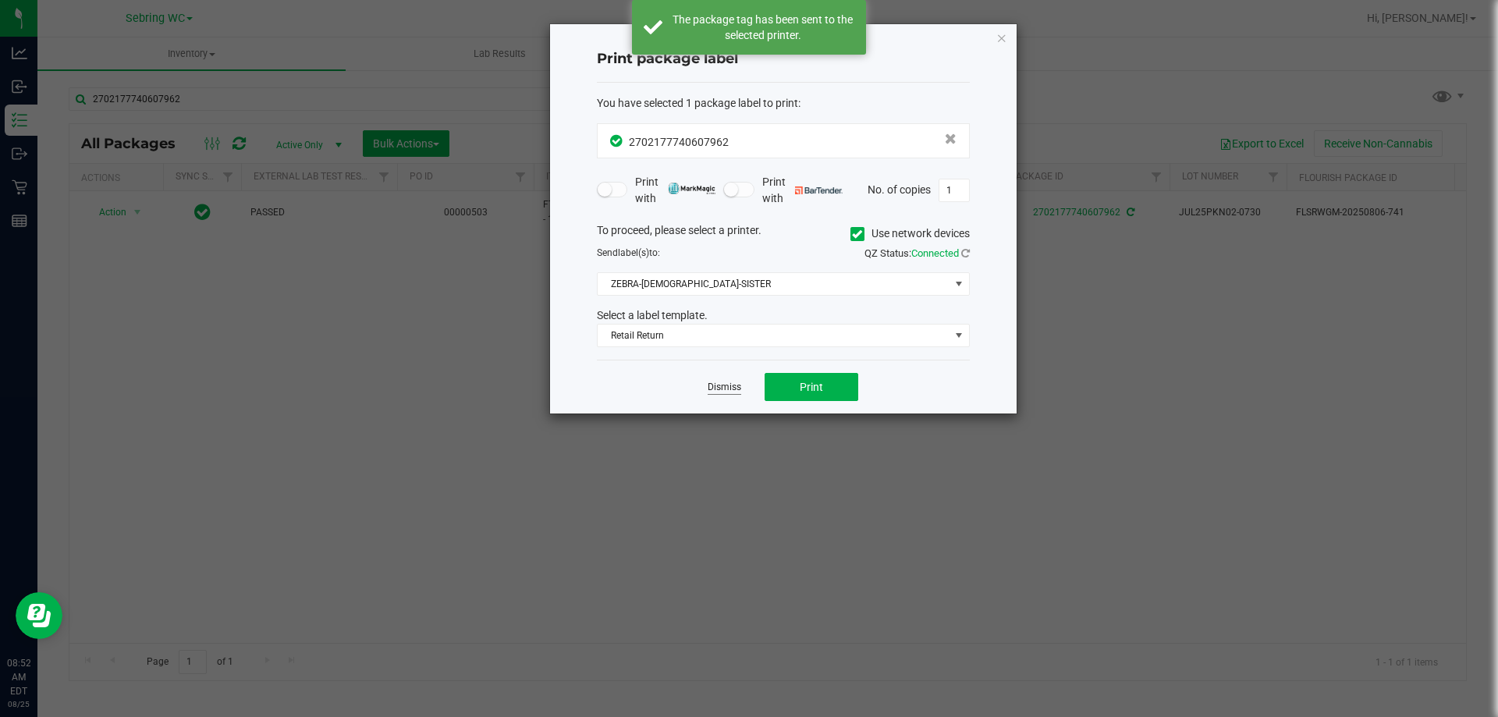
click at [723, 386] on link "Dismiss" at bounding box center [724, 387] width 34 height 13
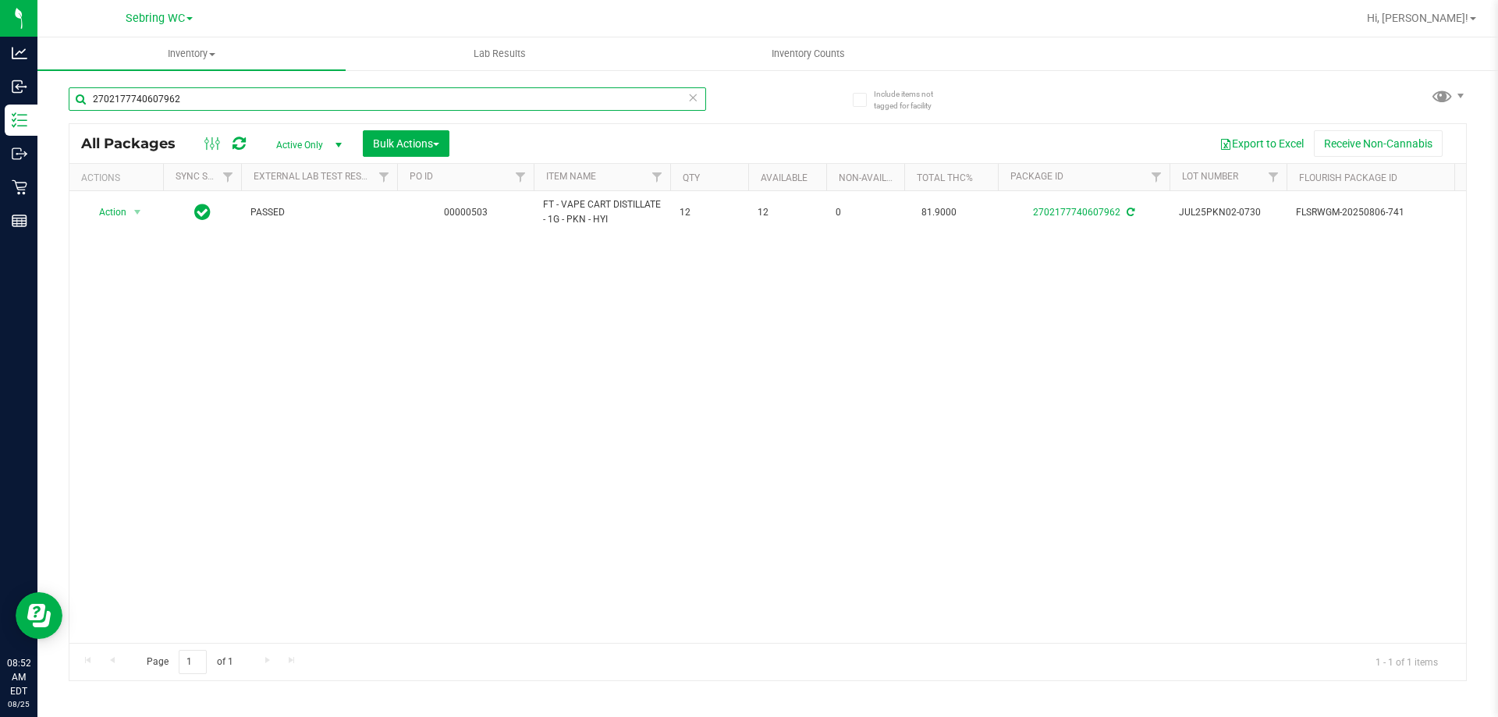
click at [317, 107] on input "2702177740607962" at bounding box center [387, 98] width 637 height 23
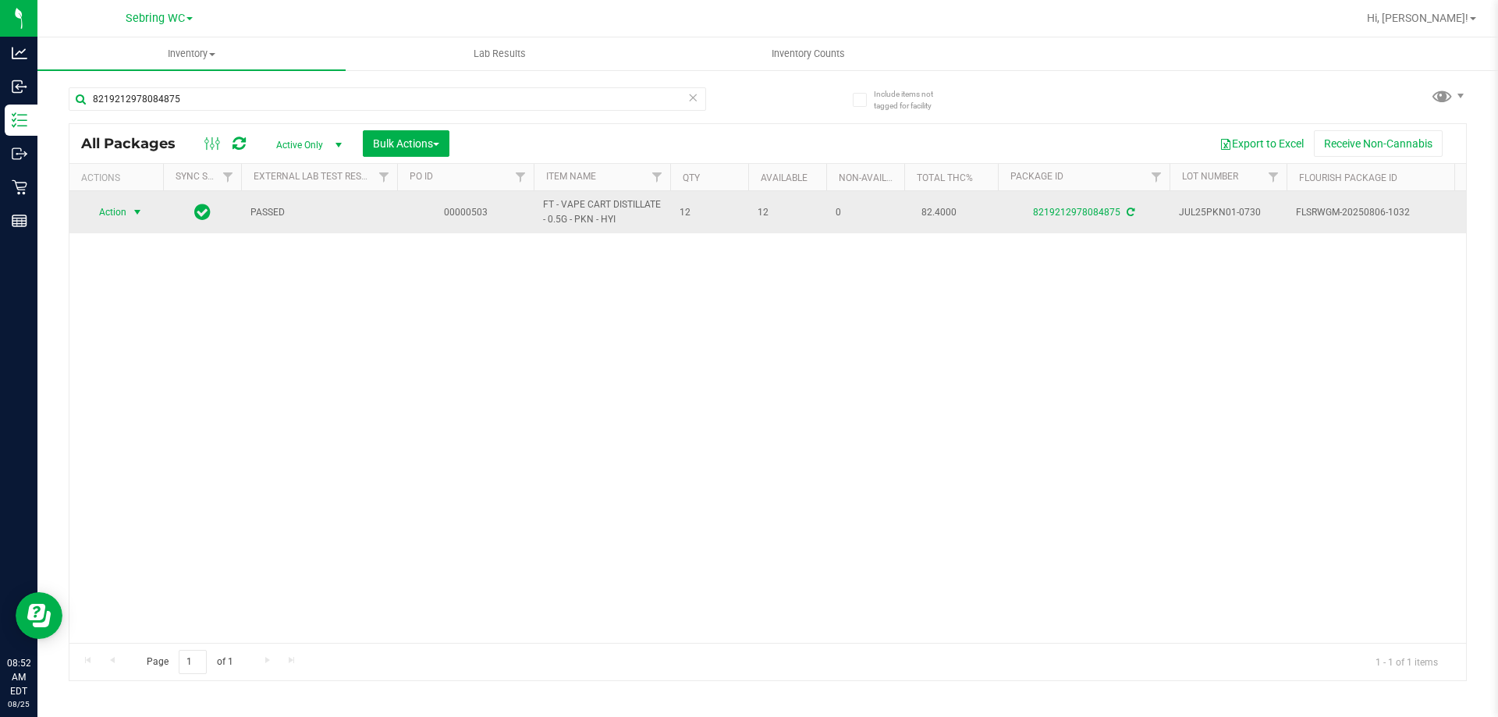
click at [123, 204] on span "Action" at bounding box center [106, 212] width 42 height 22
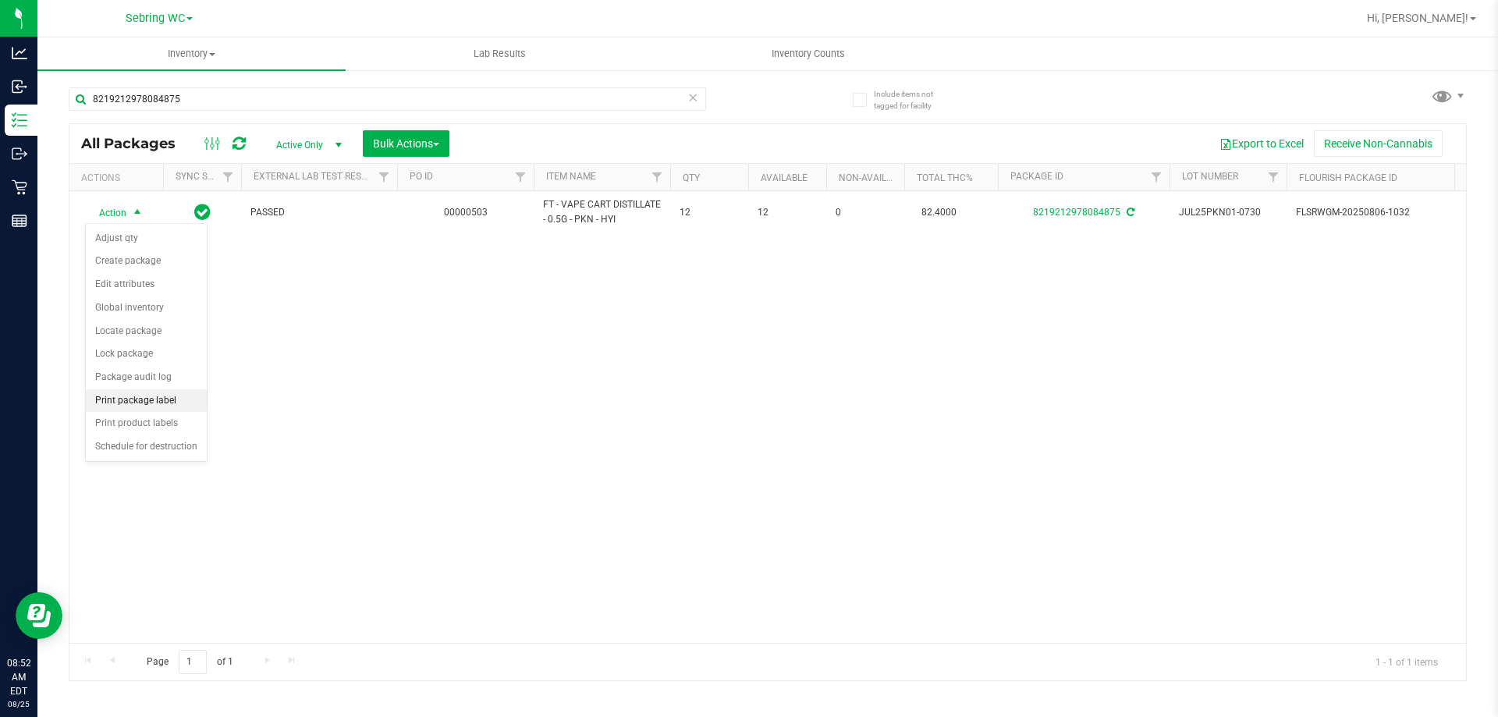
click at [118, 404] on li "Print package label" at bounding box center [146, 400] width 121 height 23
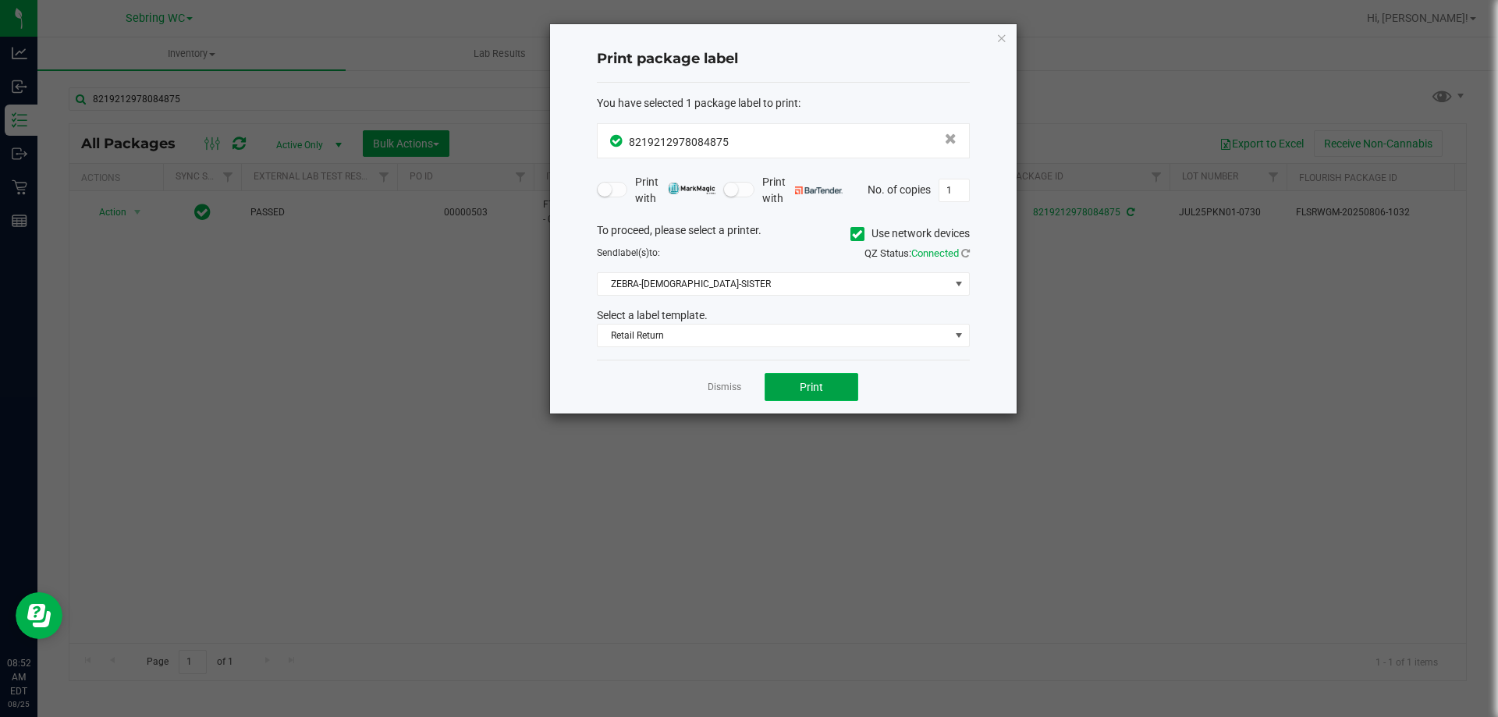
click at [835, 381] on button "Print" at bounding box center [811, 387] width 94 height 28
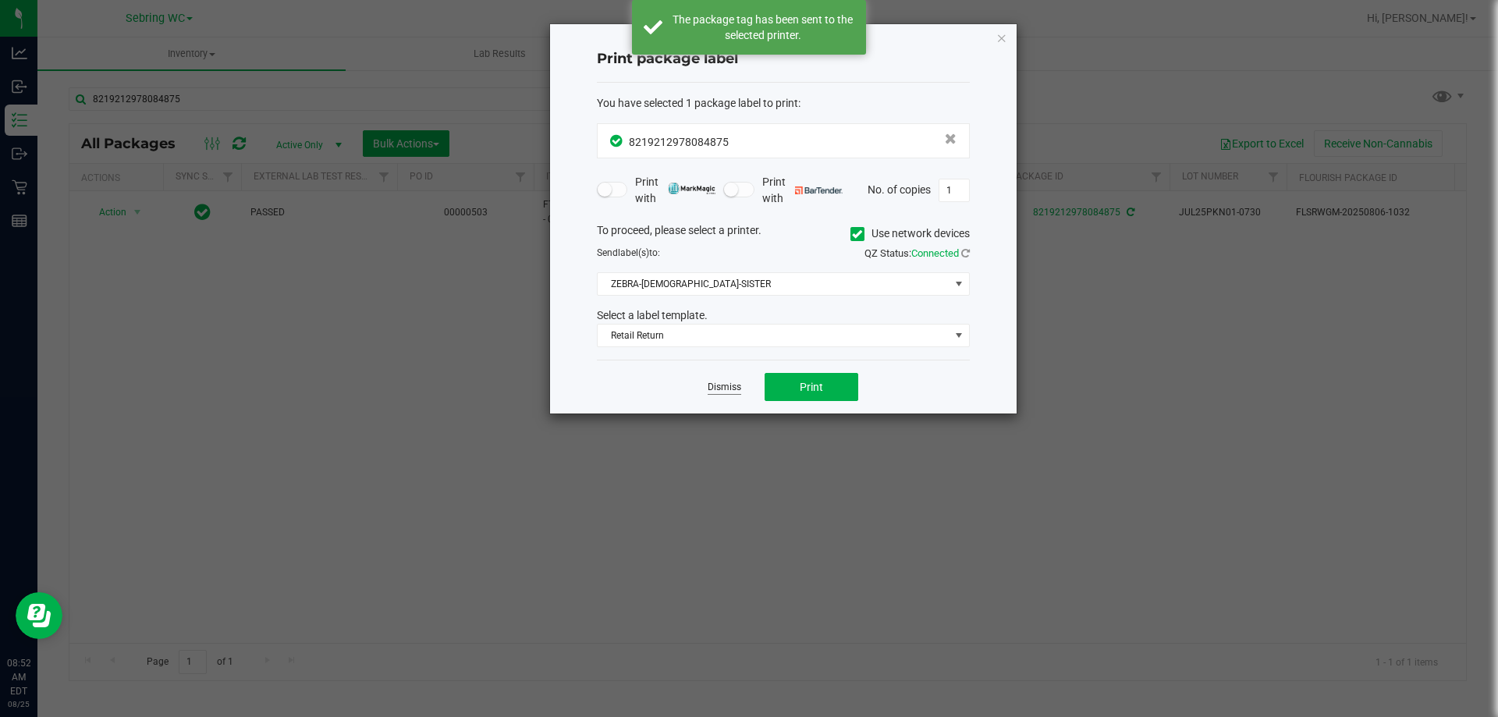
click at [716, 388] on link "Dismiss" at bounding box center [724, 387] width 34 height 13
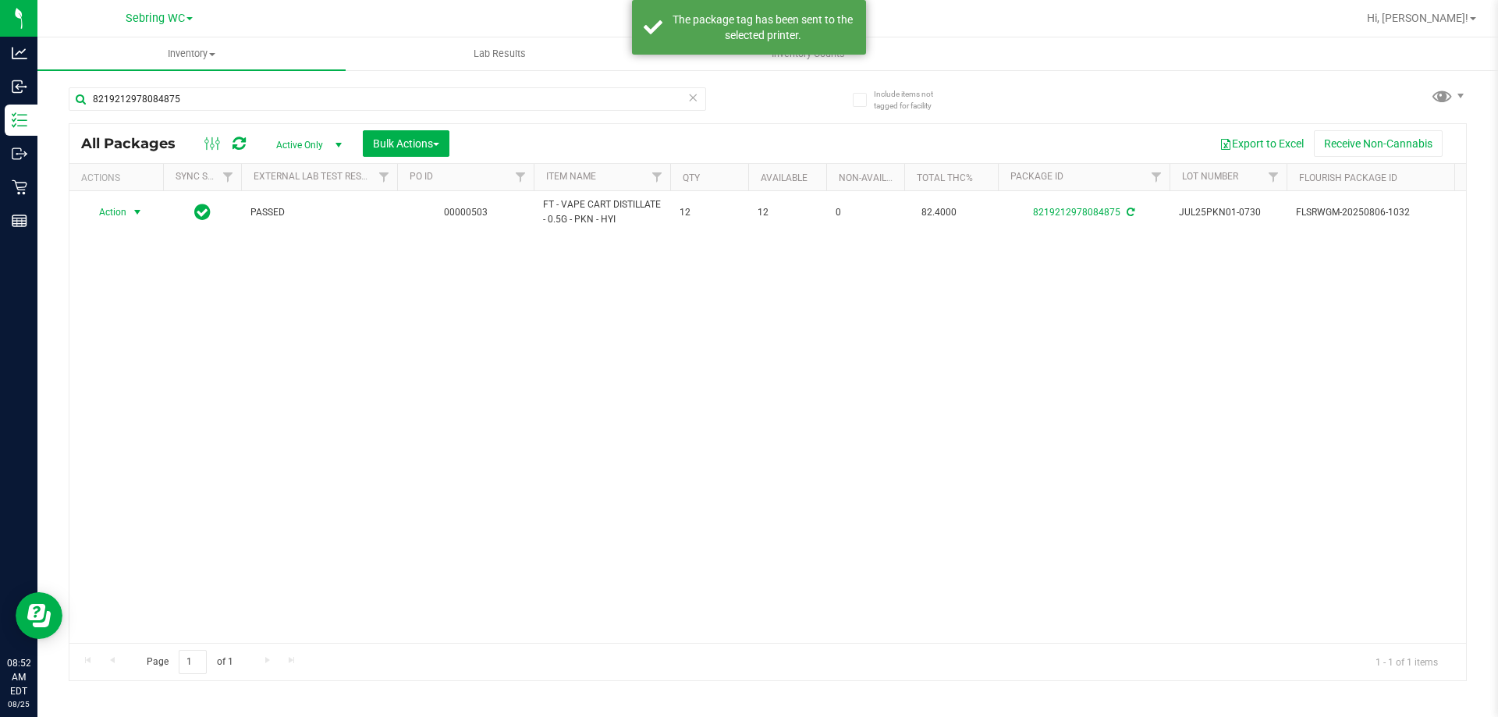
click at [703, 452] on div "Action Action Adjust qty Create package Edit attributes Global inventory Locate…" at bounding box center [767, 417] width 1396 height 452
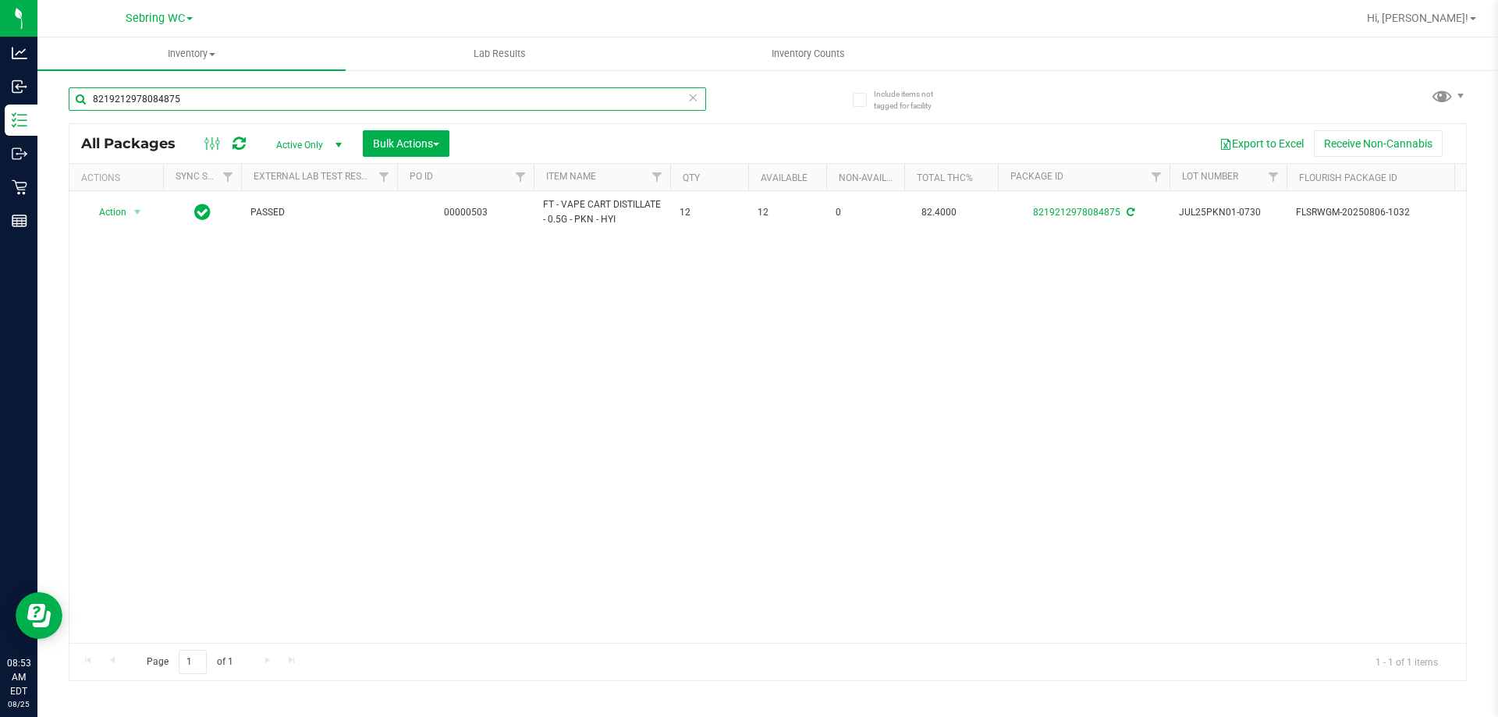
click at [262, 94] on input "8219212978084875" at bounding box center [387, 98] width 637 height 23
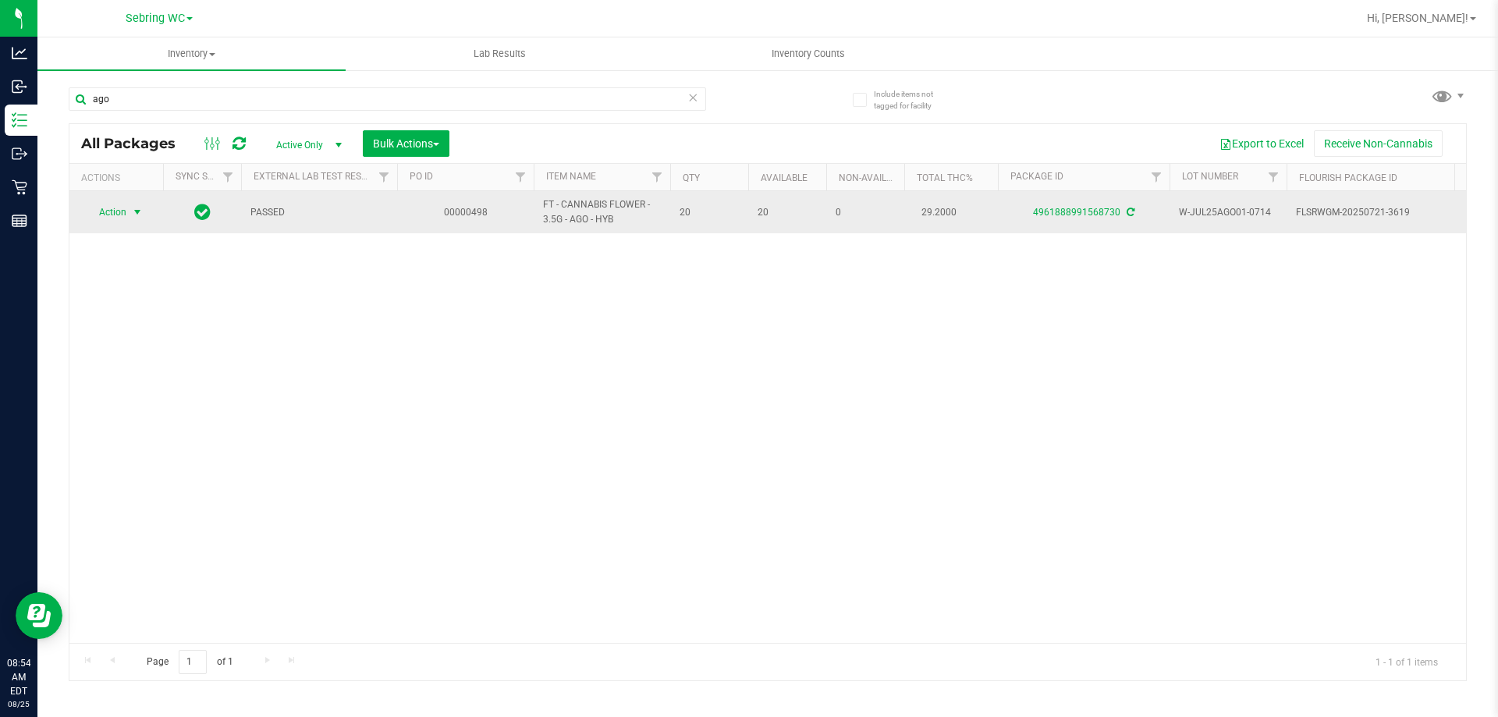
click at [124, 207] on span "Action" at bounding box center [106, 212] width 42 height 22
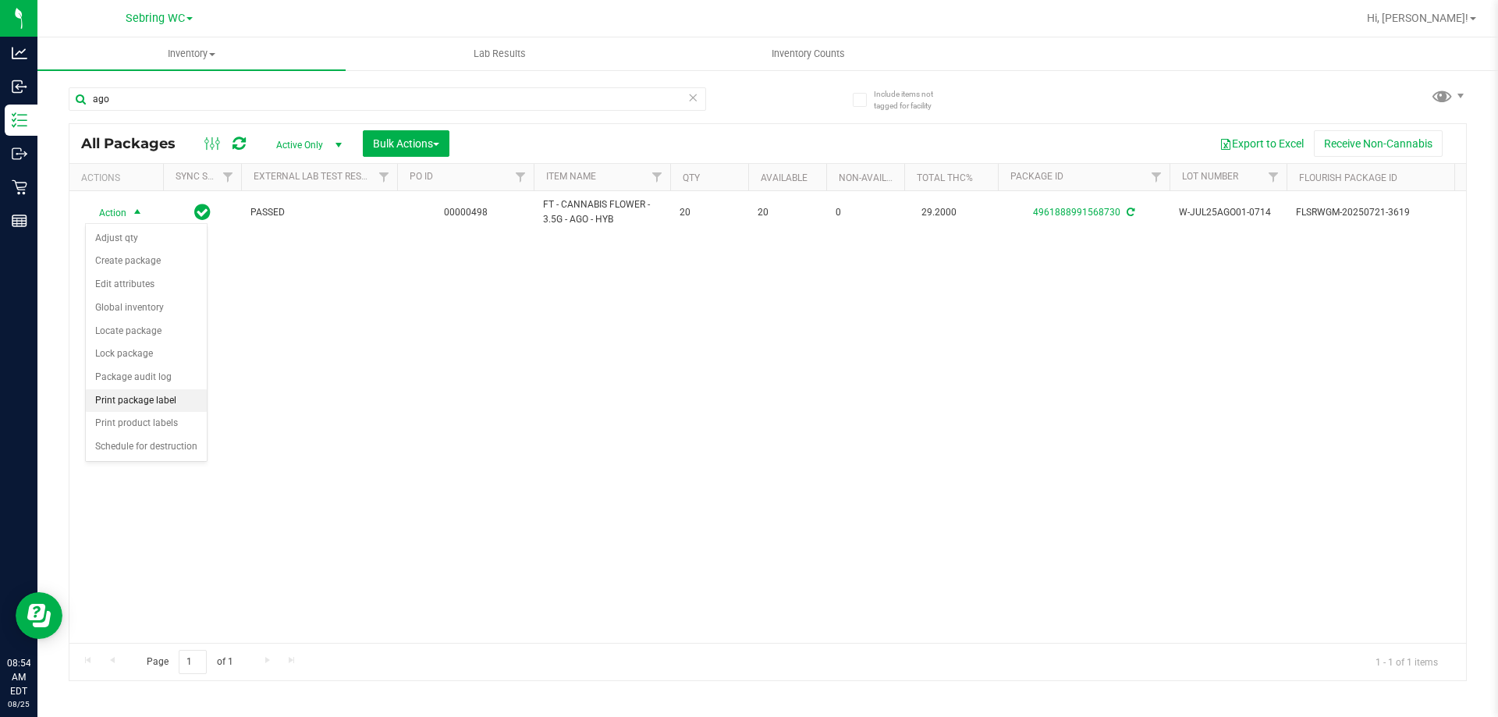
click at [134, 397] on li "Print package label" at bounding box center [146, 400] width 121 height 23
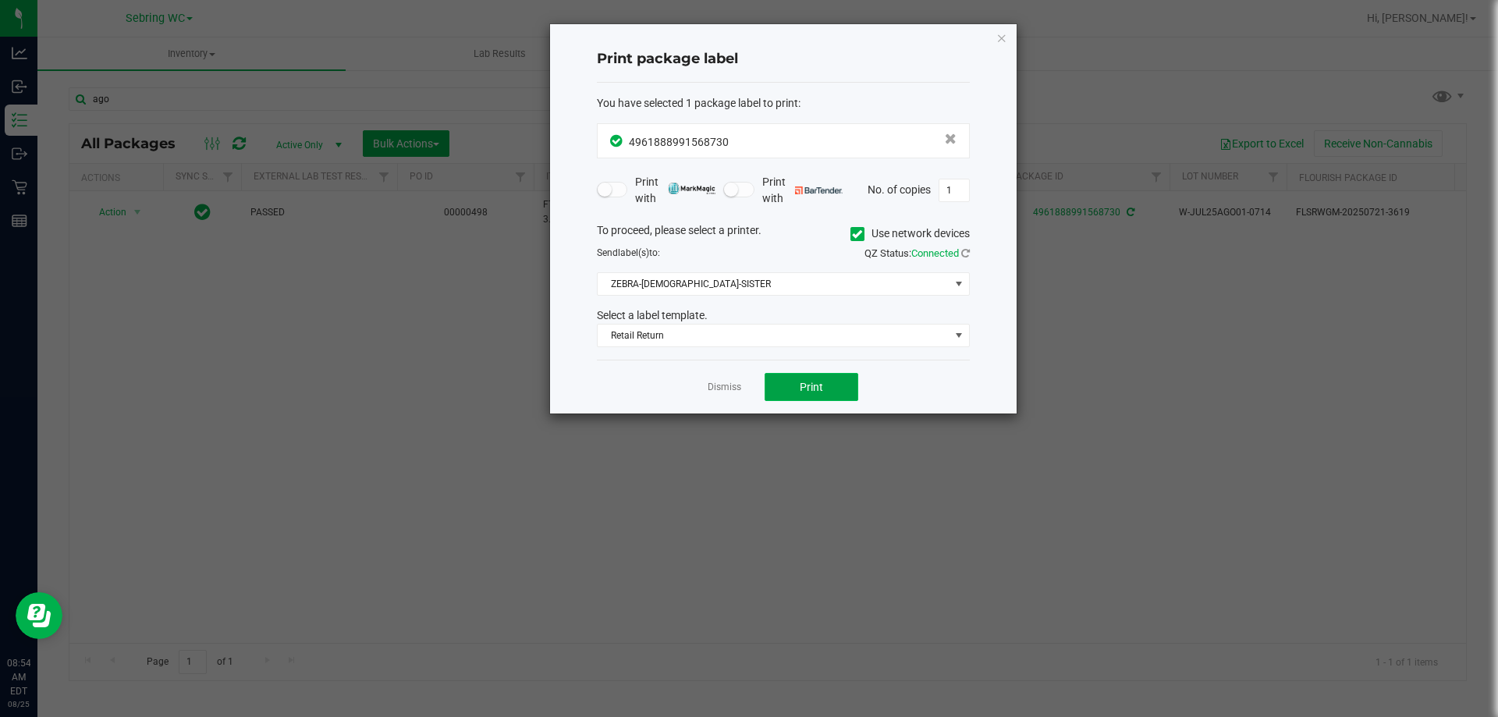
click at [782, 389] on button "Print" at bounding box center [811, 387] width 94 height 28
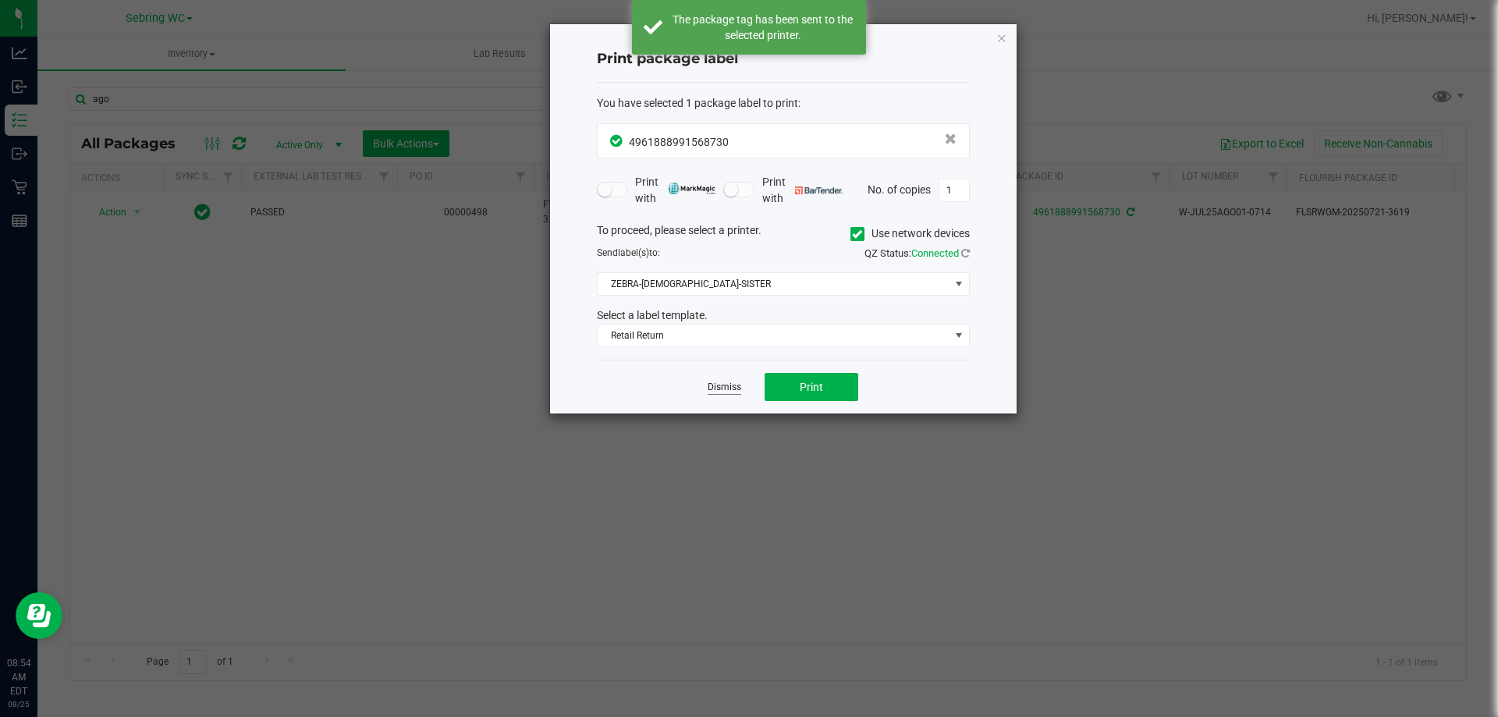
click at [731, 390] on link "Dismiss" at bounding box center [724, 387] width 34 height 13
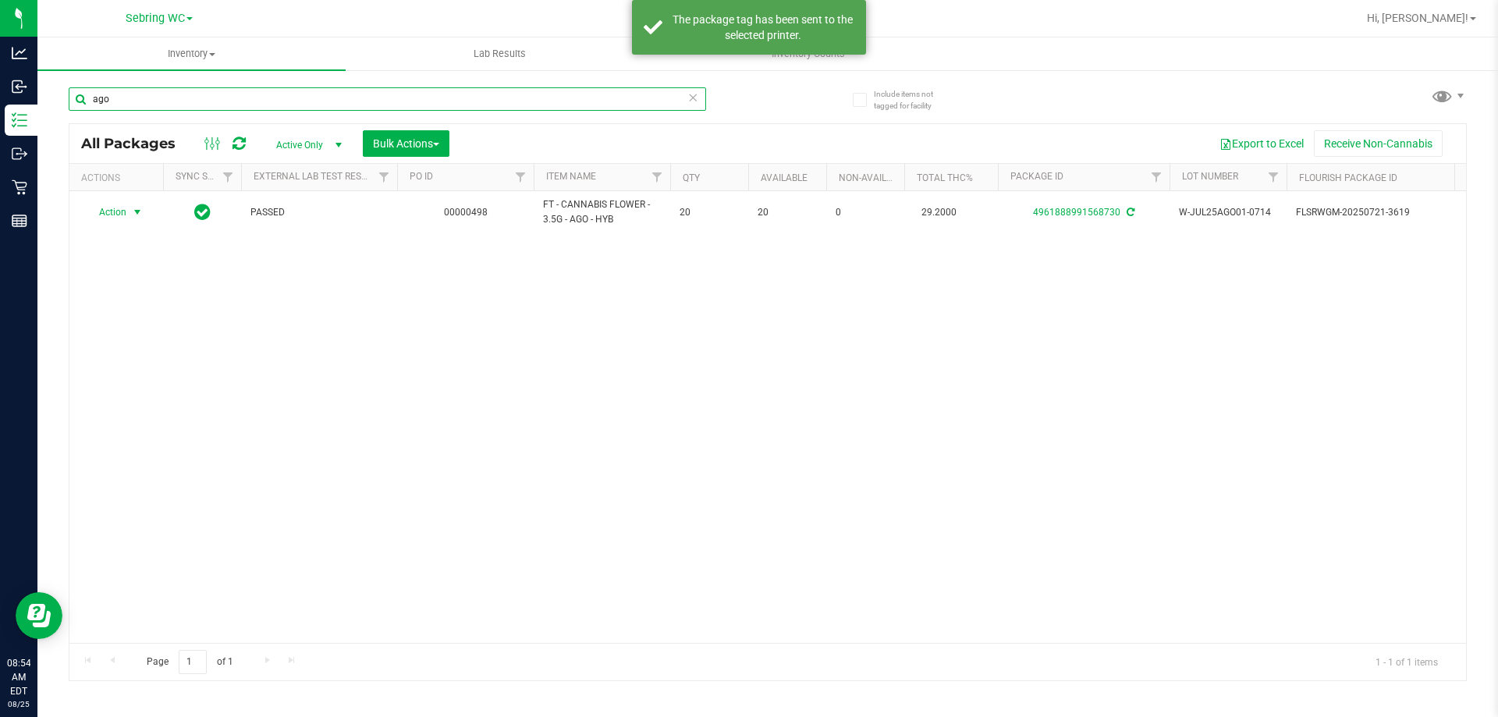
click at [176, 108] on input "ago" at bounding box center [387, 98] width 637 height 23
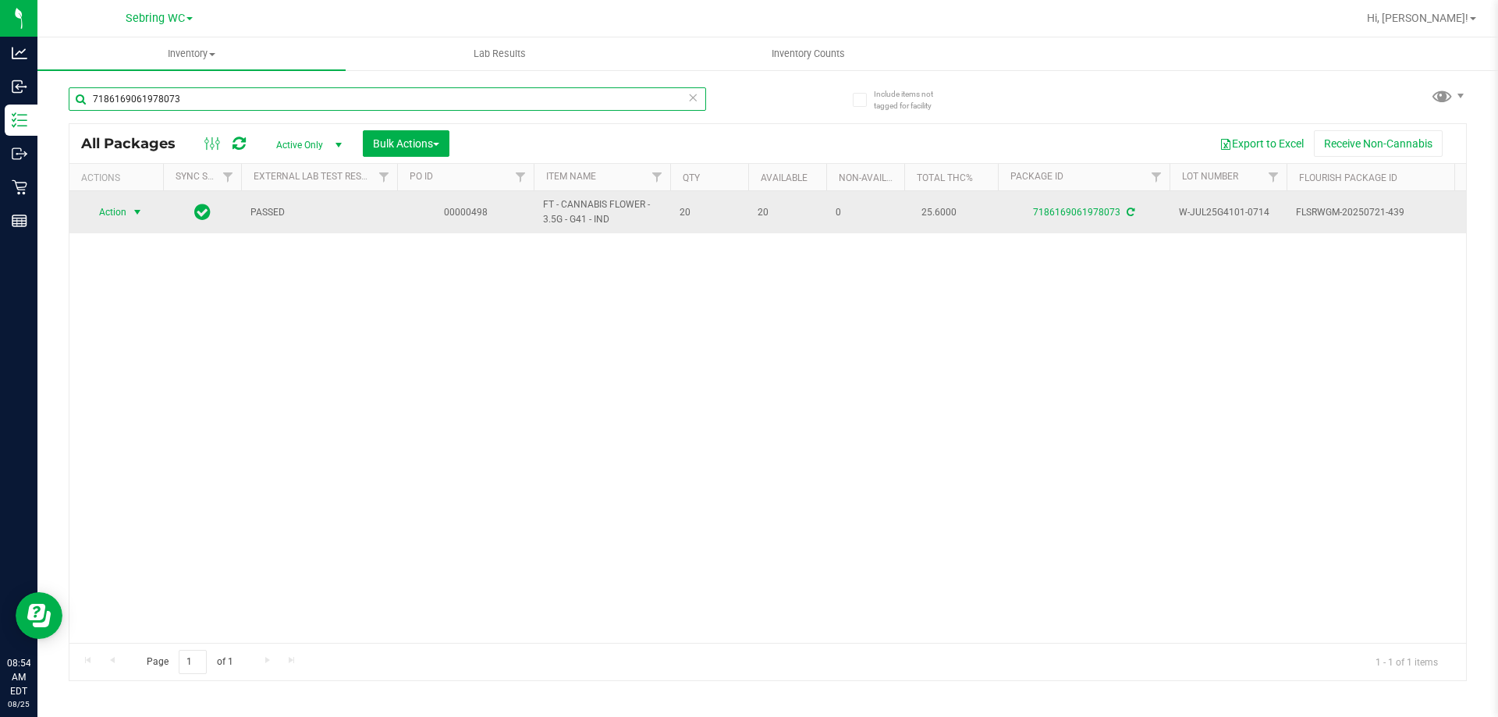
type input "7186169061978073"
click at [134, 208] on span "select" at bounding box center [137, 212] width 12 height 12
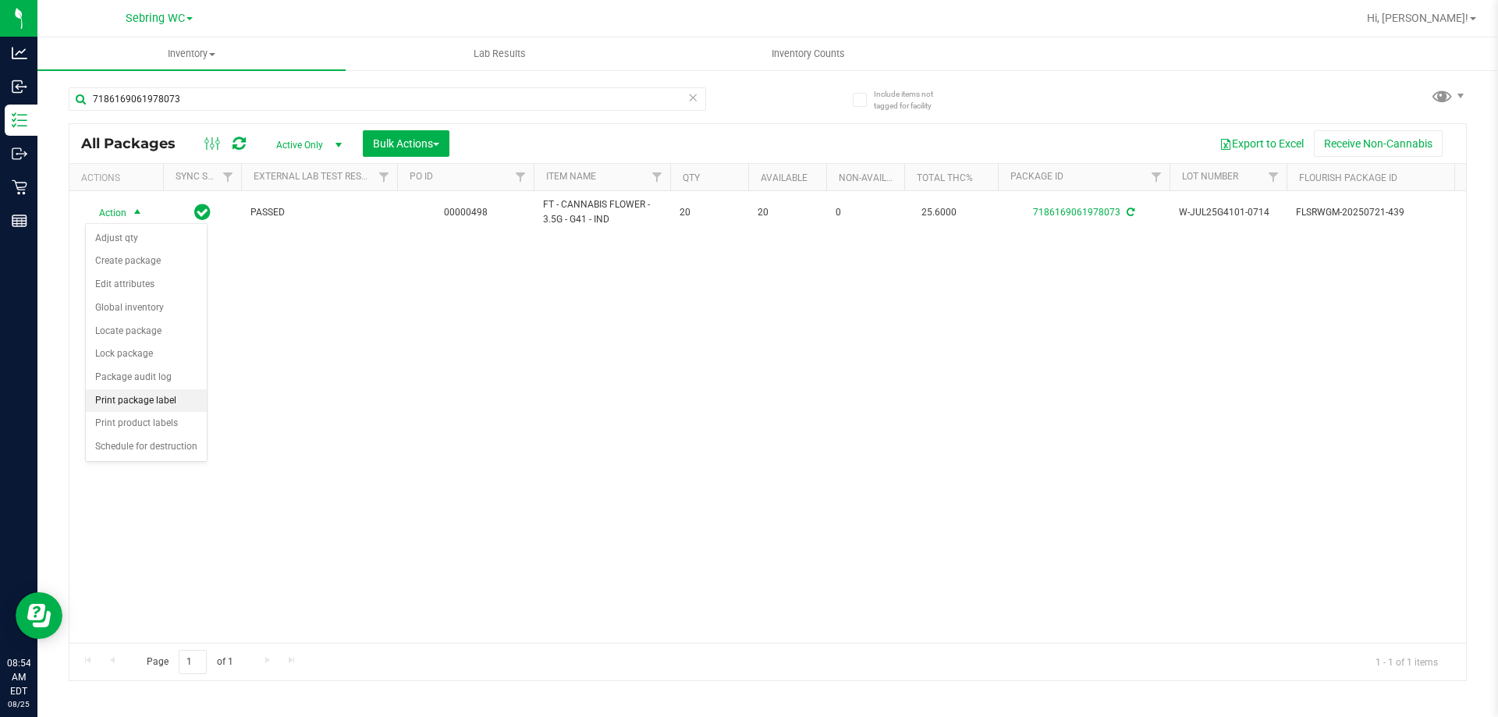
click at [115, 399] on li "Print package label" at bounding box center [146, 400] width 121 height 23
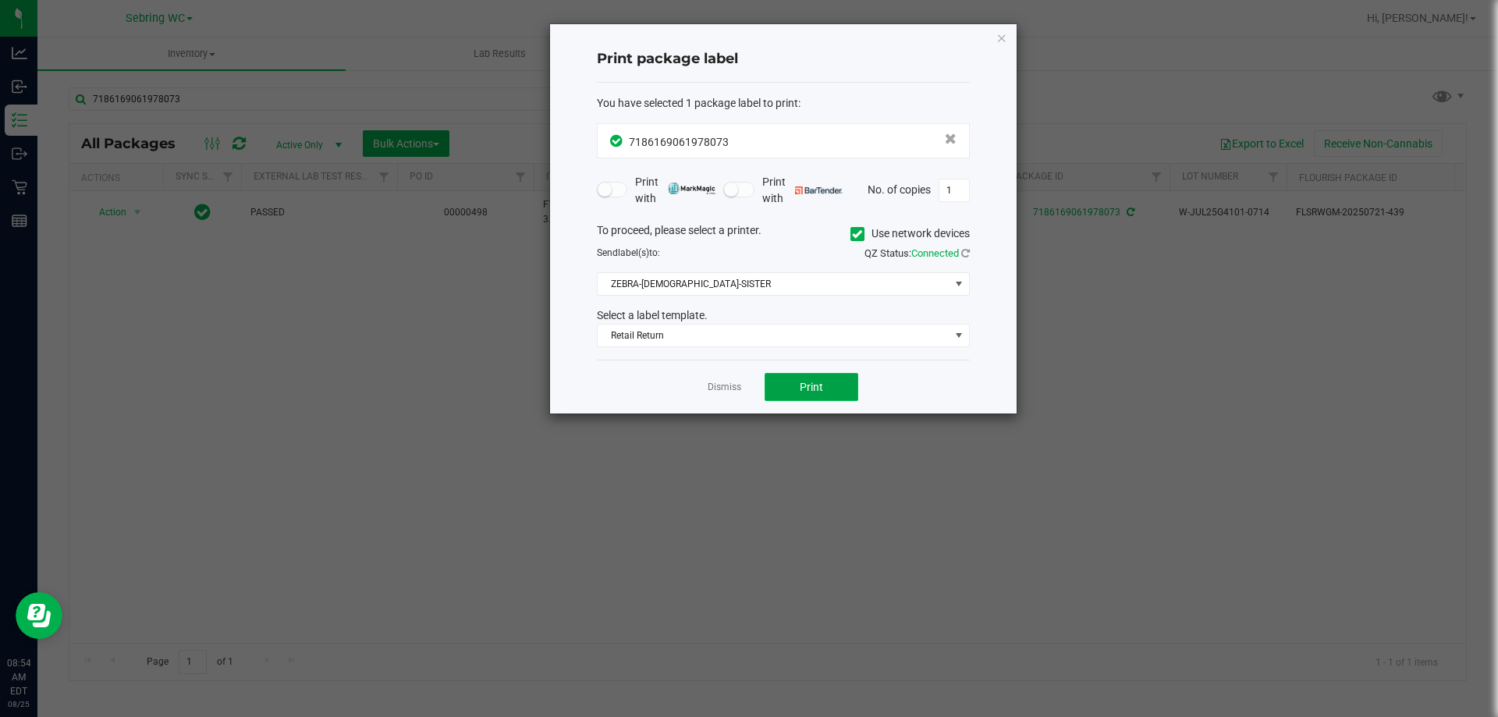
click at [789, 382] on button "Print" at bounding box center [811, 387] width 94 height 28
click at [723, 390] on link "Dismiss" at bounding box center [724, 387] width 34 height 13
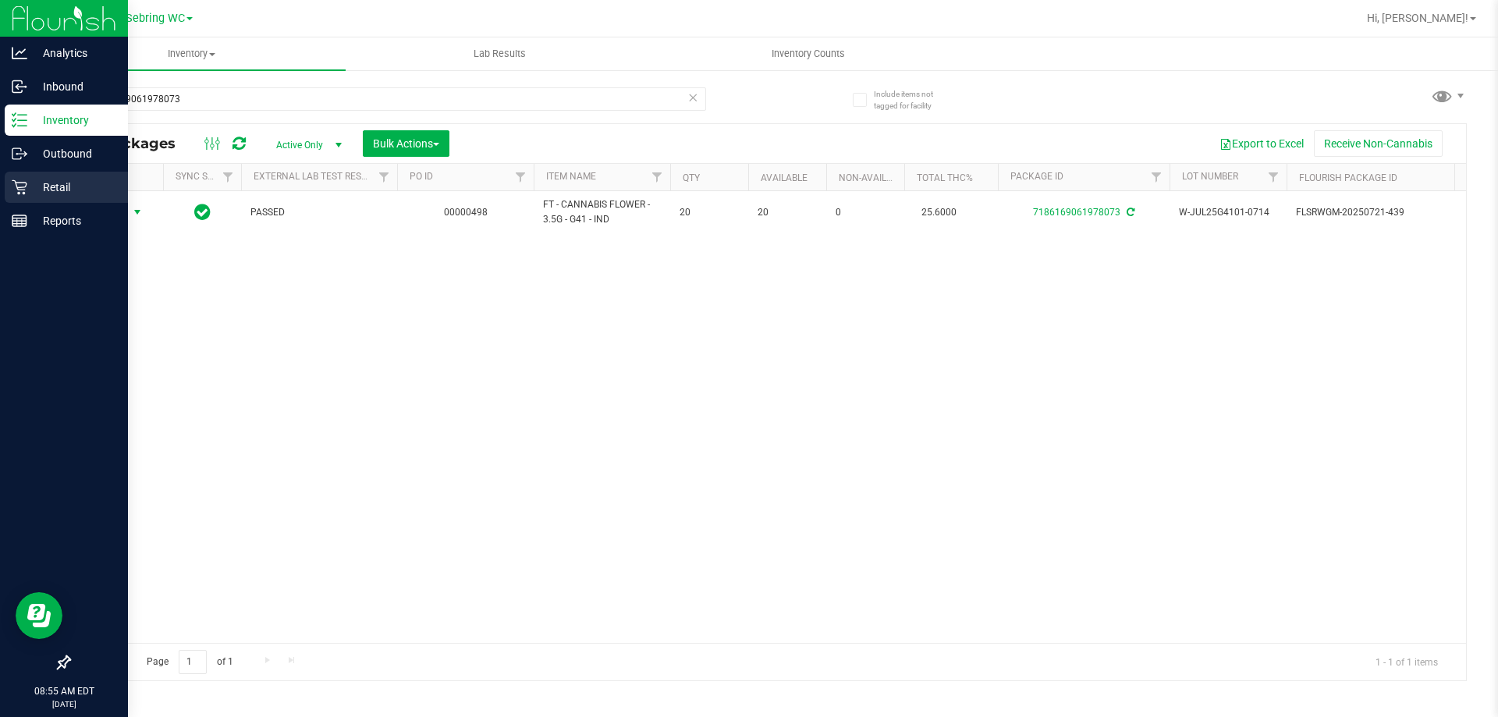
click at [29, 190] on p "Retail" at bounding box center [74, 187] width 94 height 19
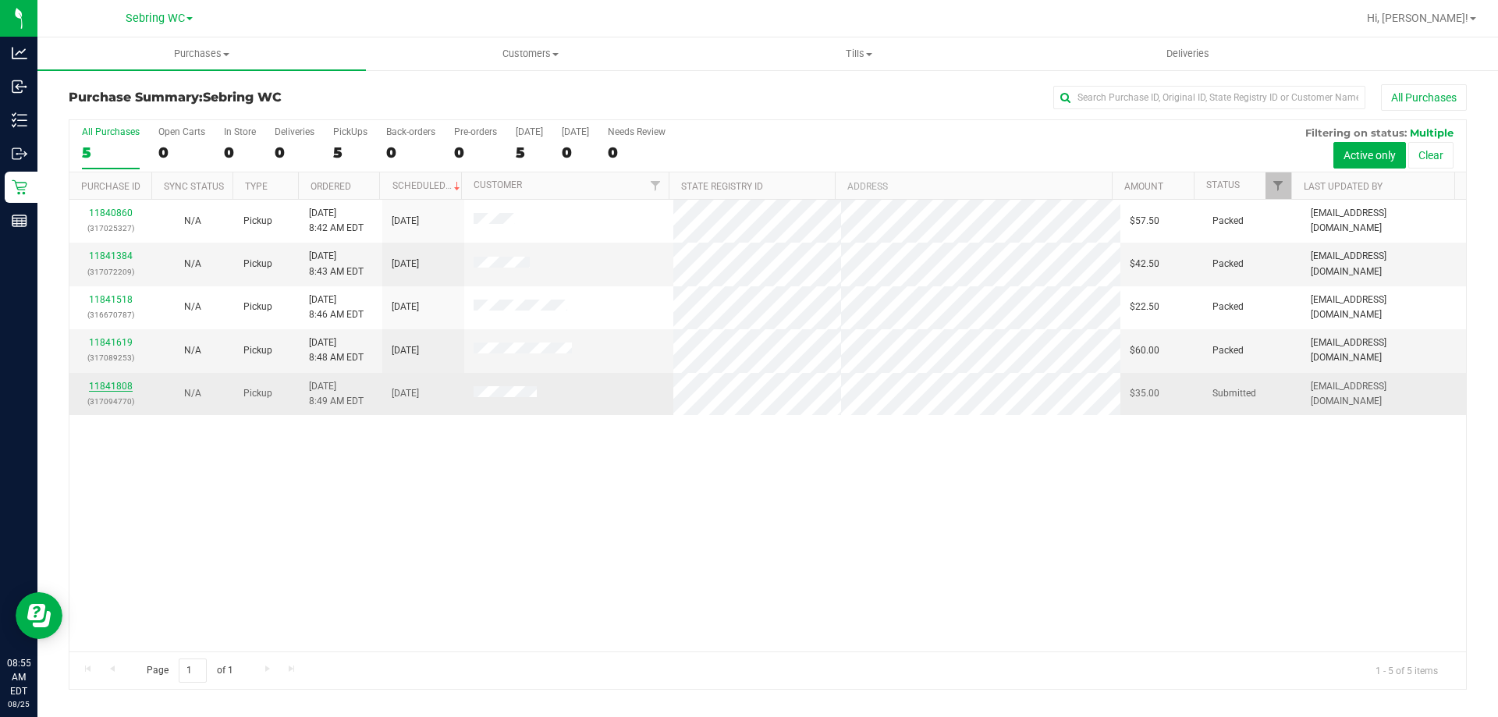
click at [113, 388] on link "11841808" at bounding box center [111, 386] width 44 height 11
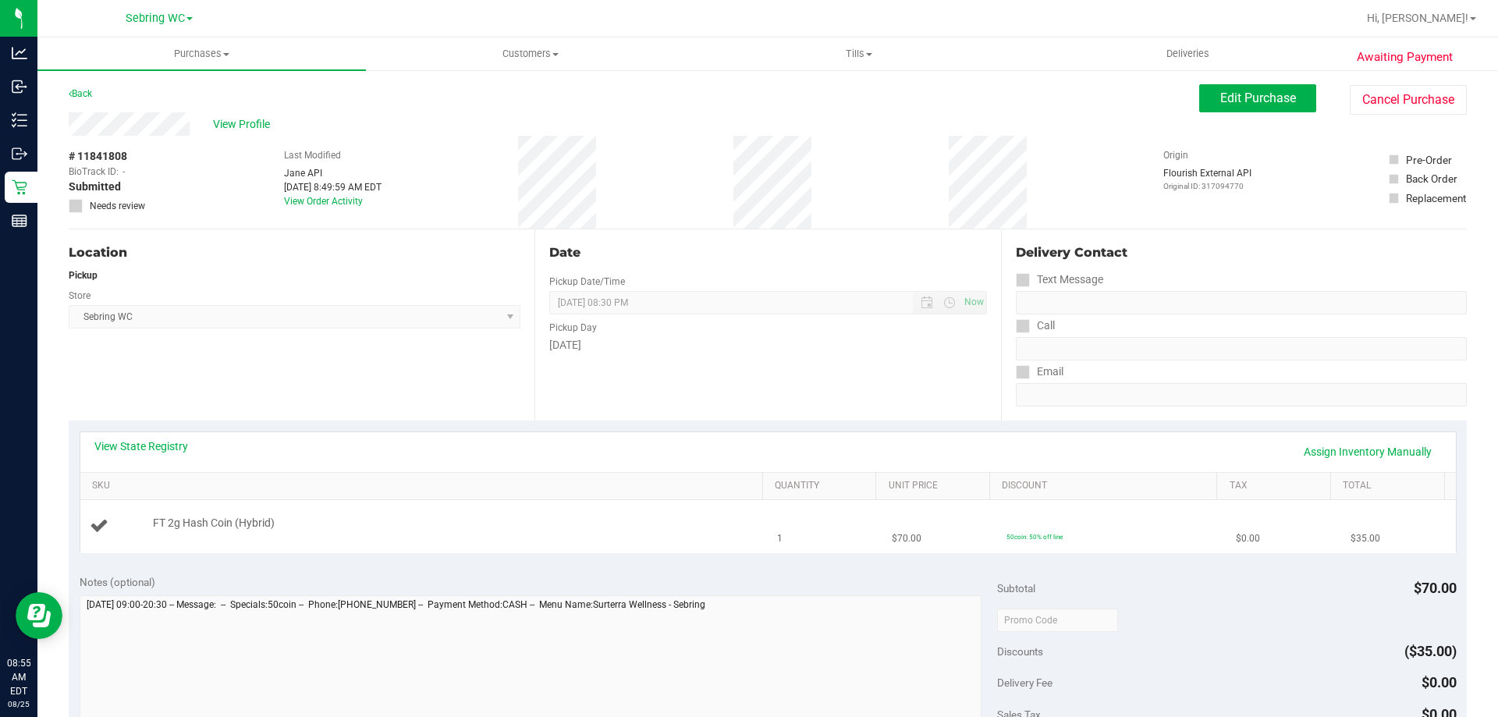
scroll to position [156, 0]
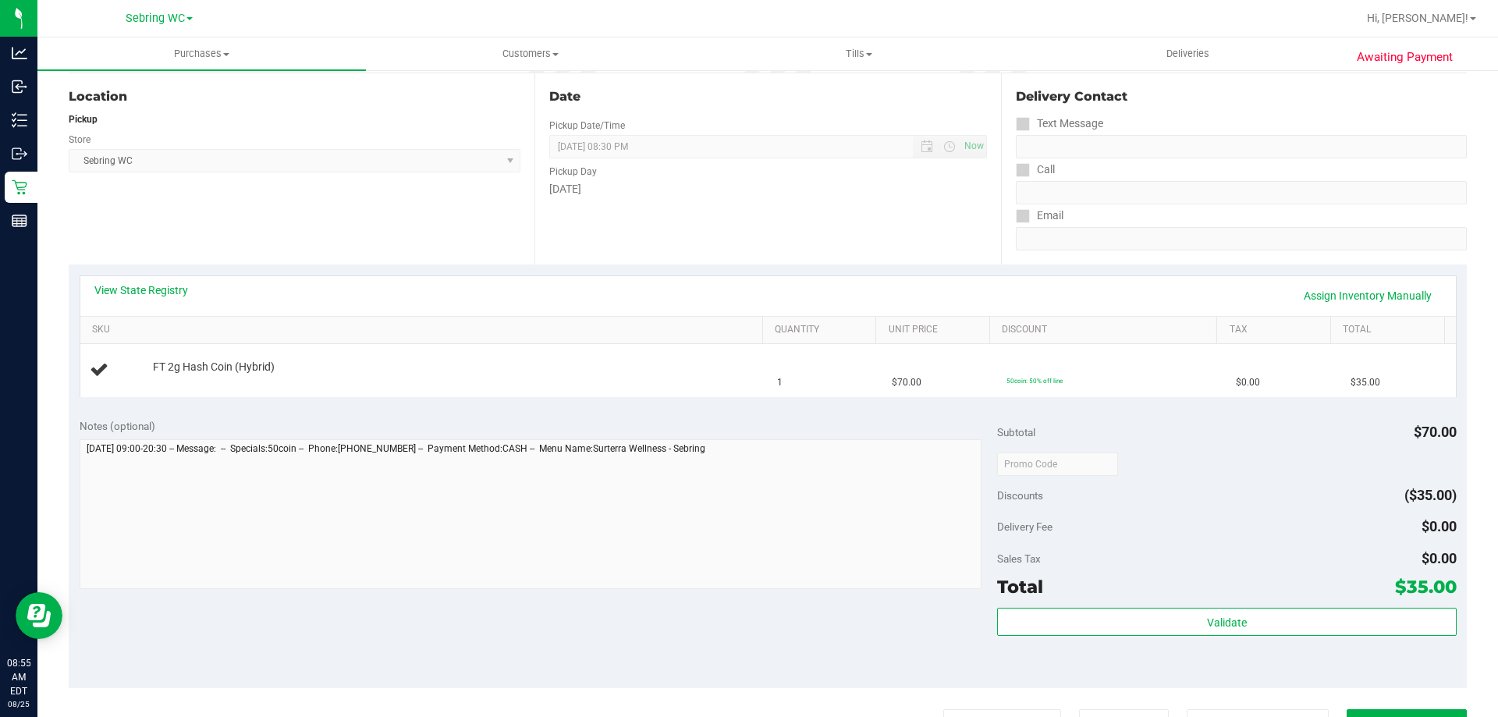
click at [524, 428] on div "Notes (optional)" at bounding box center [539, 426] width 918 height 16
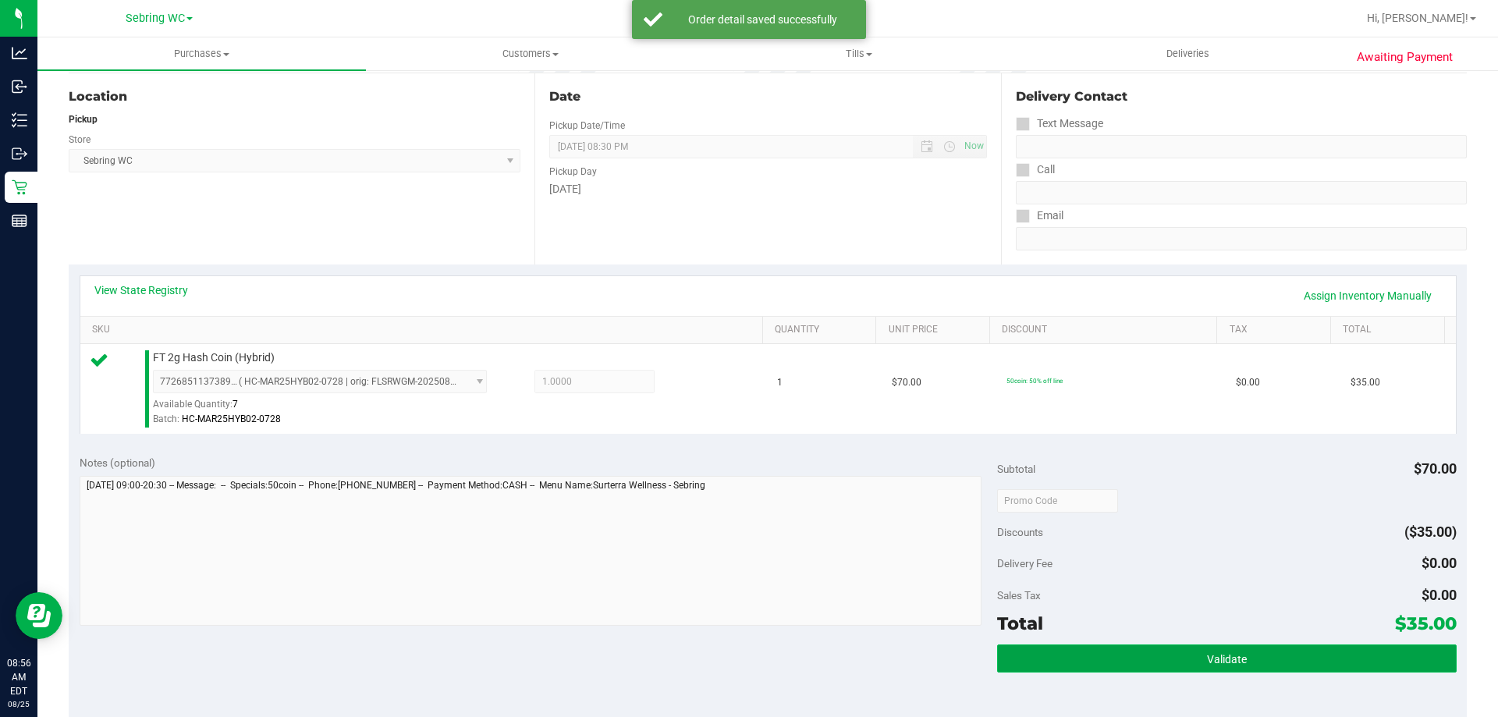
click at [1105, 657] on button "Validate" at bounding box center [1226, 658] width 459 height 28
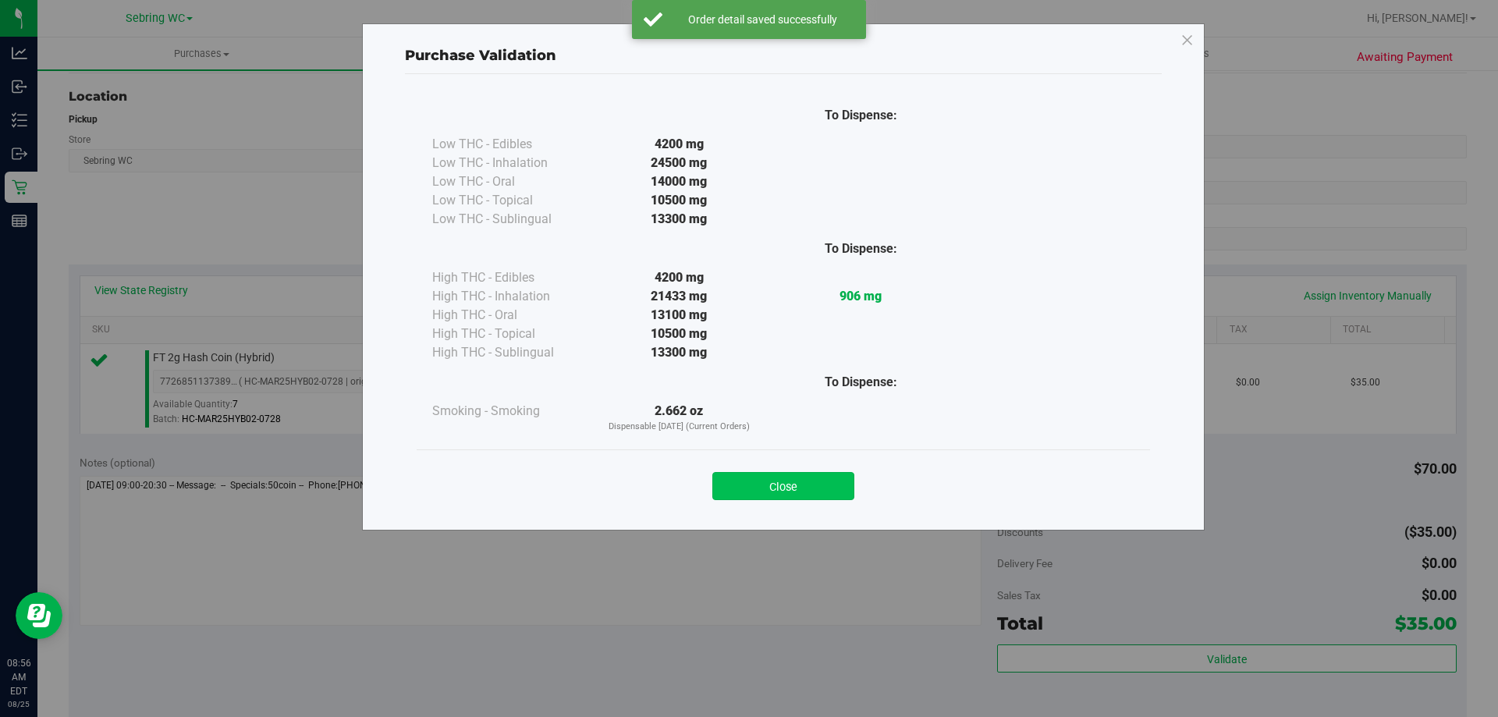
click at [782, 488] on button "Close" at bounding box center [783, 486] width 142 height 28
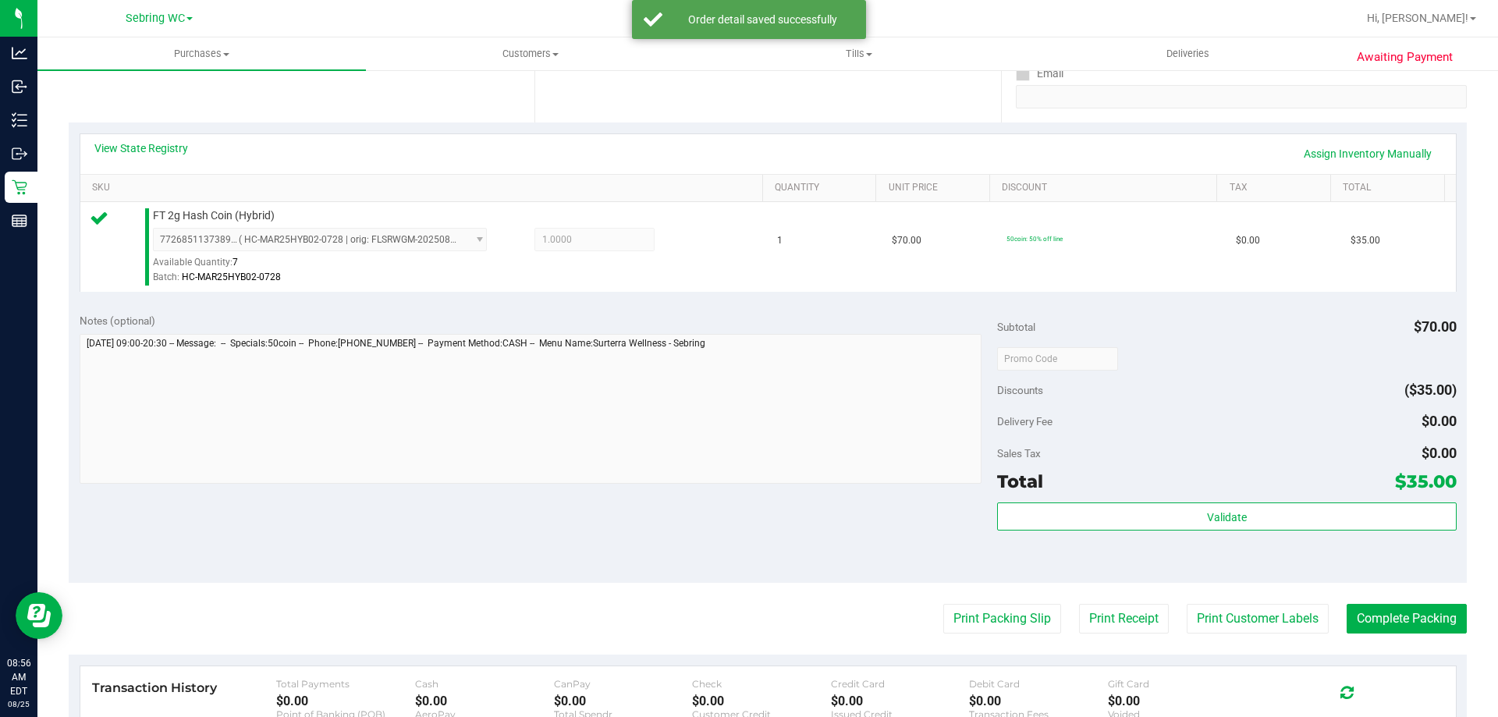
scroll to position [390, 0]
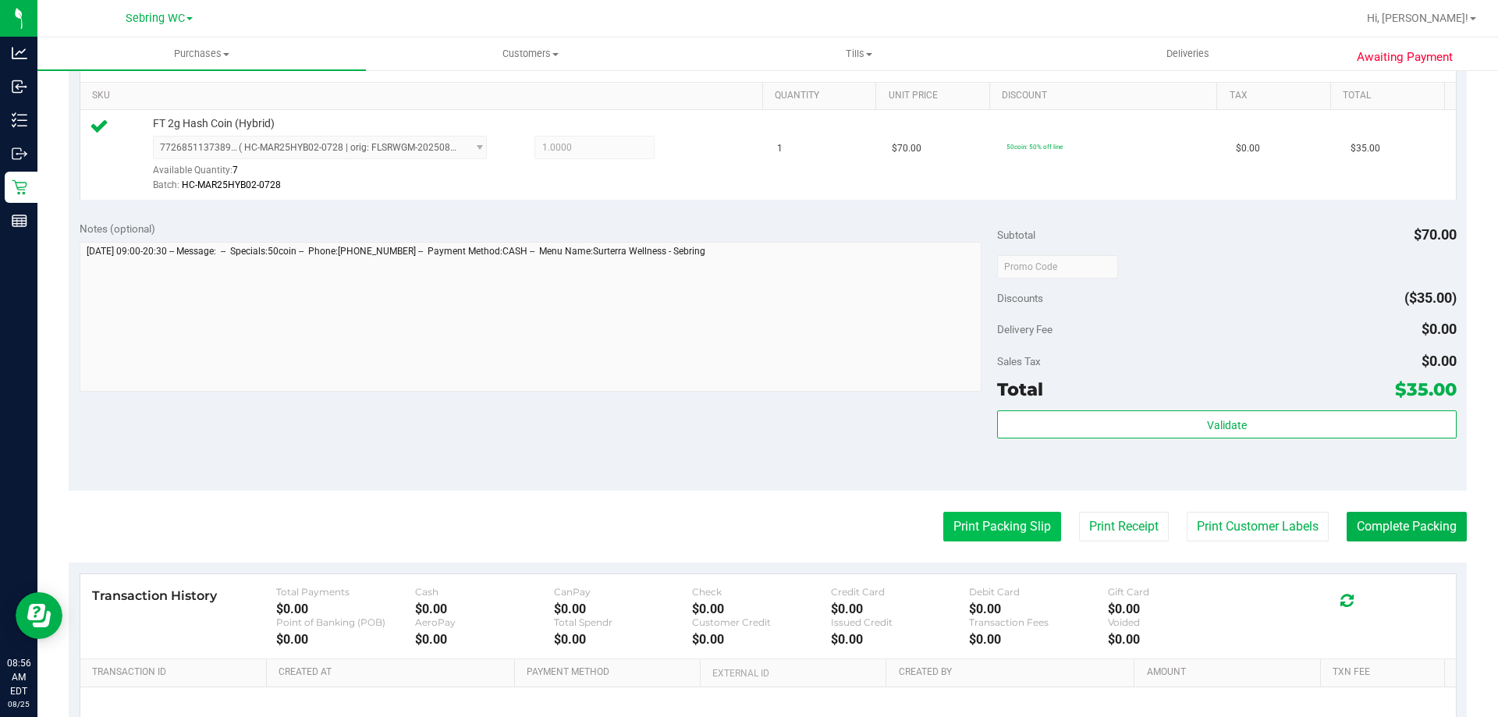
click at [986, 534] on button "Print Packing Slip" at bounding box center [1002, 527] width 118 height 30
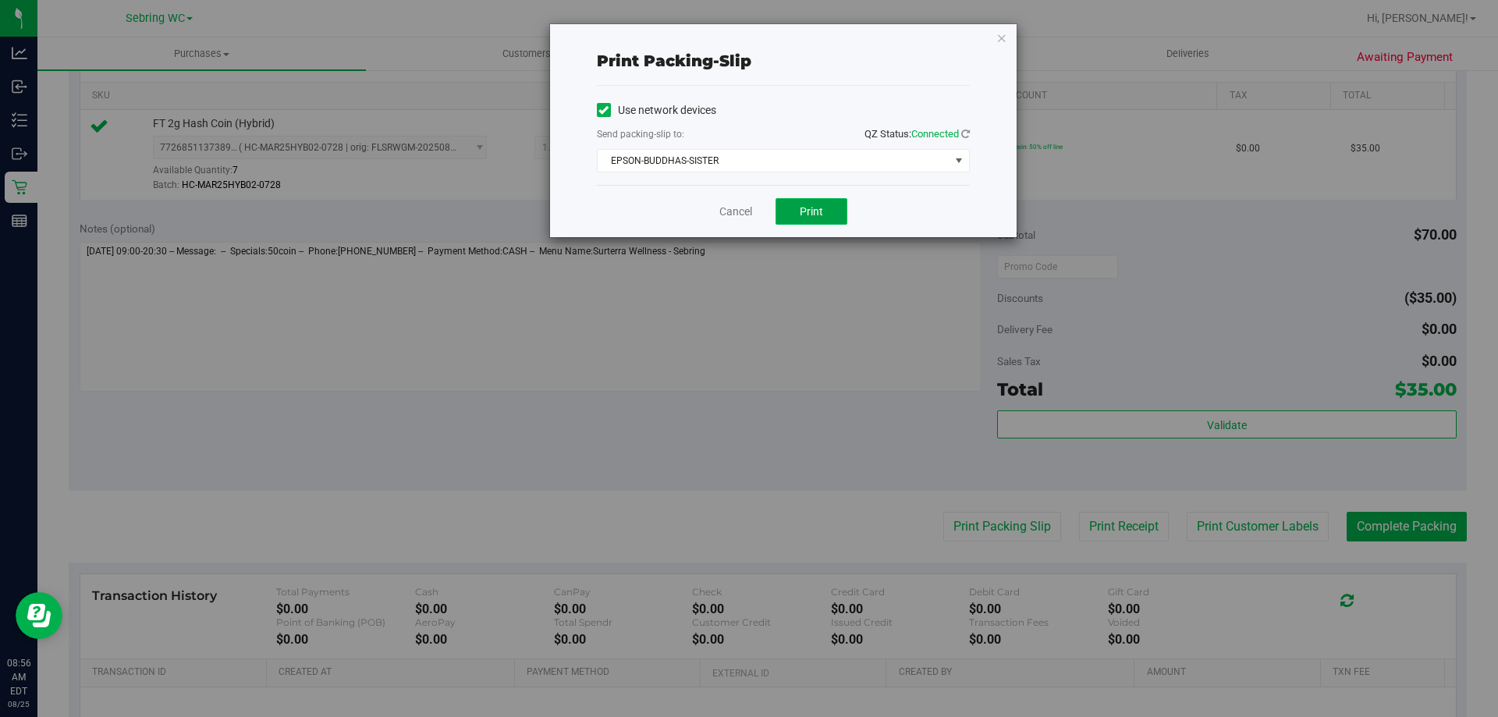
click at [806, 208] on span "Print" at bounding box center [811, 211] width 23 height 12
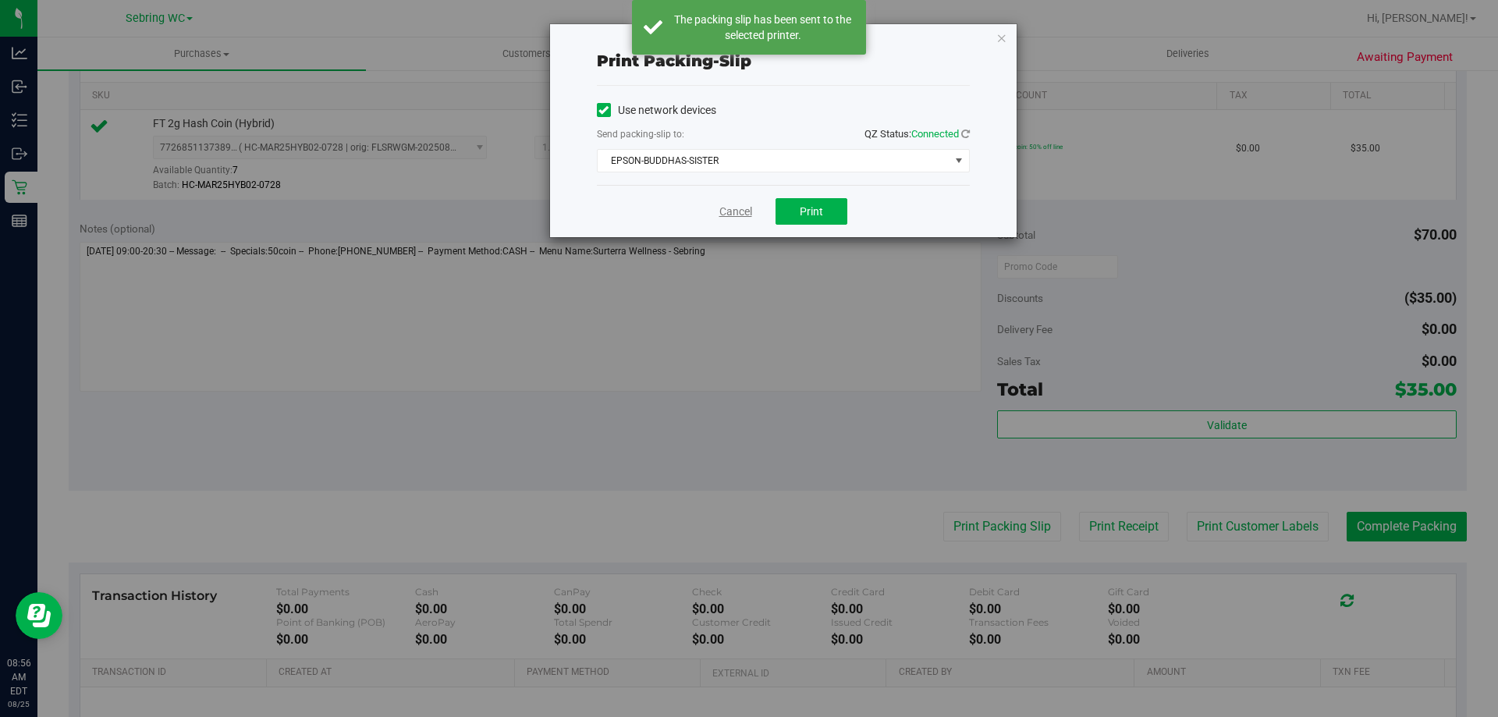
click at [741, 211] on link "Cancel" at bounding box center [735, 212] width 33 height 16
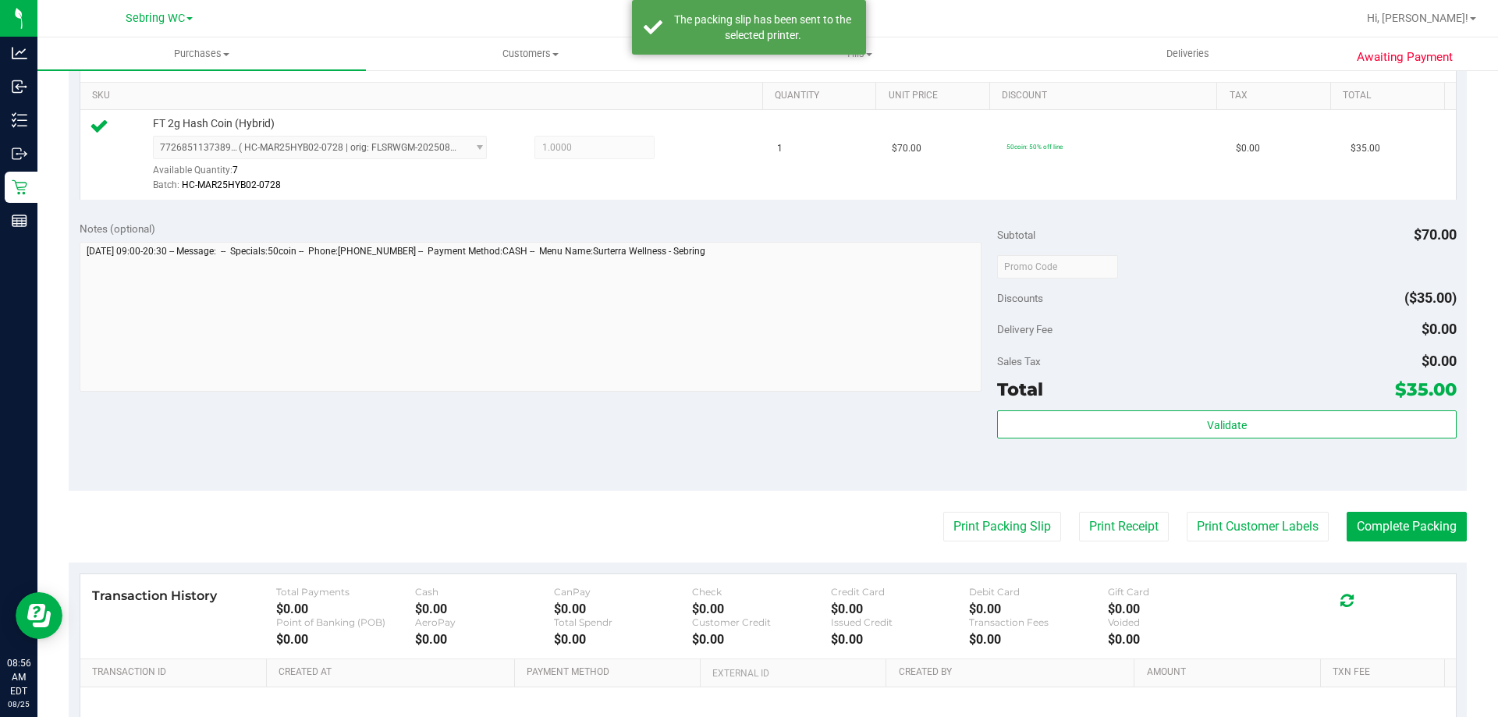
click at [777, 440] on div "Notes (optional) Subtotal $70.00 Discounts ($35.00) Delivery Fee $0.00 Sales Ta…" at bounding box center [768, 350] width 1398 height 281
click at [1349, 523] on button "Complete Packing" at bounding box center [1406, 527] width 120 height 30
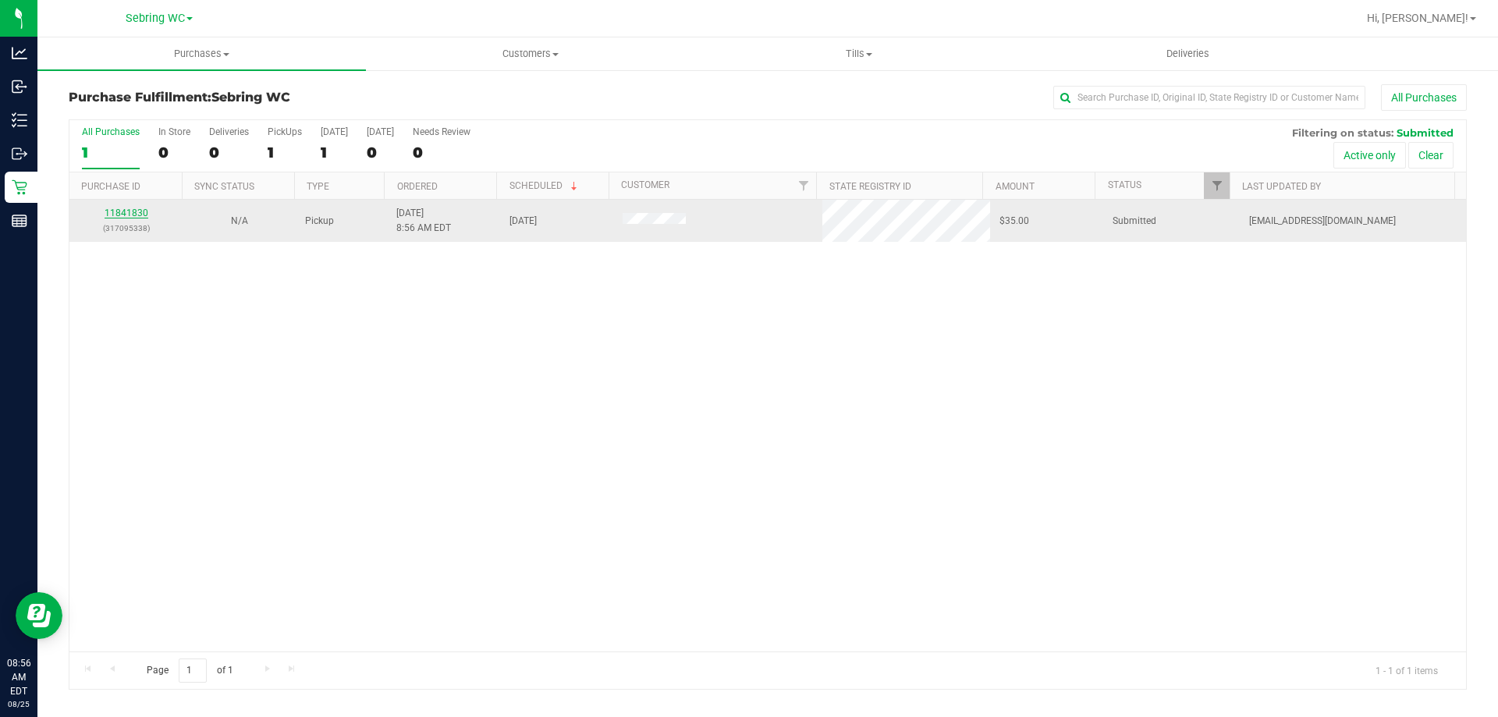
click at [122, 215] on link "11841830" at bounding box center [127, 212] width 44 height 11
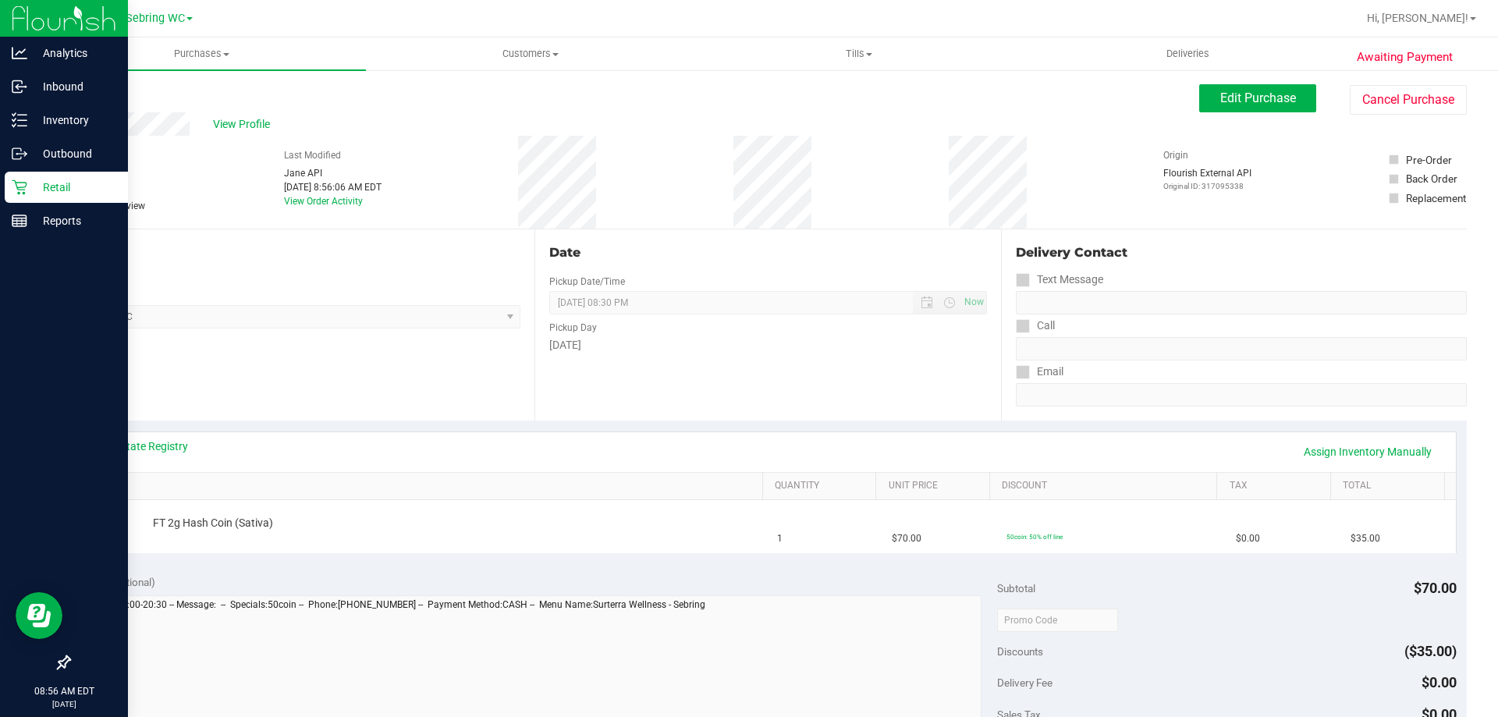
click at [26, 183] on icon at bounding box center [19, 187] width 15 height 15
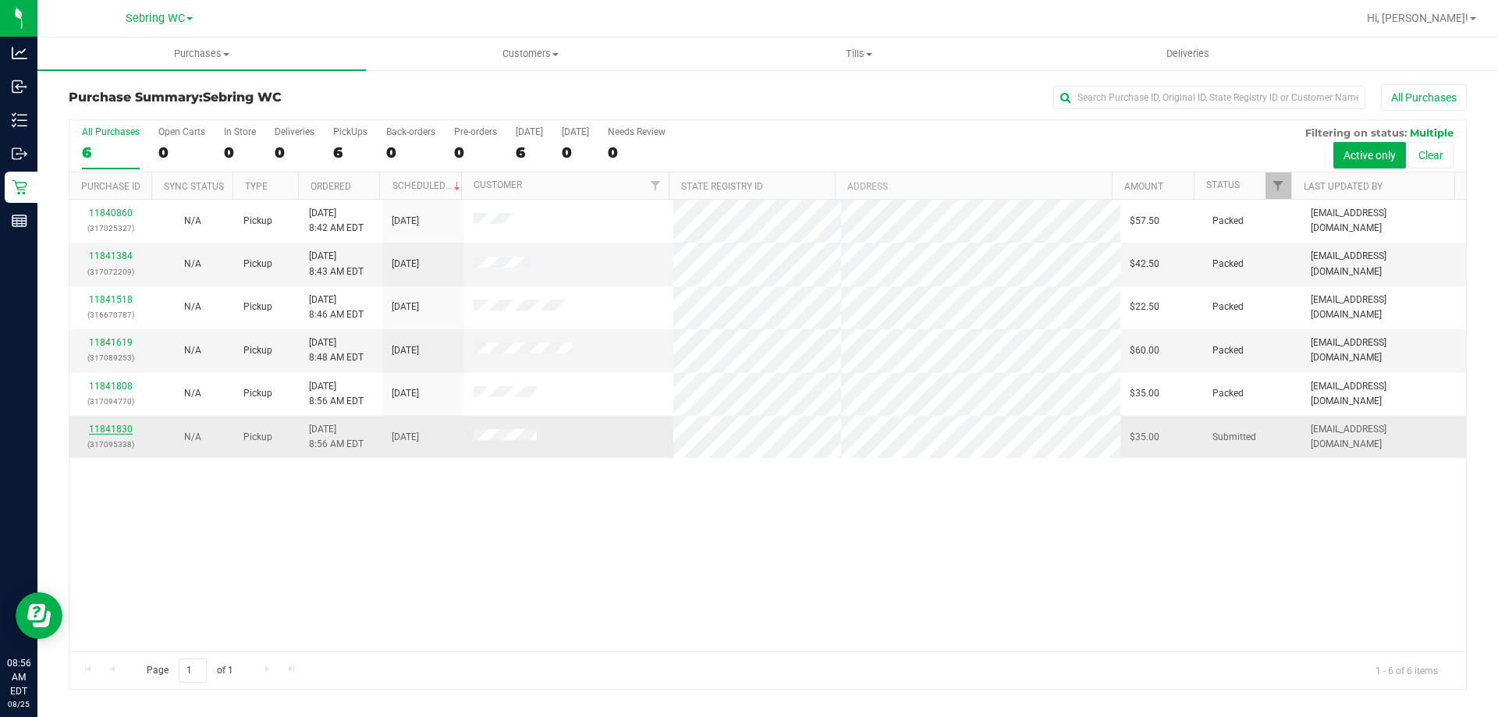
click at [91, 428] on link "11841830" at bounding box center [111, 429] width 44 height 11
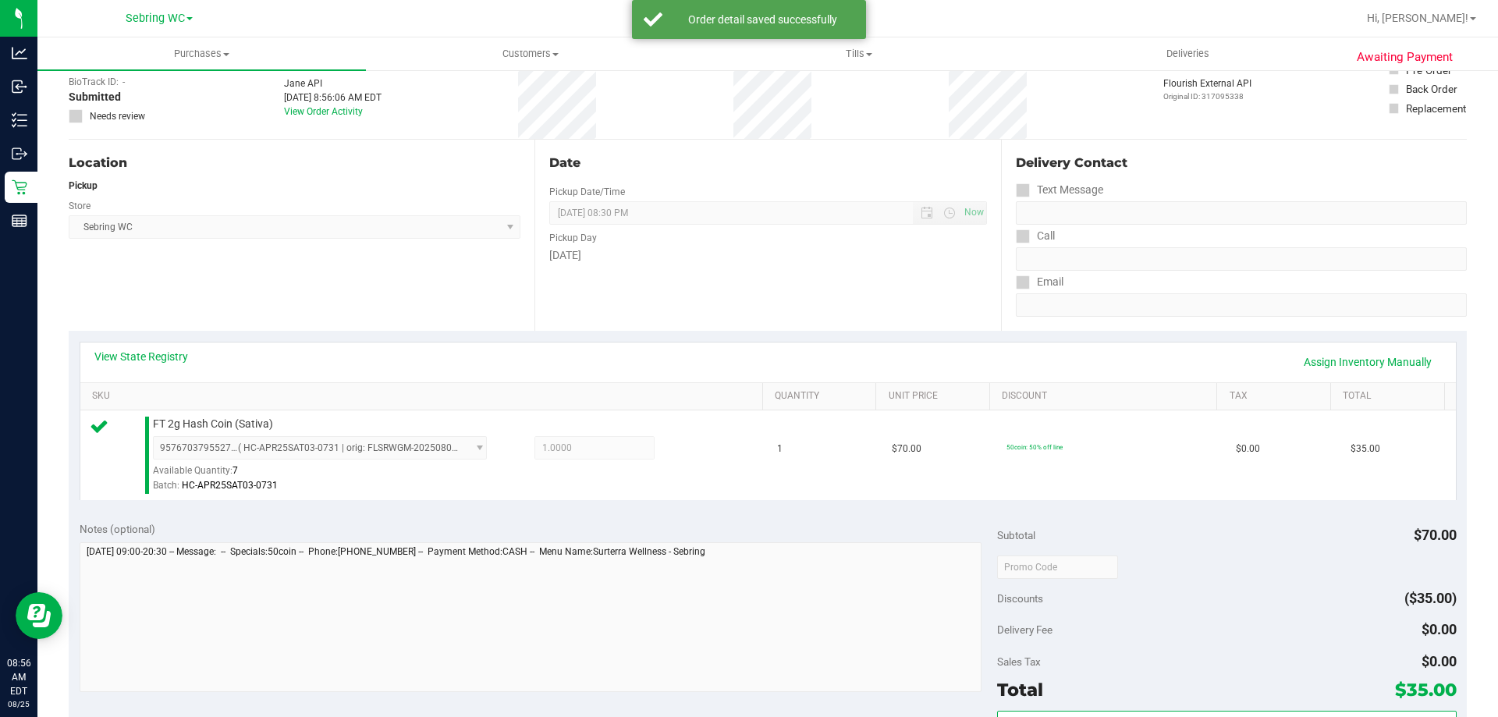
scroll to position [156, 0]
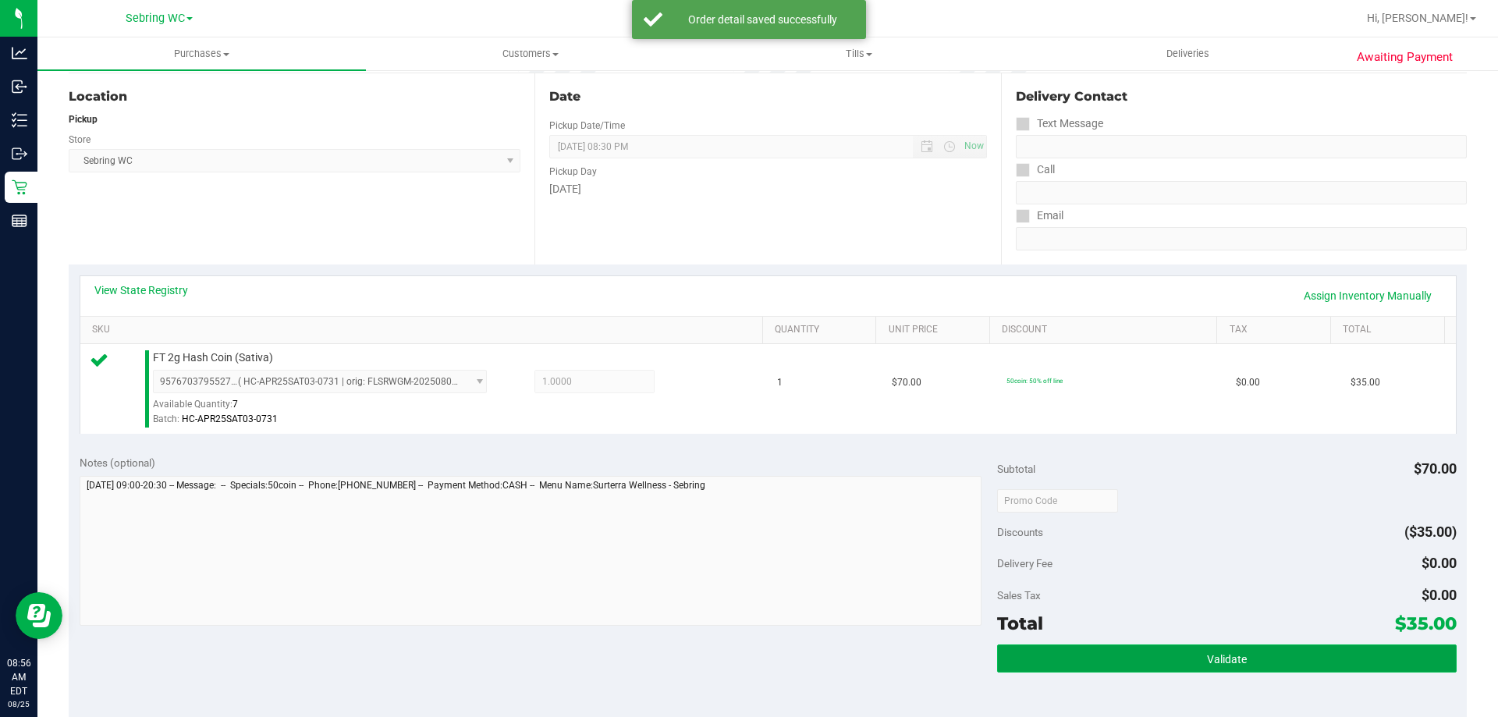
click at [1172, 668] on button "Validate" at bounding box center [1226, 658] width 459 height 28
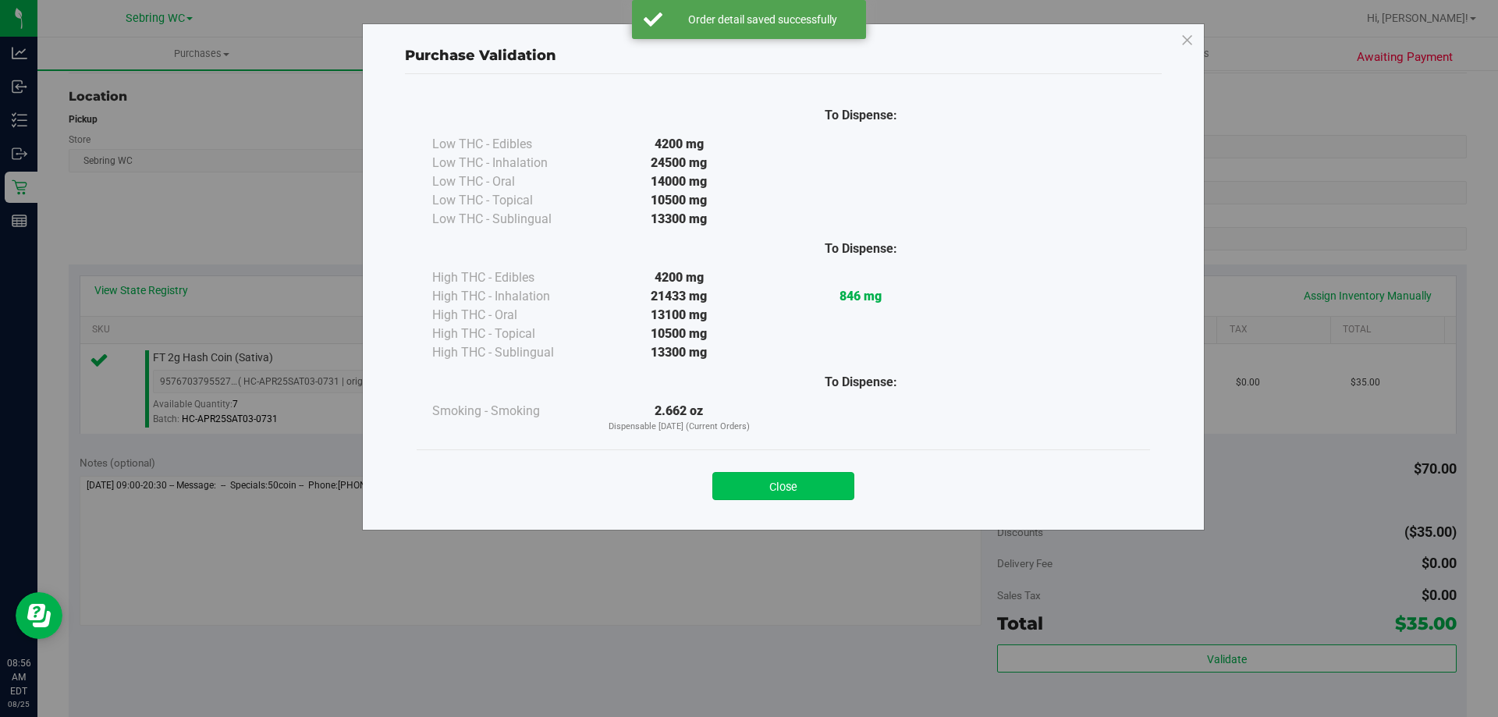
click at [811, 498] on button "Close" at bounding box center [783, 486] width 142 height 28
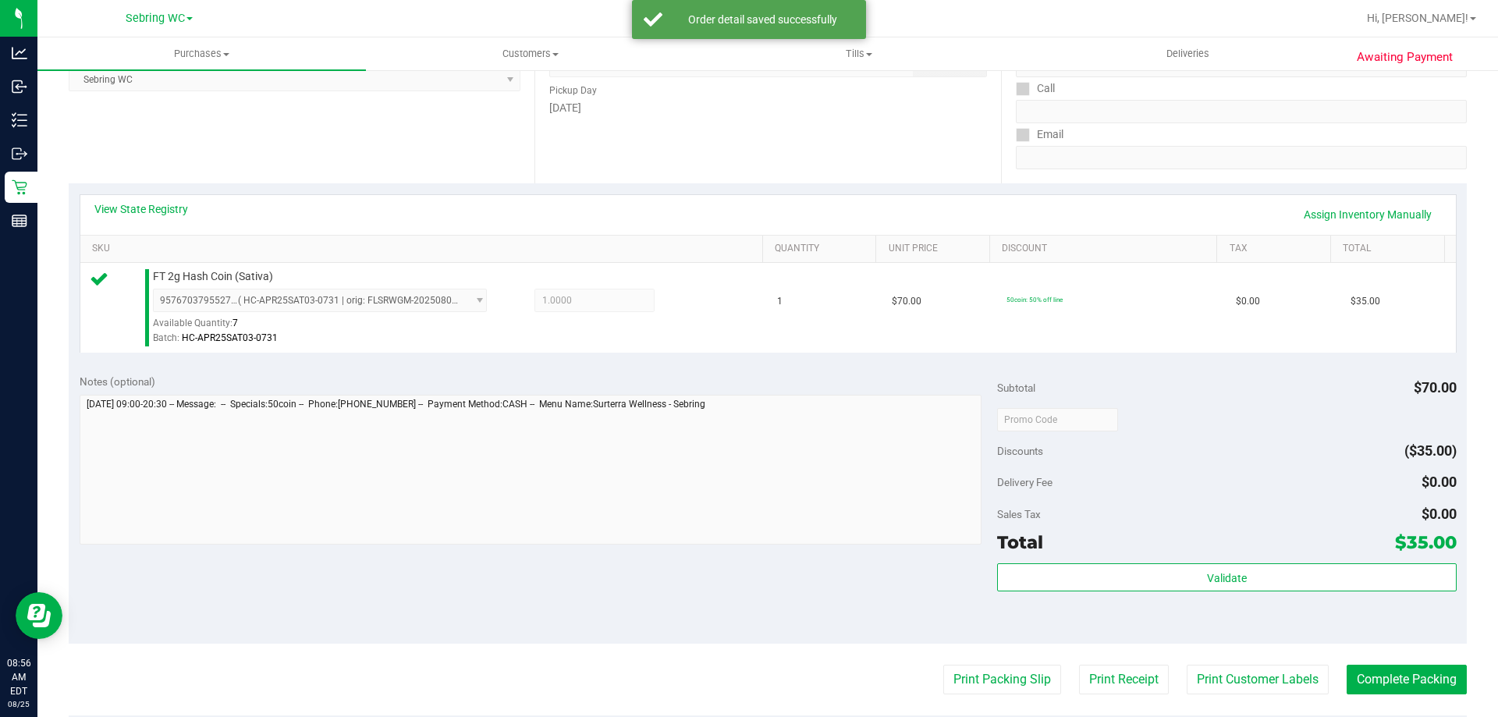
scroll to position [312, 0]
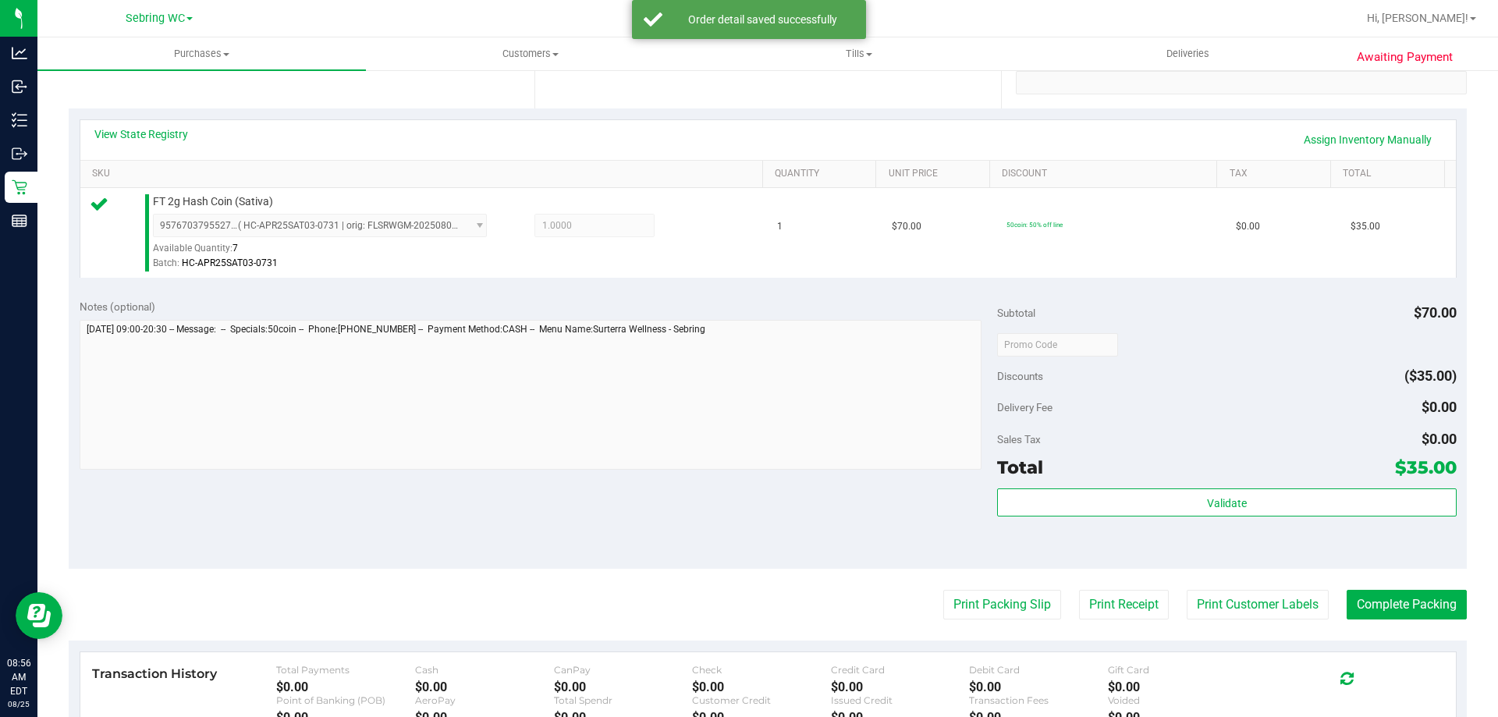
click at [973, 622] on purchase-details "Back Edit Purchase Cancel Purchase View Profile # 11841830 BioTrack ID: - Submi…" at bounding box center [768, 352] width 1398 height 1160
click at [970, 621] on purchase-details "Back Edit Purchase Cancel Purchase View Profile # 11841830 BioTrack ID: - Submi…" at bounding box center [768, 352] width 1398 height 1160
click at [959, 594] on button "Print Packing Slip" at bounding box center [1002, 605] width 118 height 30
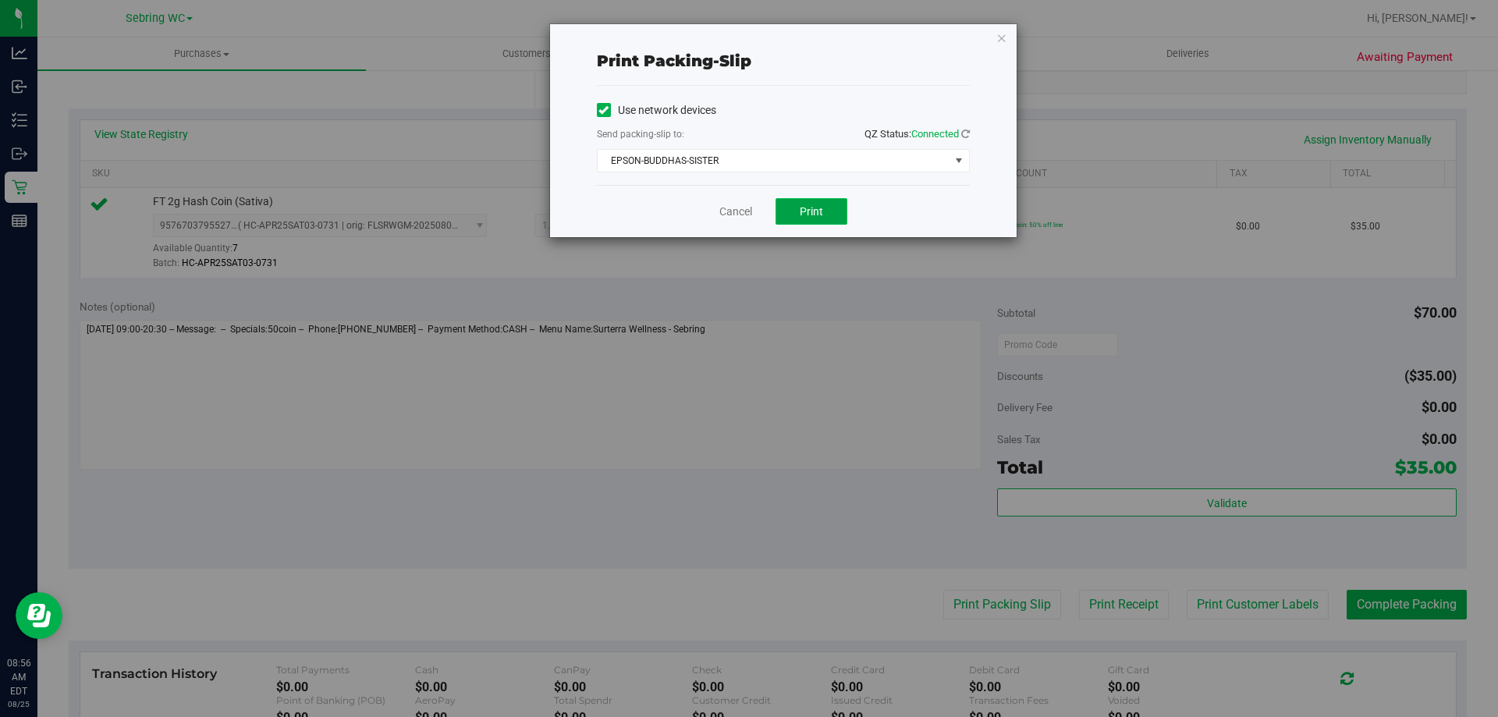
click at [804, 220] on button "Print" at bounding box center [811, 211] width 72 height 27
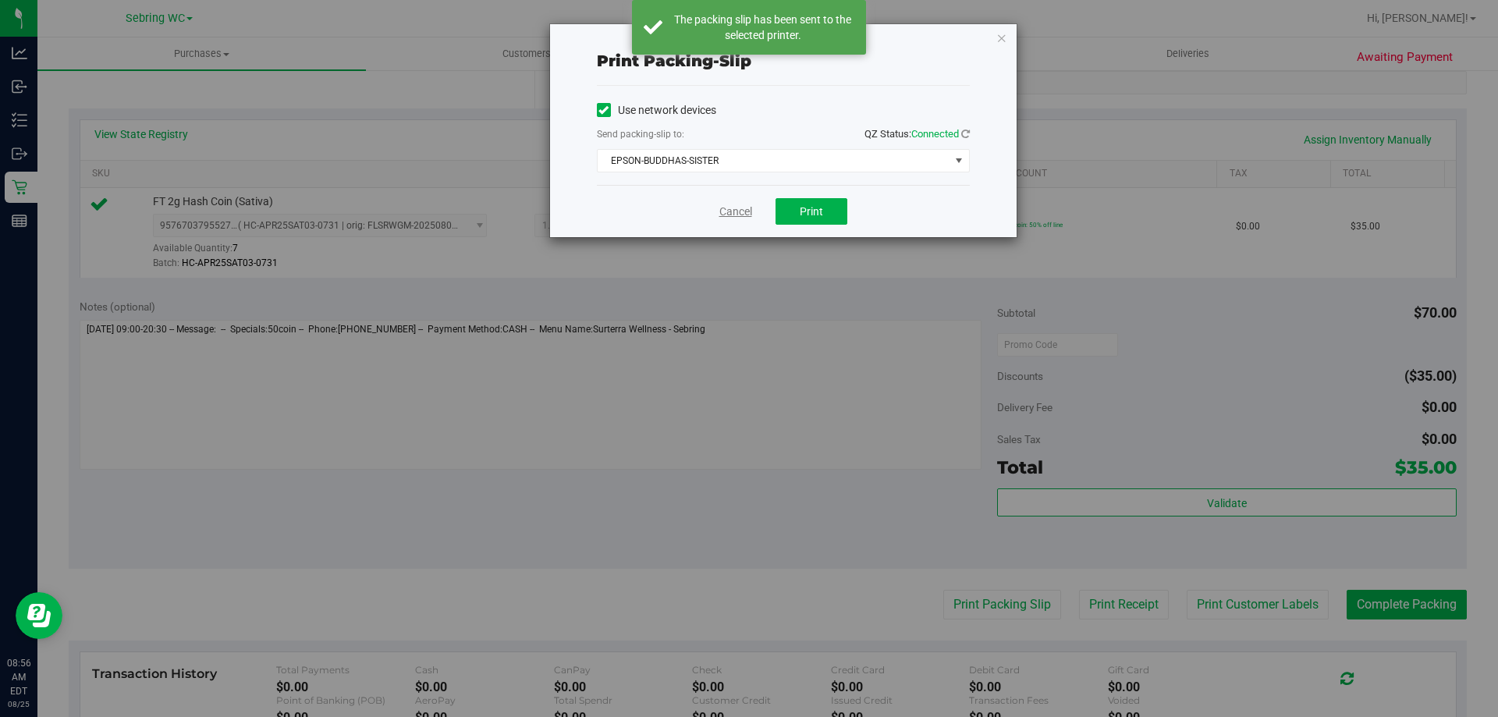
click at [736, 211] on link "Cancel" at bounding box center [735, 212] width 33 height 16
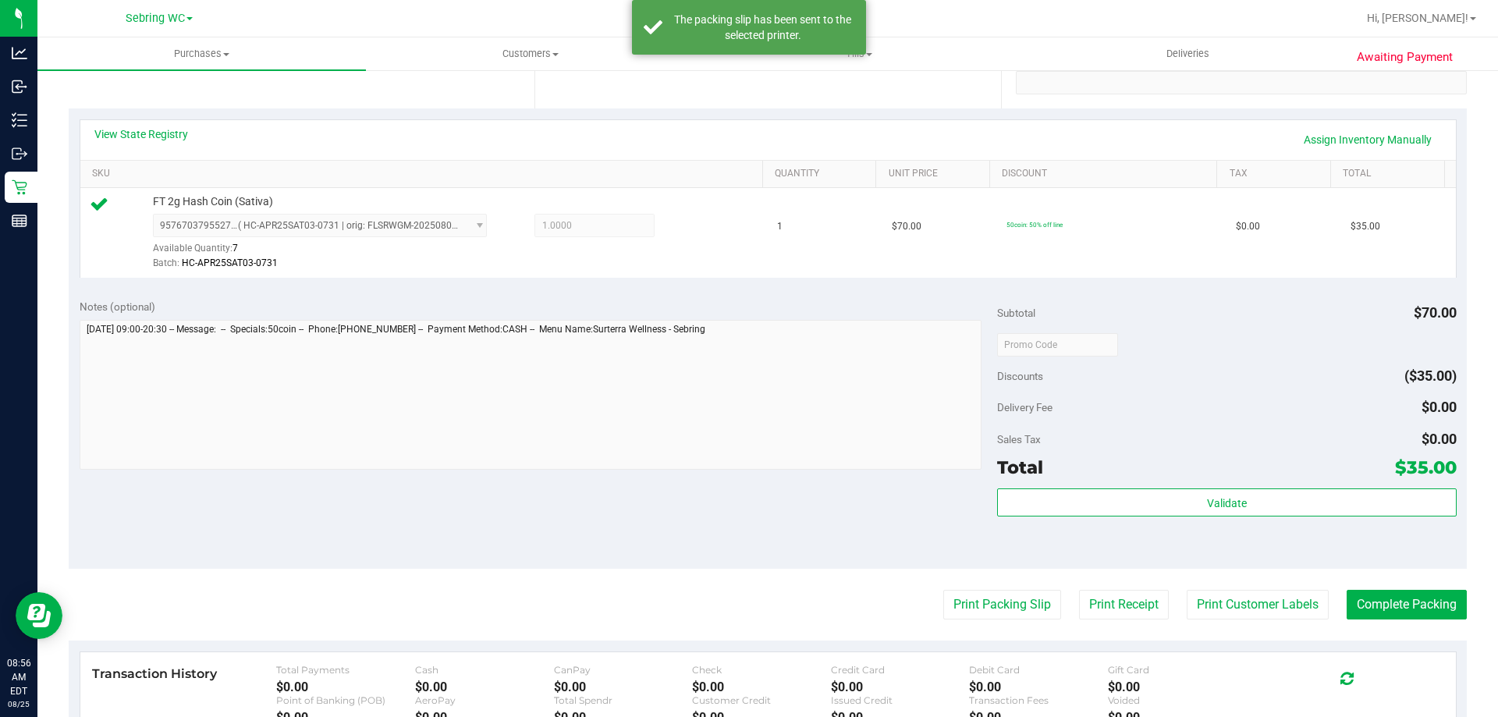
click at [766, 308] on div "Notes (optional)" at bounding box center [539, 307] width 918 height 16
click at [1381, 618] on button "Complete Packing" at bounding box center [1406, 605] width 120 height 30
